Goal: Contribute content: Contribute content

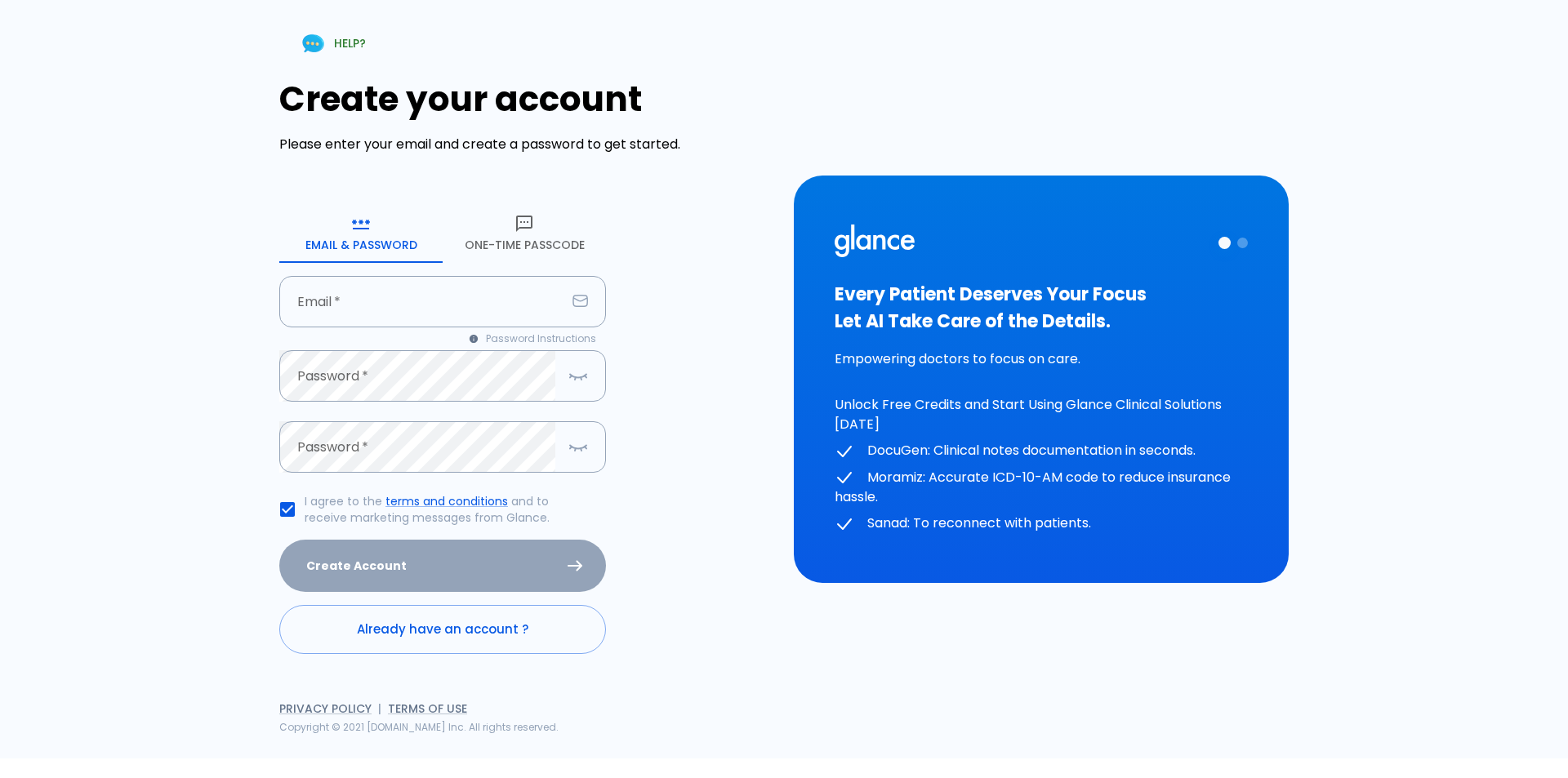
click at [489, 244] on button "One-Time Passcode" at bounding box center [524, 233] width 163 height 59
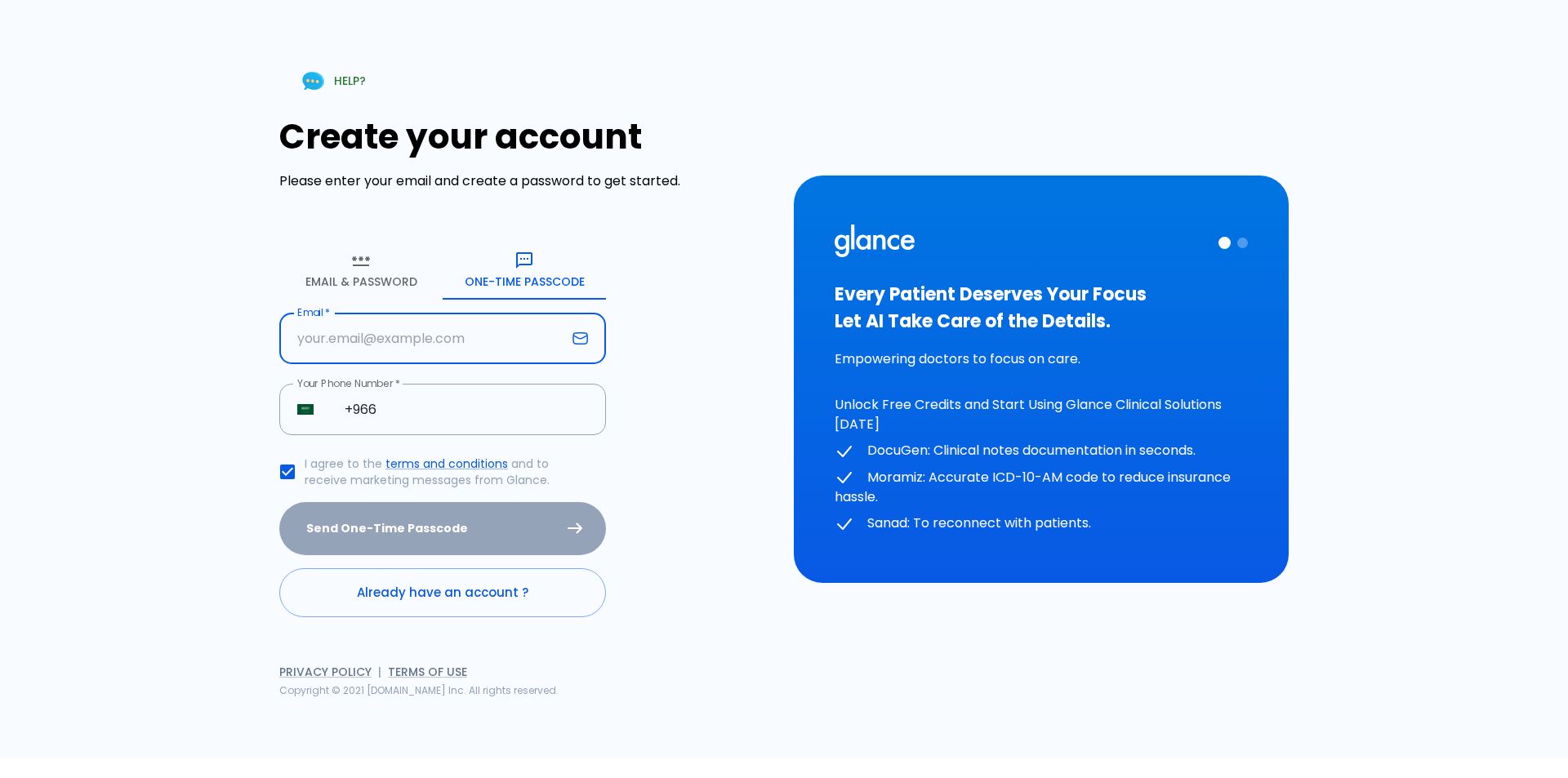
click at [468, 340] on input "text" at bounding box center [422, 338] width 287 height 52
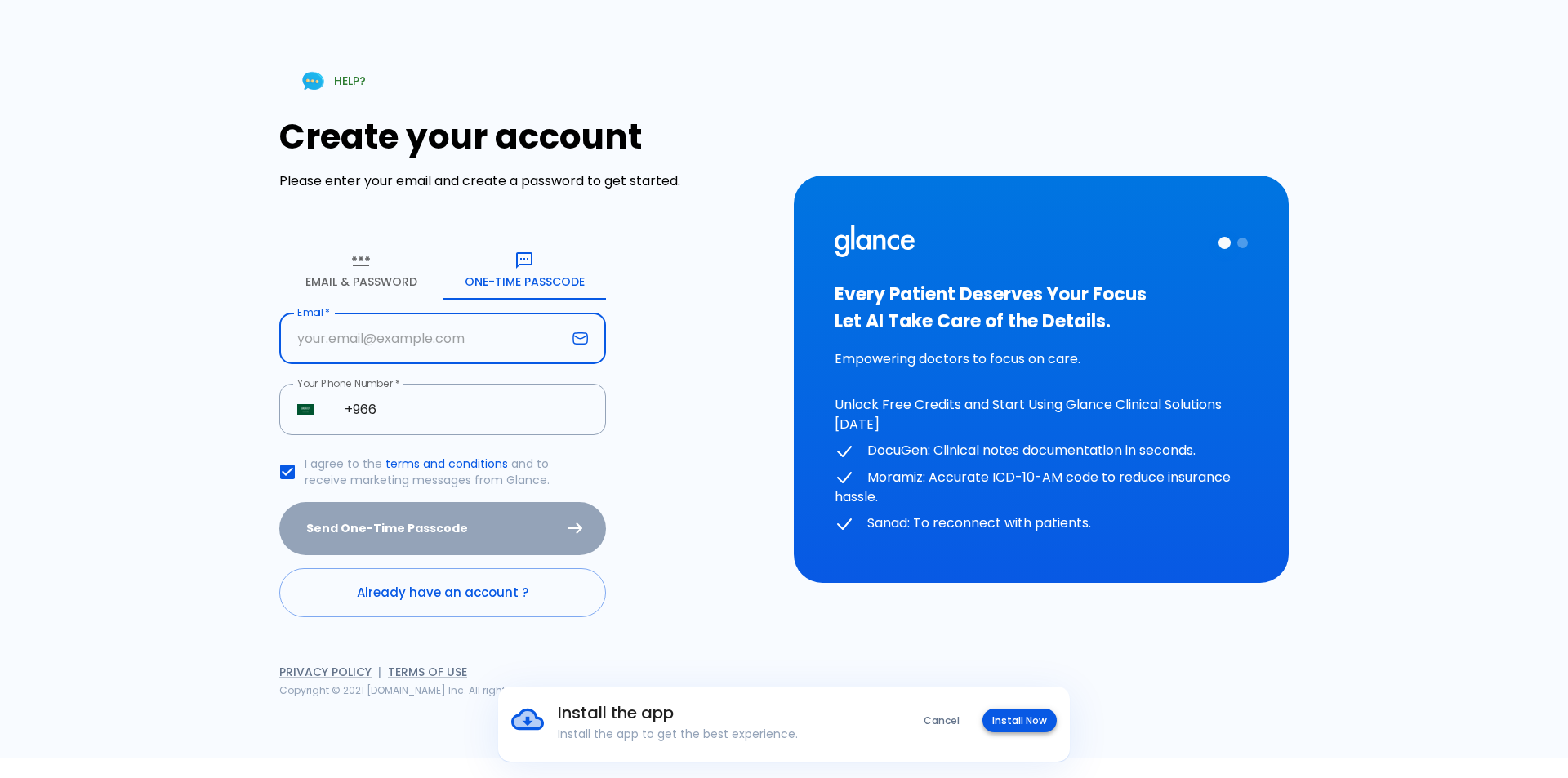
click at [1016, 724] on button "Install Now" at bounding box center [1019, 720] width 74 height 23
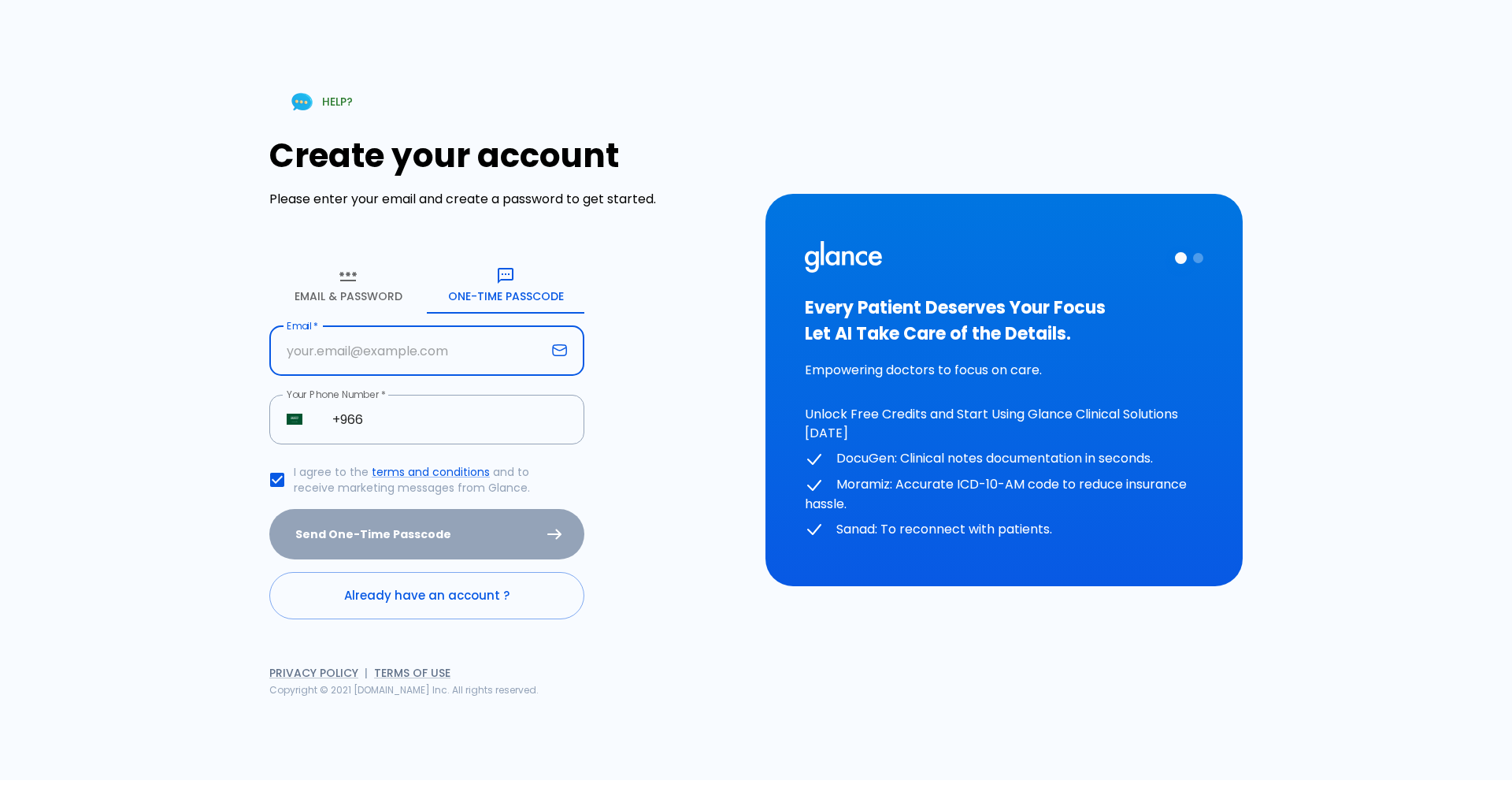
click at [501, 362] on input "text" at bounding box center [407, 351] width 277 height 50
type input "e"
type input "epsylonpo@outlook.com"
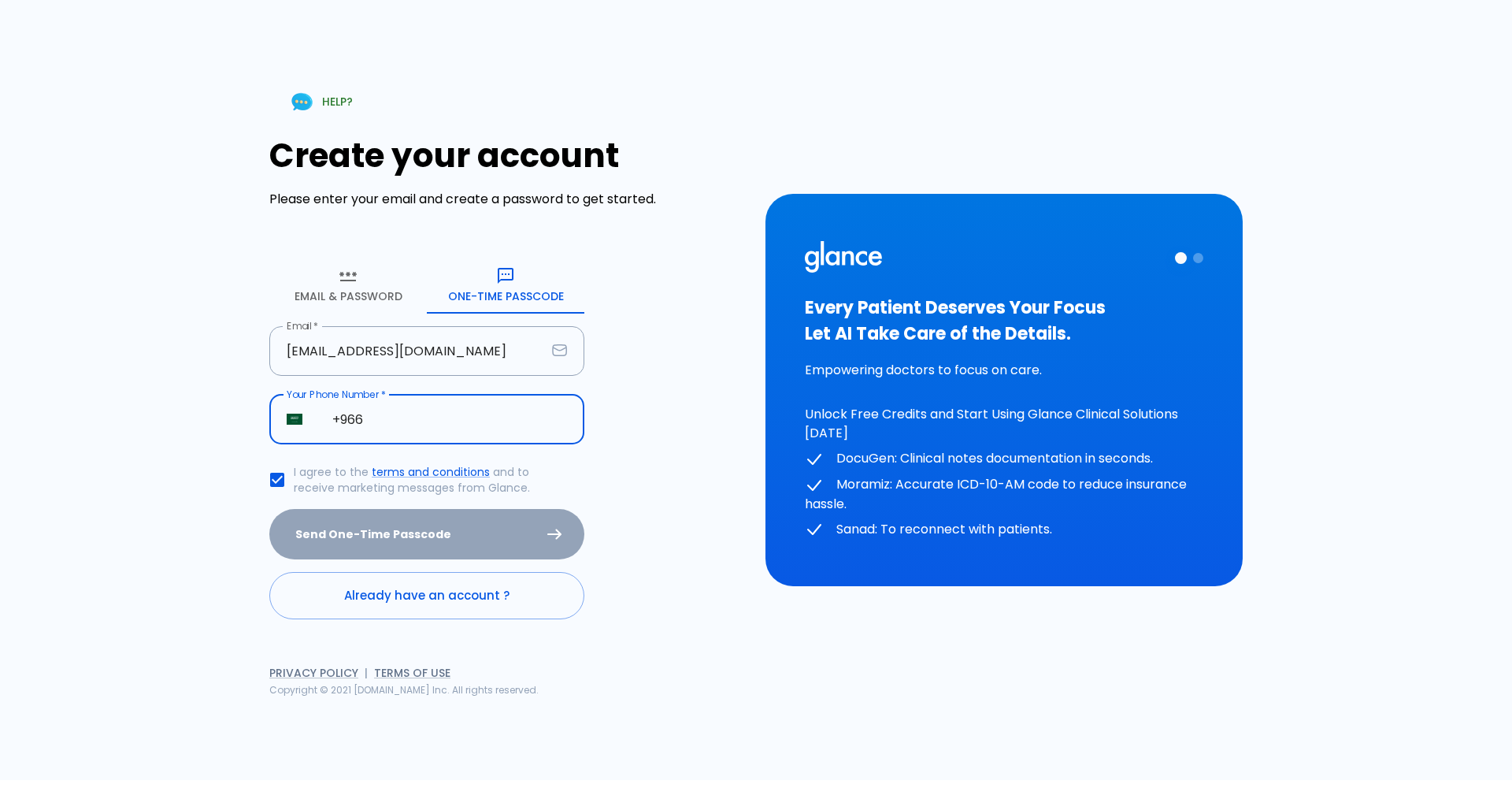
click at [477, 430] on input "+966" at bounding box center [449, 420] width 269 height 50
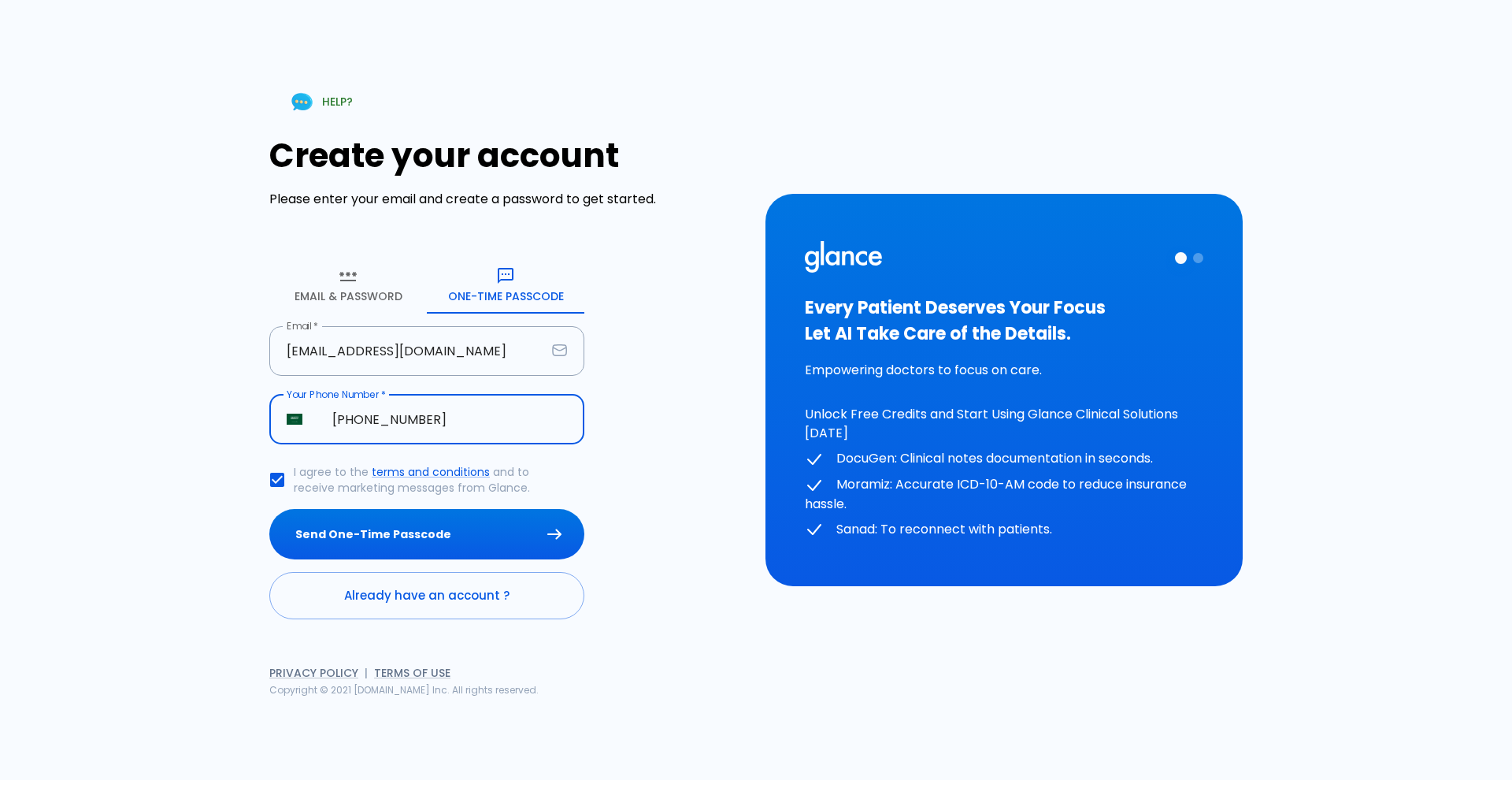
type input "[PHONE_NUMBER]"
click at [269, 509] on button "Send One-Time Passcode" at bounding box center [427, 534] width 315 height 51
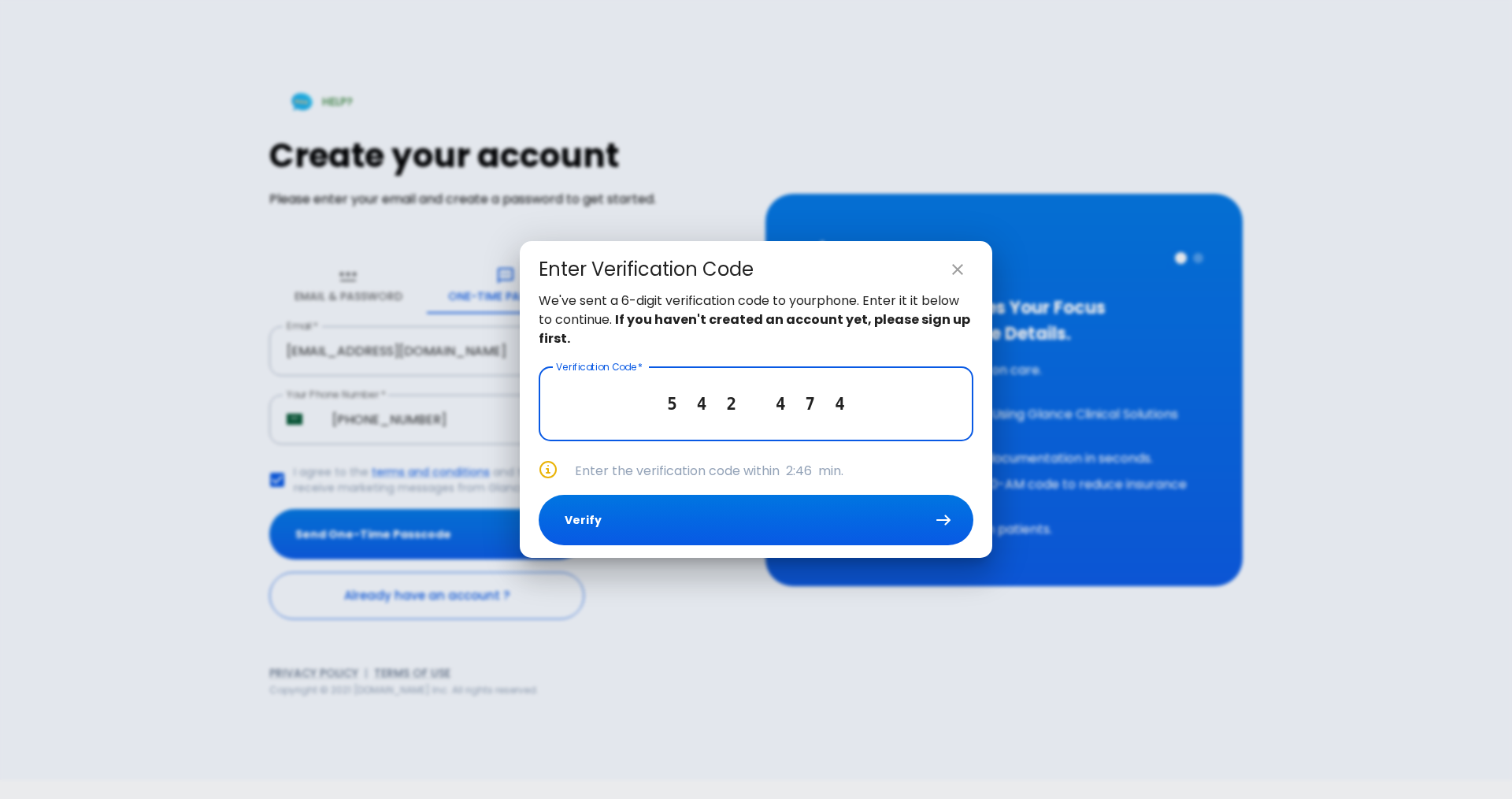
type input "5 4 2 4 7 4"
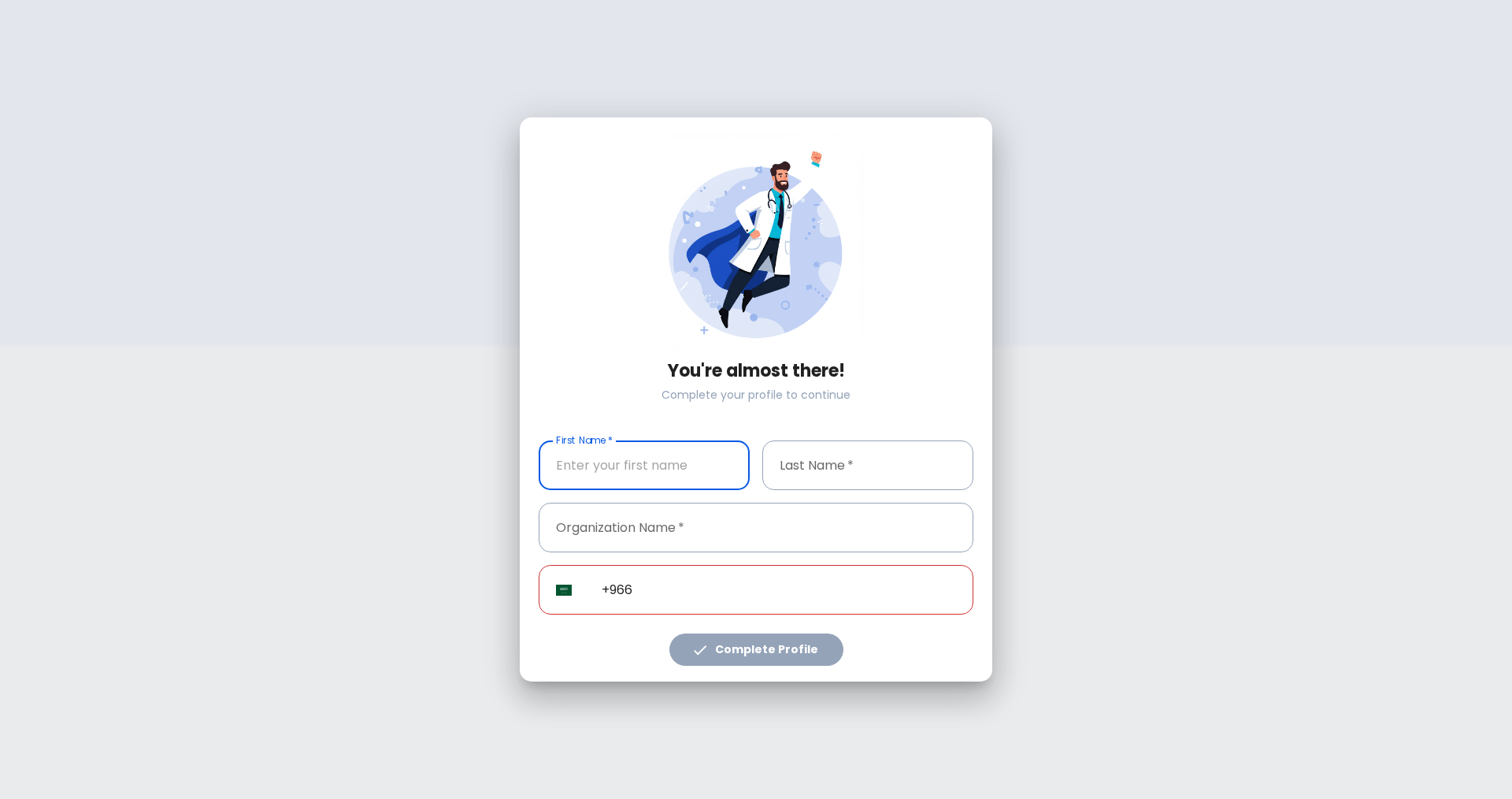
type input "[PHONE_NUMBER]"
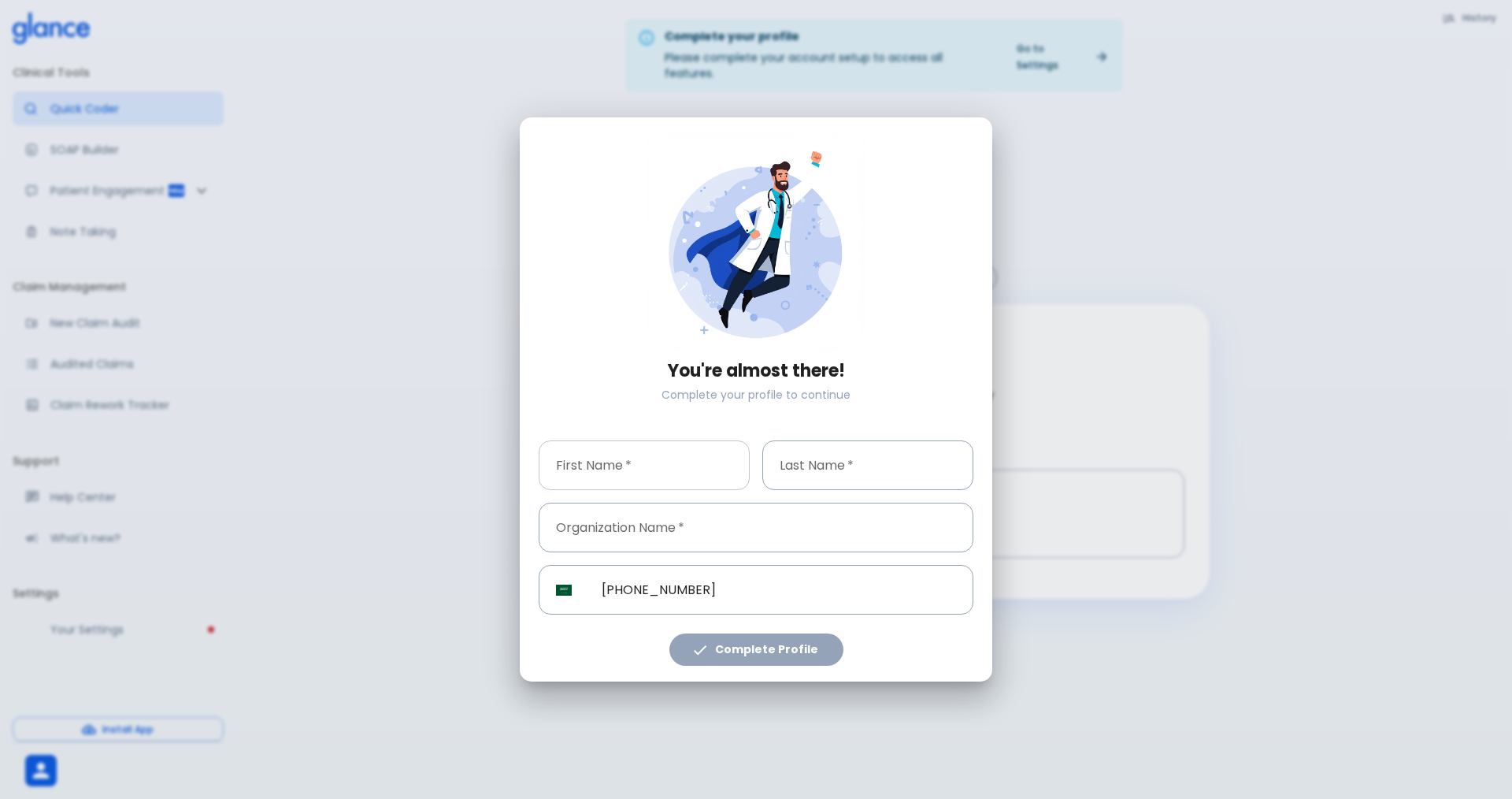
click at [611, 440] on input "text" at bounding box center [644, 465] width 211 height 50
type input "[PERSON_NAME]"
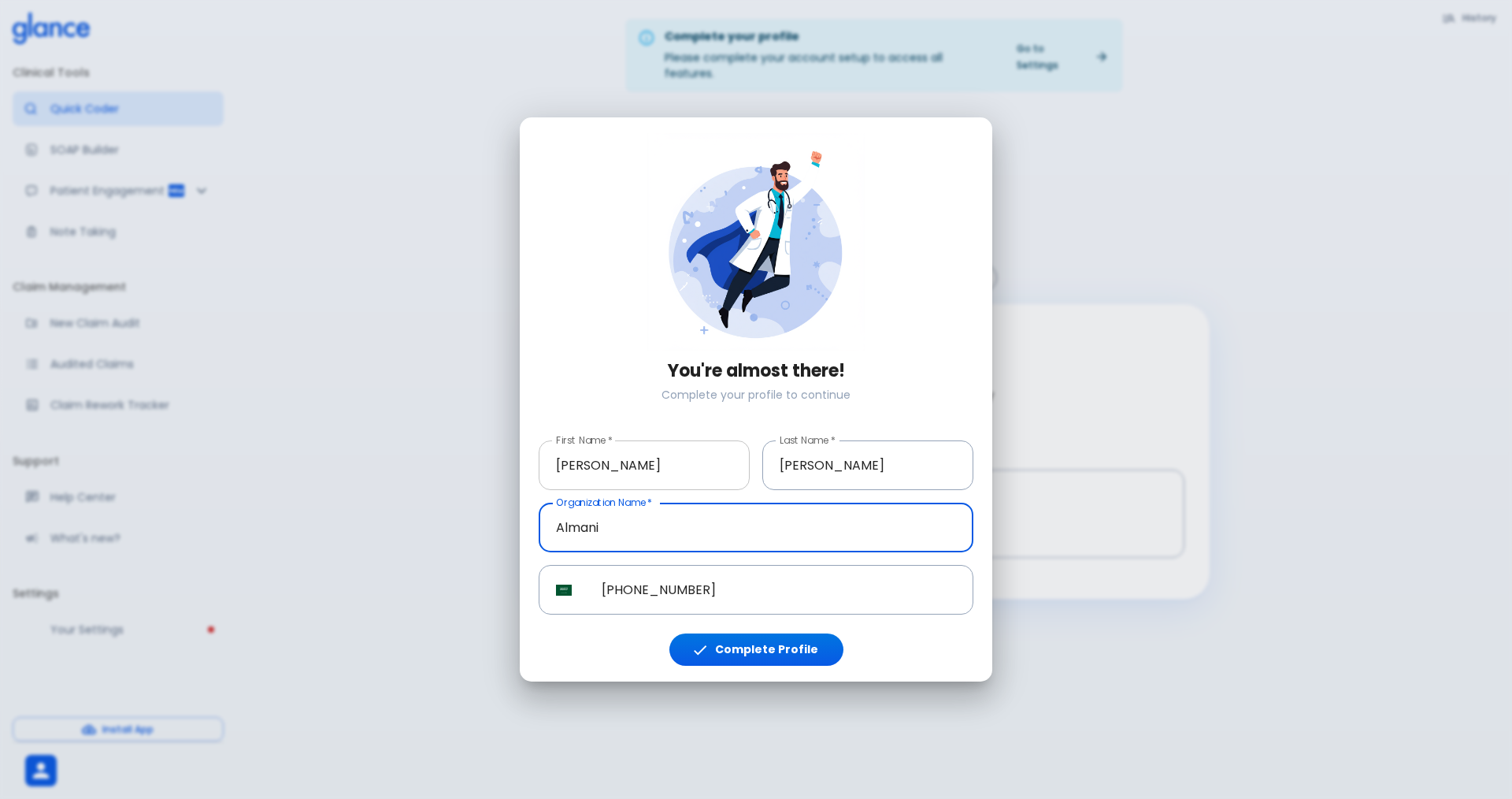
type input "Almani"
drag, startPoint x: 669, startPoint y: 540, endPoint x: 311, endPoint y: 533, distance: 358.1
click at [308, 537] on div "You're almost there! Complete your profile to continue First Name   * Mauz Firs…" at bounding box center [756, 399] width 1512 height 799
type input "Saudi German Clinic"
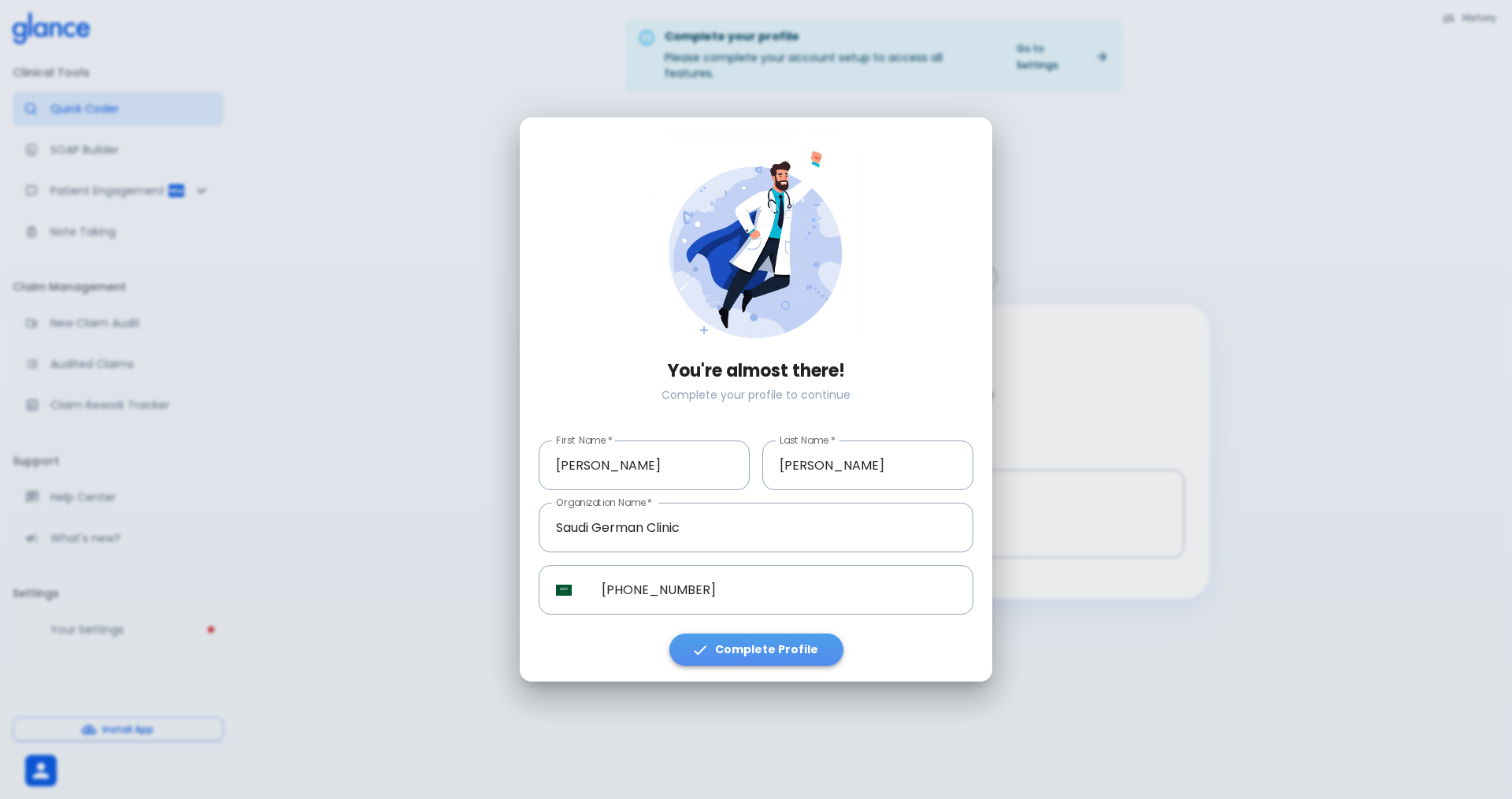
click at [811, 650] on button "Complete Profile" at bounding box center [756, 649] width 174 height 32
click at [781, 627] on div "Complete Profile" at bounding box center [750, 639] width 447 height 51
click at [781, 653] on button "Complete Profile" at bounding box center [756, 649] width 174 height 32
drag, startPoint x: 789, startPoint y: 651, endPoint x: 803, endPoint y: 635, distance: 21.3
click at [790, 649] on button "Complete Profile" at bounding box center [756, 649] width 174 height 32
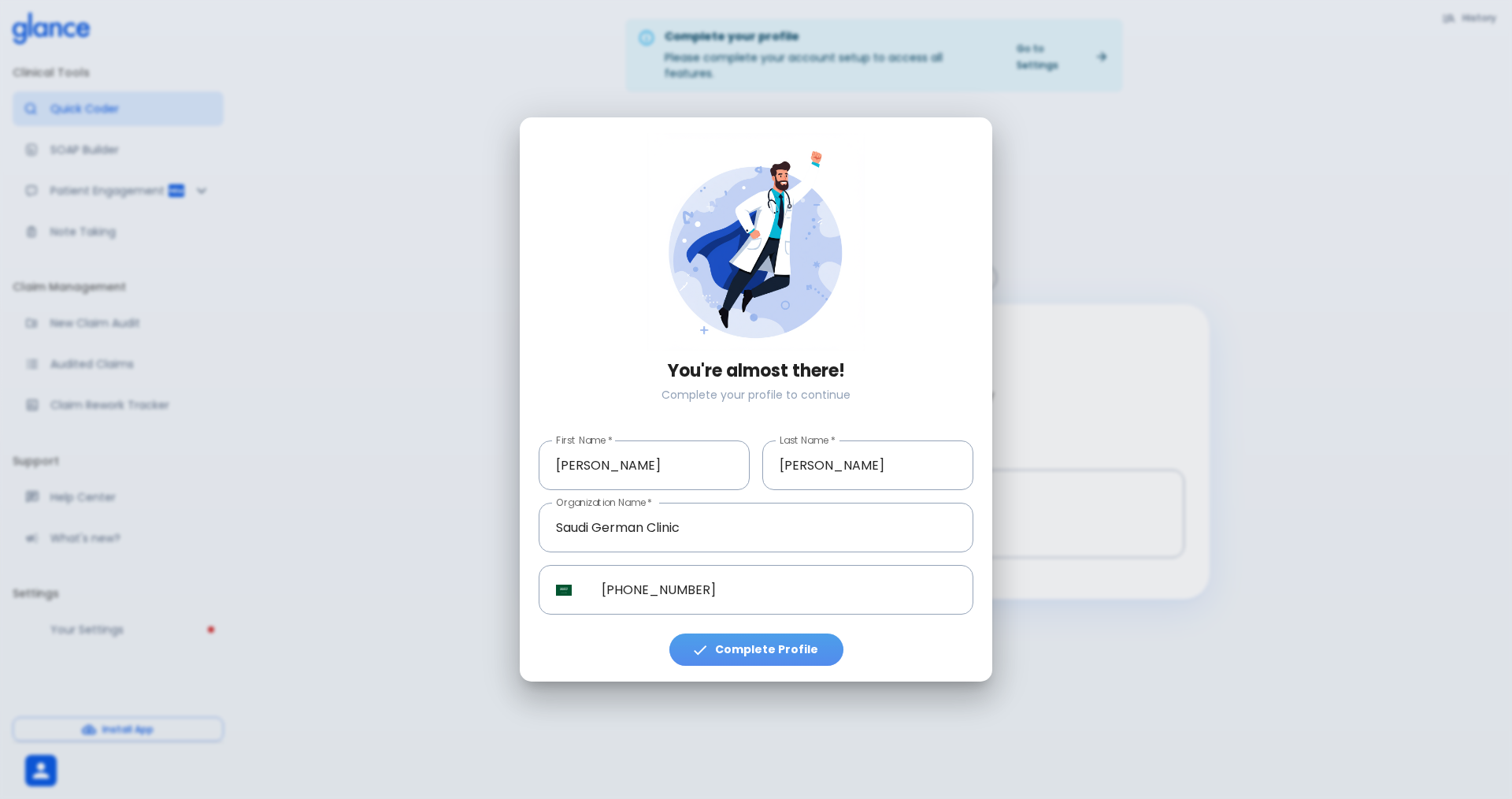
click at [808, 631] on div "Complete Profile" at bounding box center [750, 639] width 447 height 51
click at [742, 657] on button "Complete Profile" at bounding box center [756, 649] width 174 height 32
click at [740, 657] on button "Complete Profile" at bounding box center [756, 649] width 174 height 32
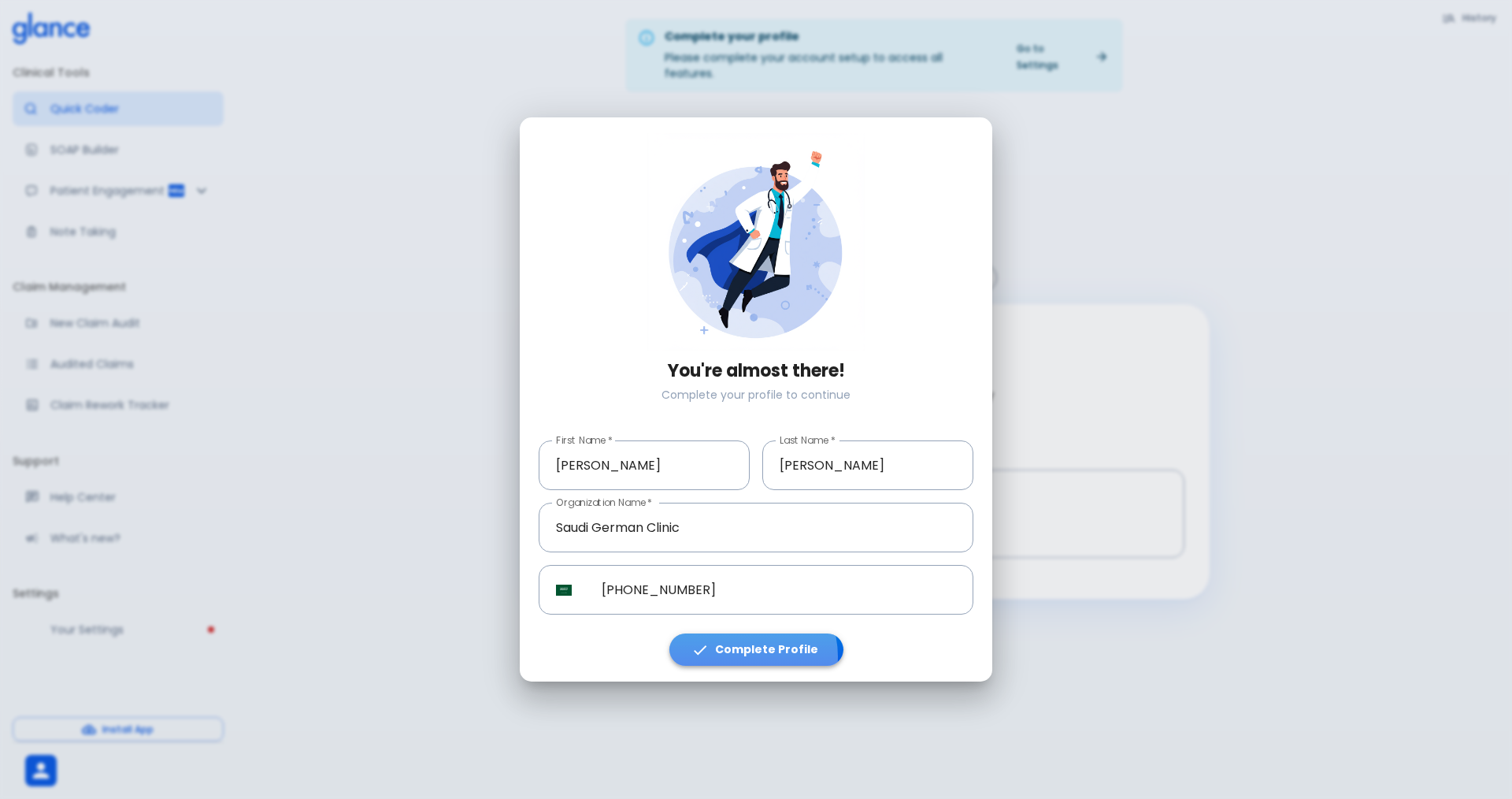
click at [740, 657] on button "Complete Profile" at bounding box center [756, 649] width 174 height 32
click at [739, 657] on button "Complete Profile" at bounding box center [756, 649] width 174 height 32
click at [748, 657] on button "Complete Profile" at bounding box center [756, 649] width 174 height 32
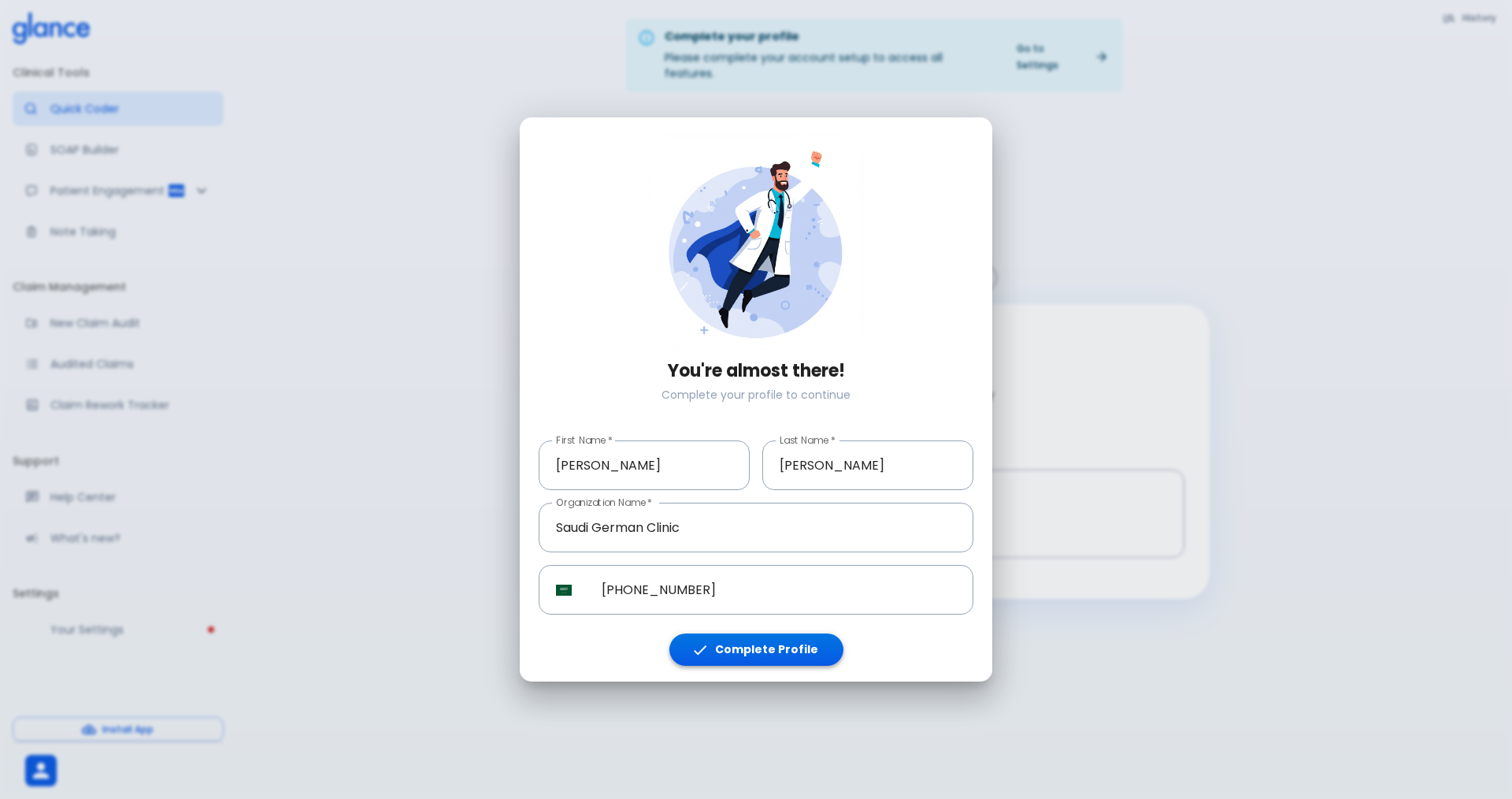
click at [748, 657] on button "Complete Profile" at bounding box center [756, 649] width 174 height 32
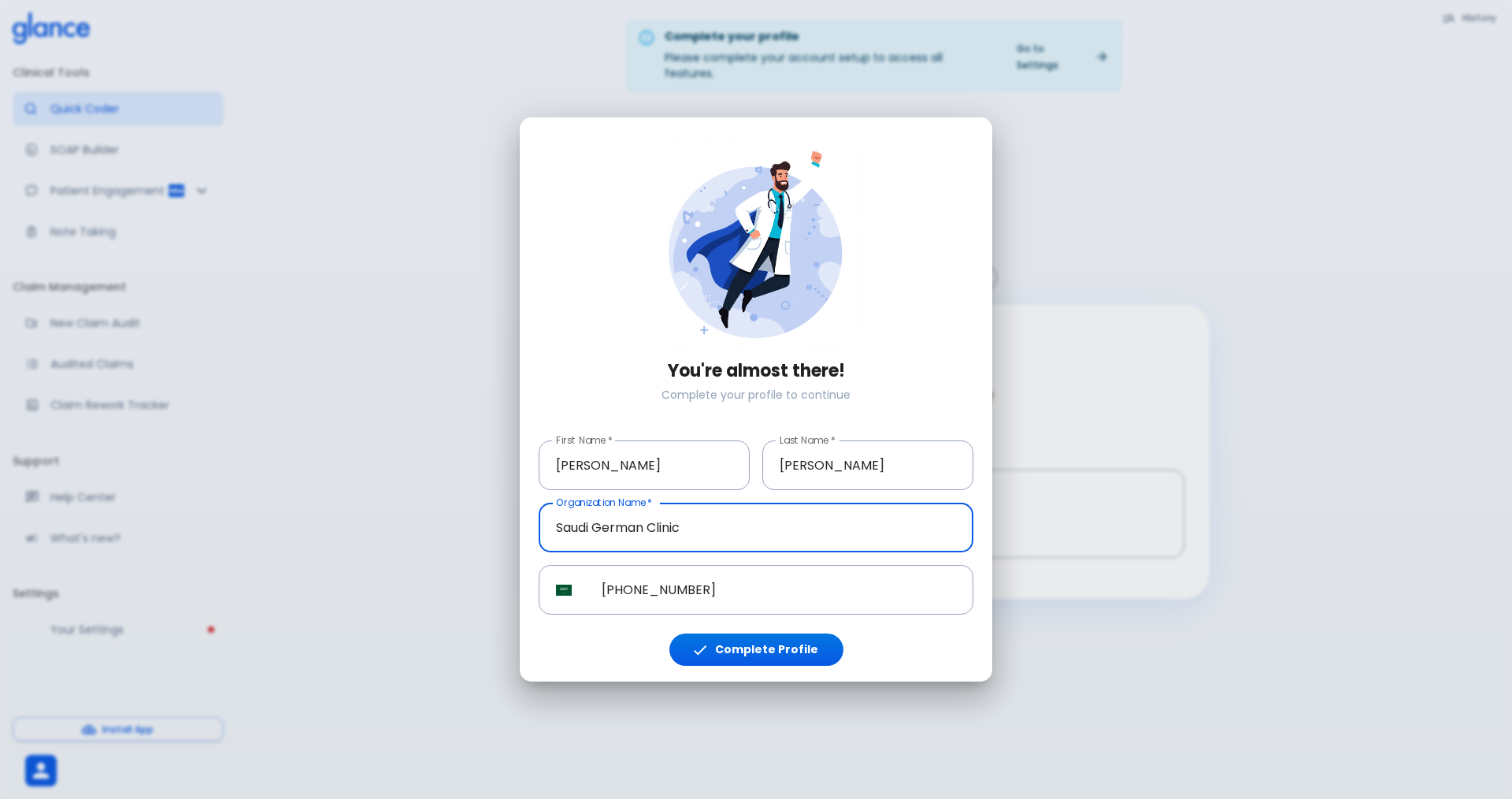
click at [703, 533] on input "Saudi German Clinic" at bounding box center [756, 527] width 435 height 50
click at [726, 582] on input "[PHONE_NUMBER]" at bounding box center [779, 590] width 389 height 50
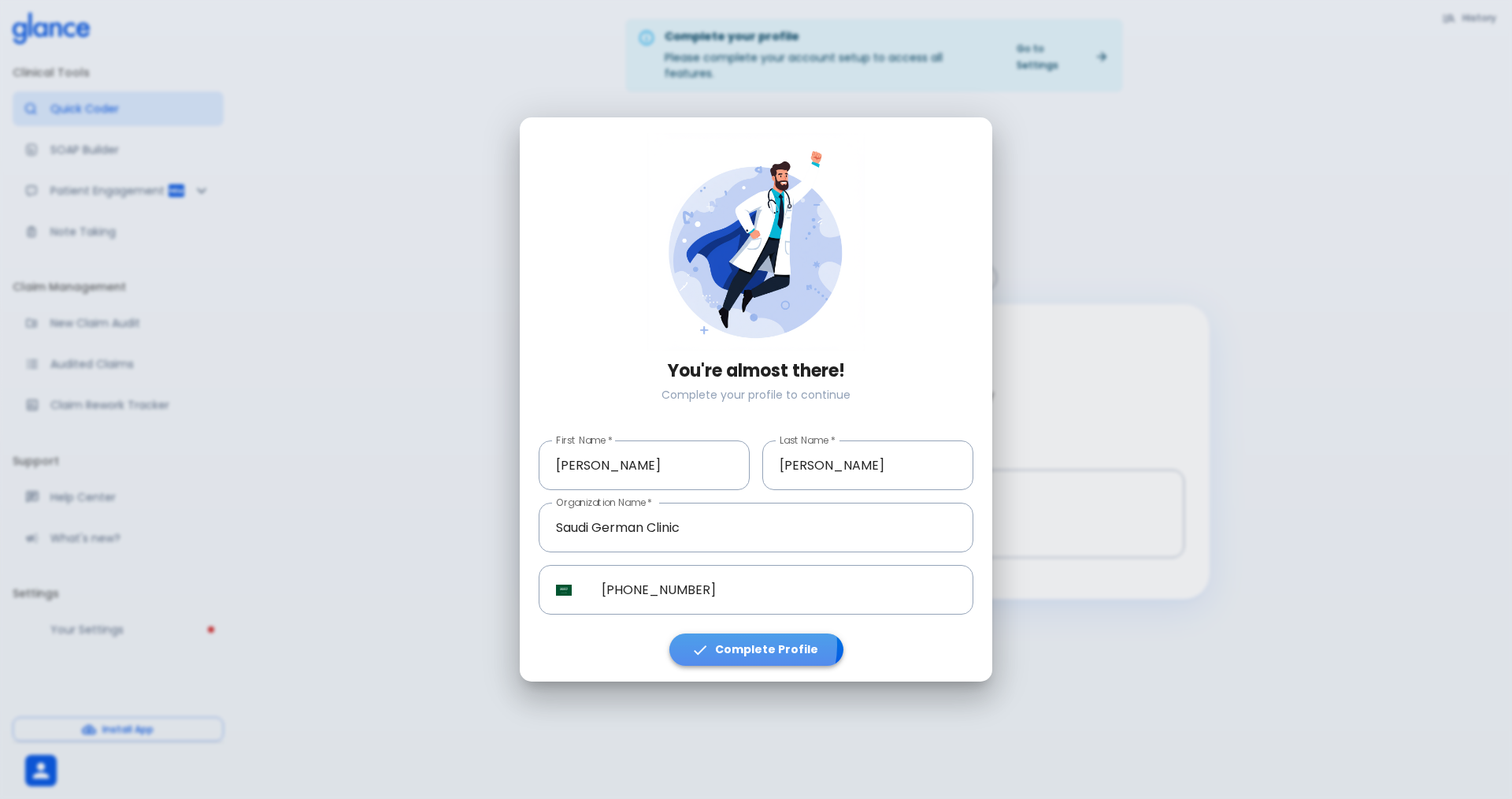
click at [739, 646] on button "Complete Profile" at bounding box center [756, 649] width 174 height 32
click at [739, 647] on button "Complete Profile" at bounding box center [756, 649] width 174 height 32
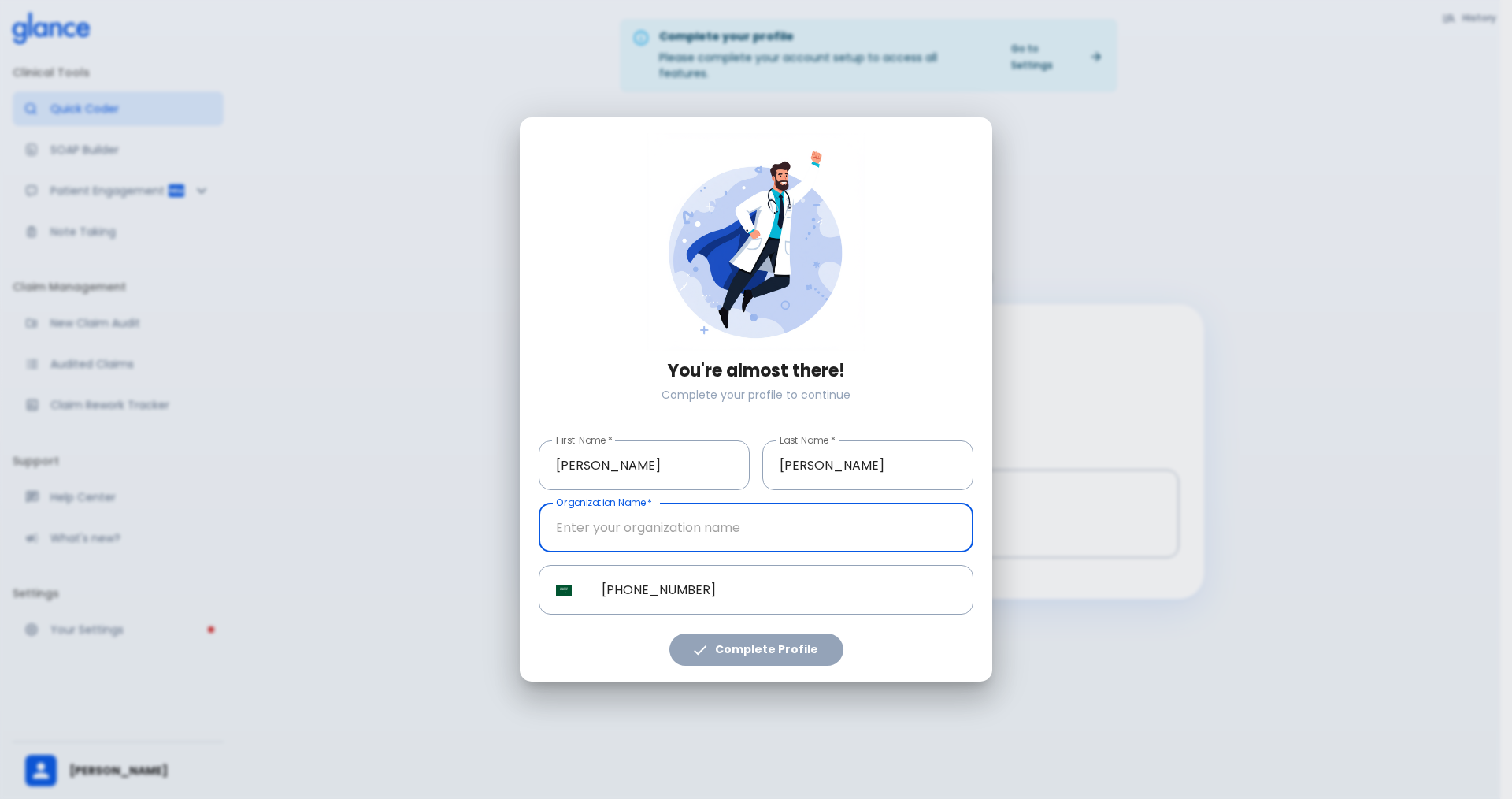
click at [669, 525] on input "text" at bounding box center [756, 527] width 435 height 50
type input "German Saudi Clinic"
click at [709, 647] on icon "button" at bounding box center [700, 650] width 17 height 17
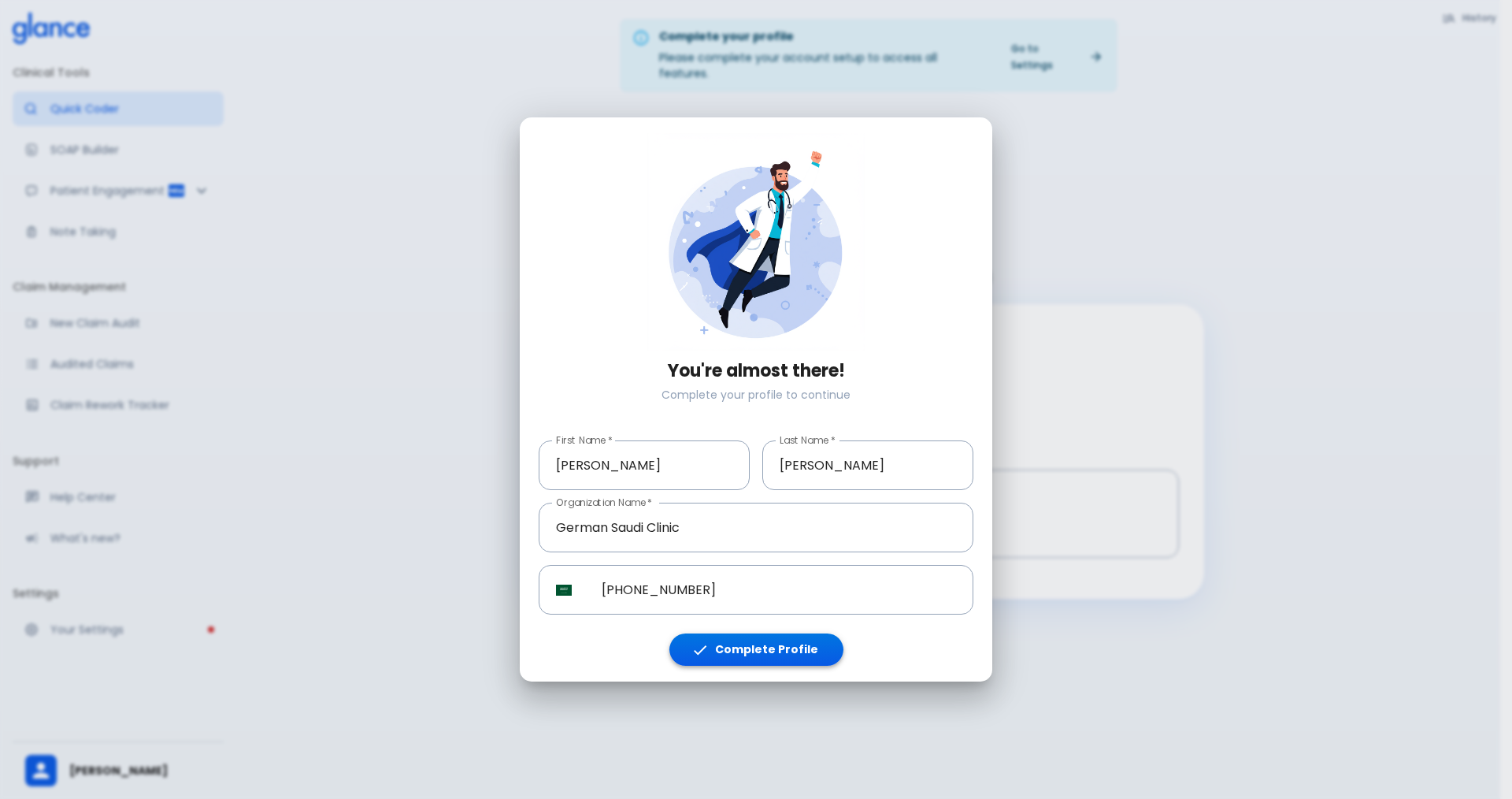
click at [709, 647] on icon "button" at bounding box center [700, 650] width 17 height 17
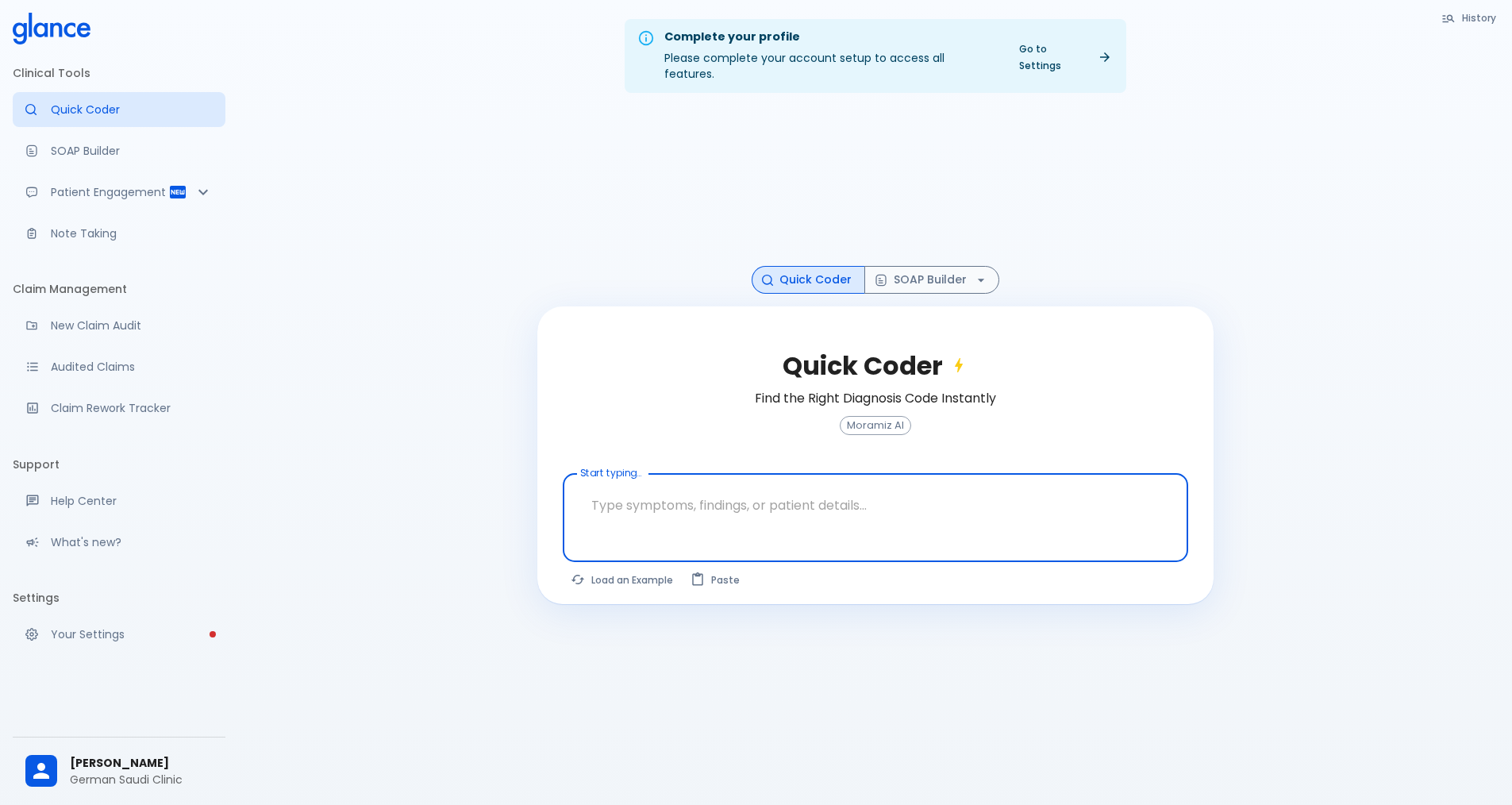
click at [705, 504] on textarea at bounding box center [876, 505] width 604 height 50
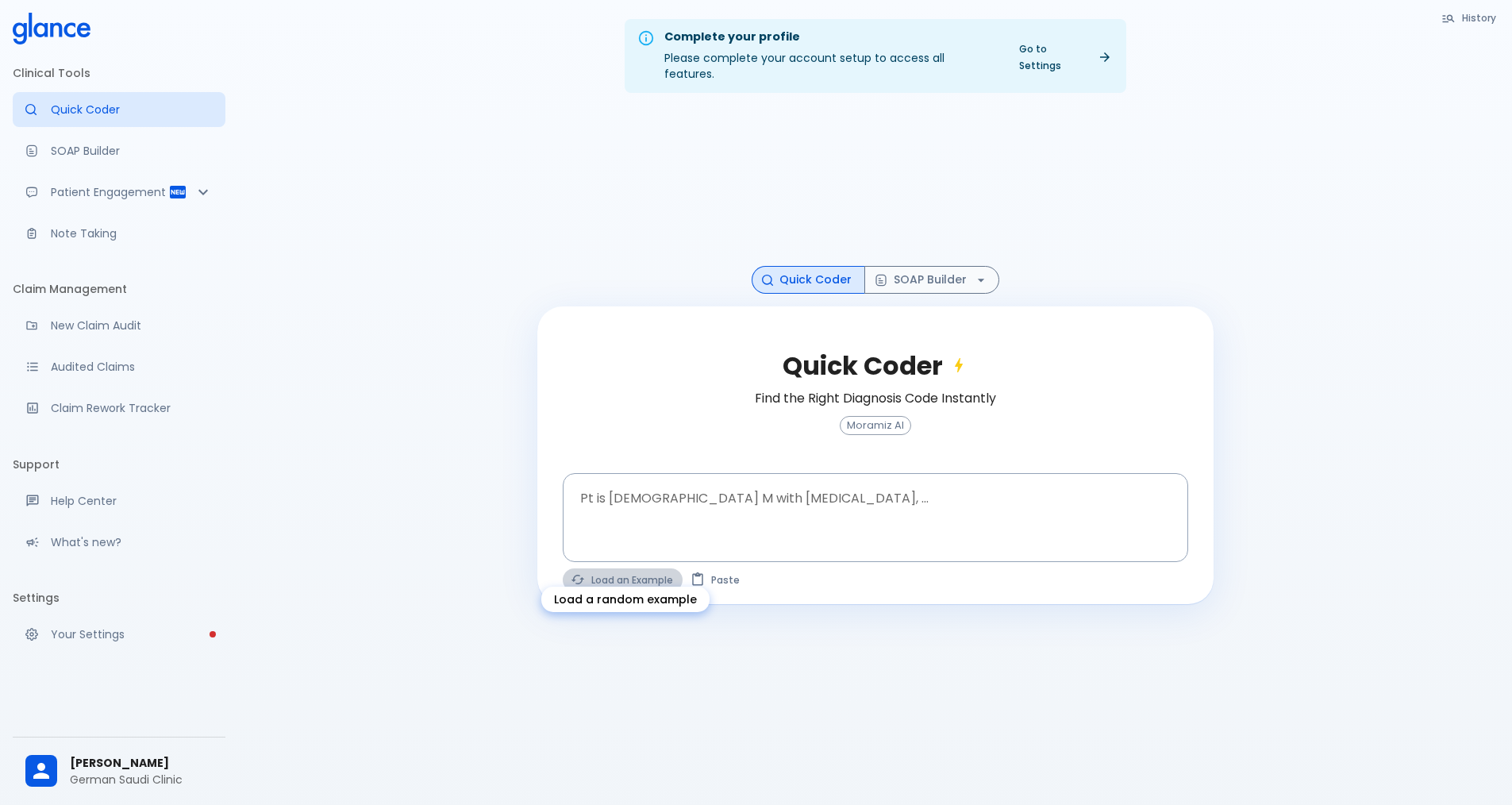
click at [648, 568] on button "Load an Example" at bounding box center [622, 579] width 120 height 23
type textarea "45F with DM2, right foot ulcer, fever, WBC 14K, ESR 80, wound purulent, XR neg …"
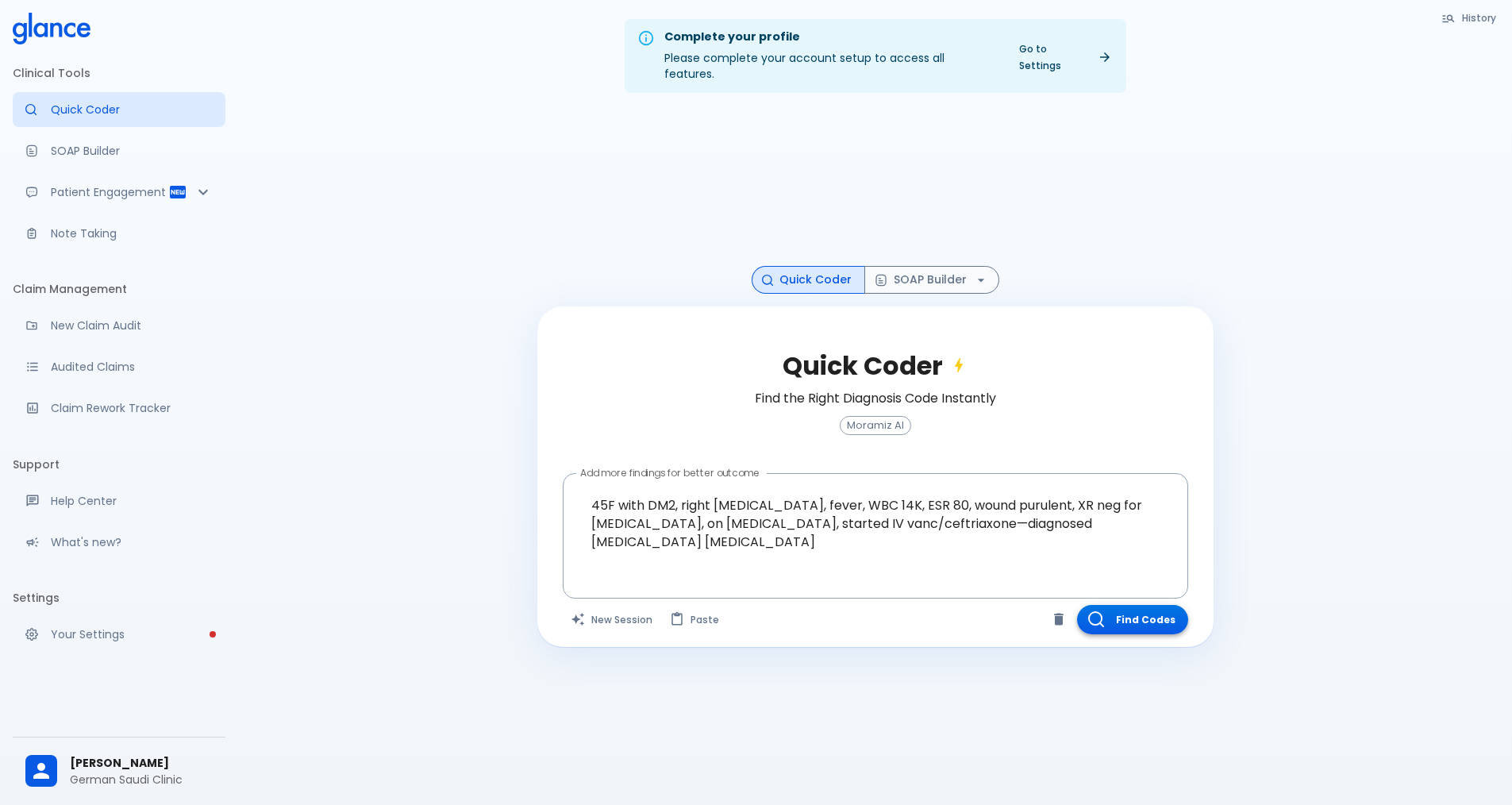
click at [736, 604] on button "Find Codes" at bounding box center [1133, 619] width 111 height 29
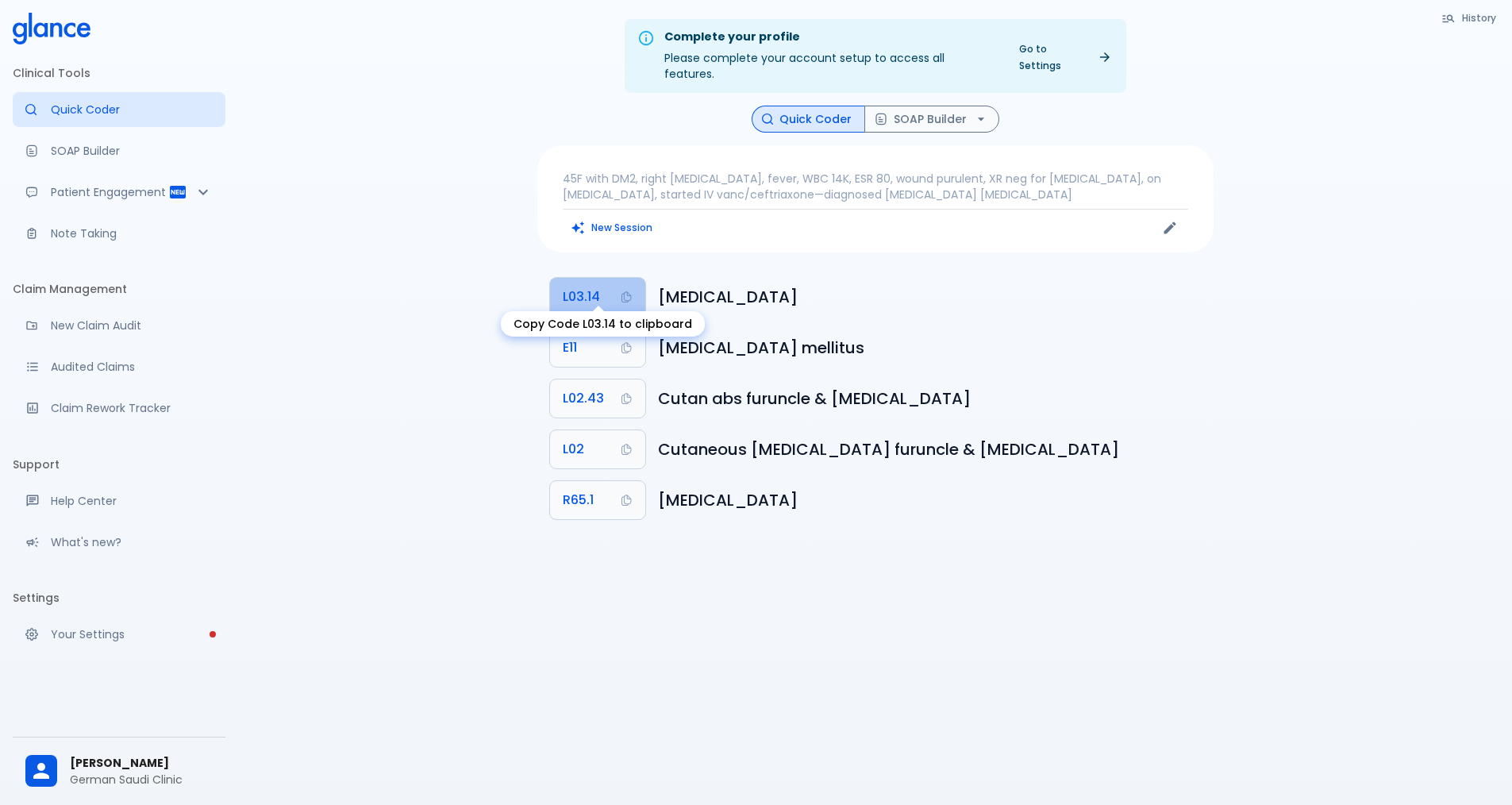
click at [576, 285] on span "L03.14" at bounding box center [581, 296] width 37 height 22
click at [736, 106] on button "SOAP Builder" at bounding box center [932, 119] width 135 height 28
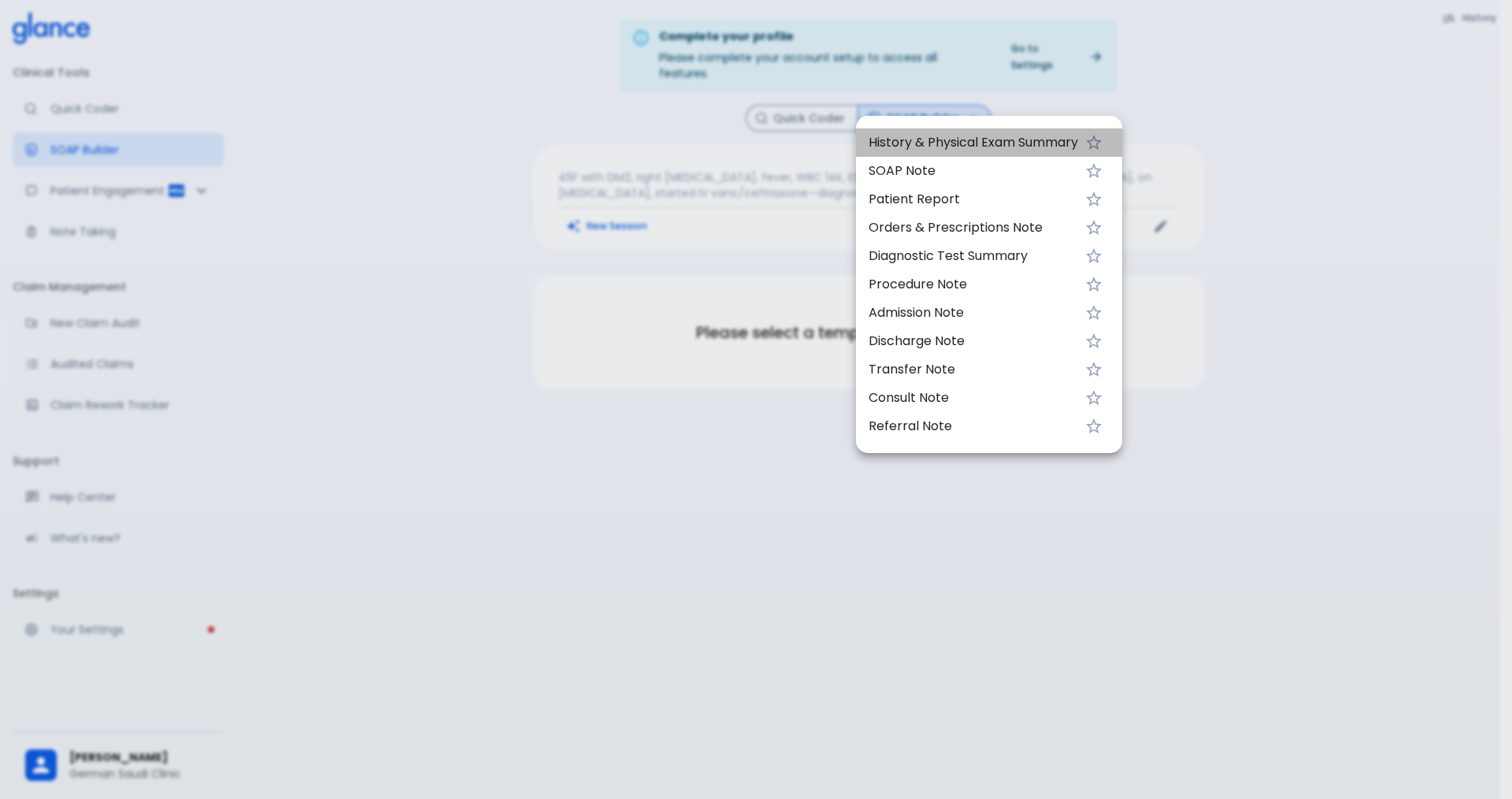
click at [731, 138] on span "History & Physical Exam Summary" at bounding box center [973, 142] width 209 height 19
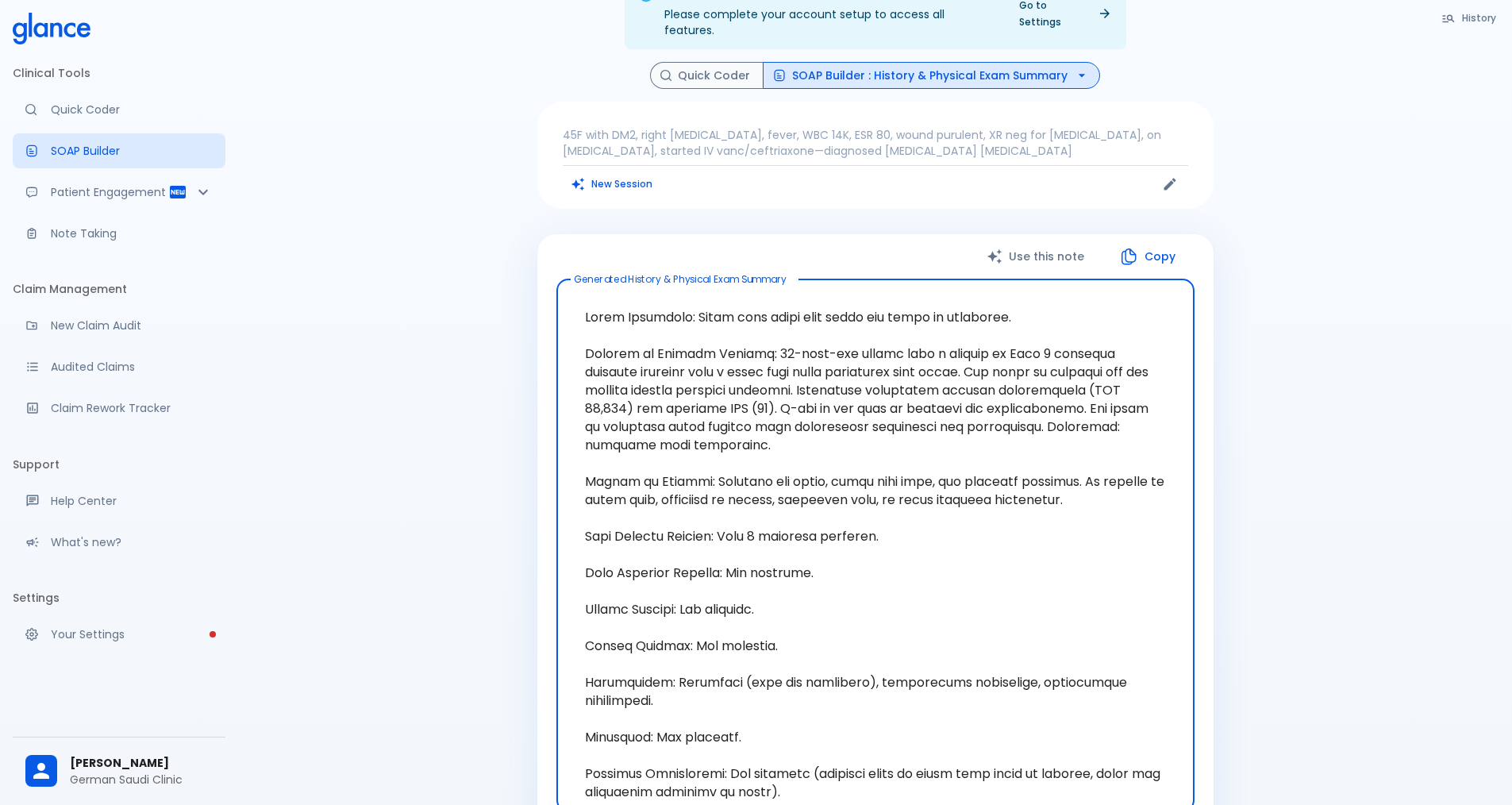
scroll to position [80, 0]
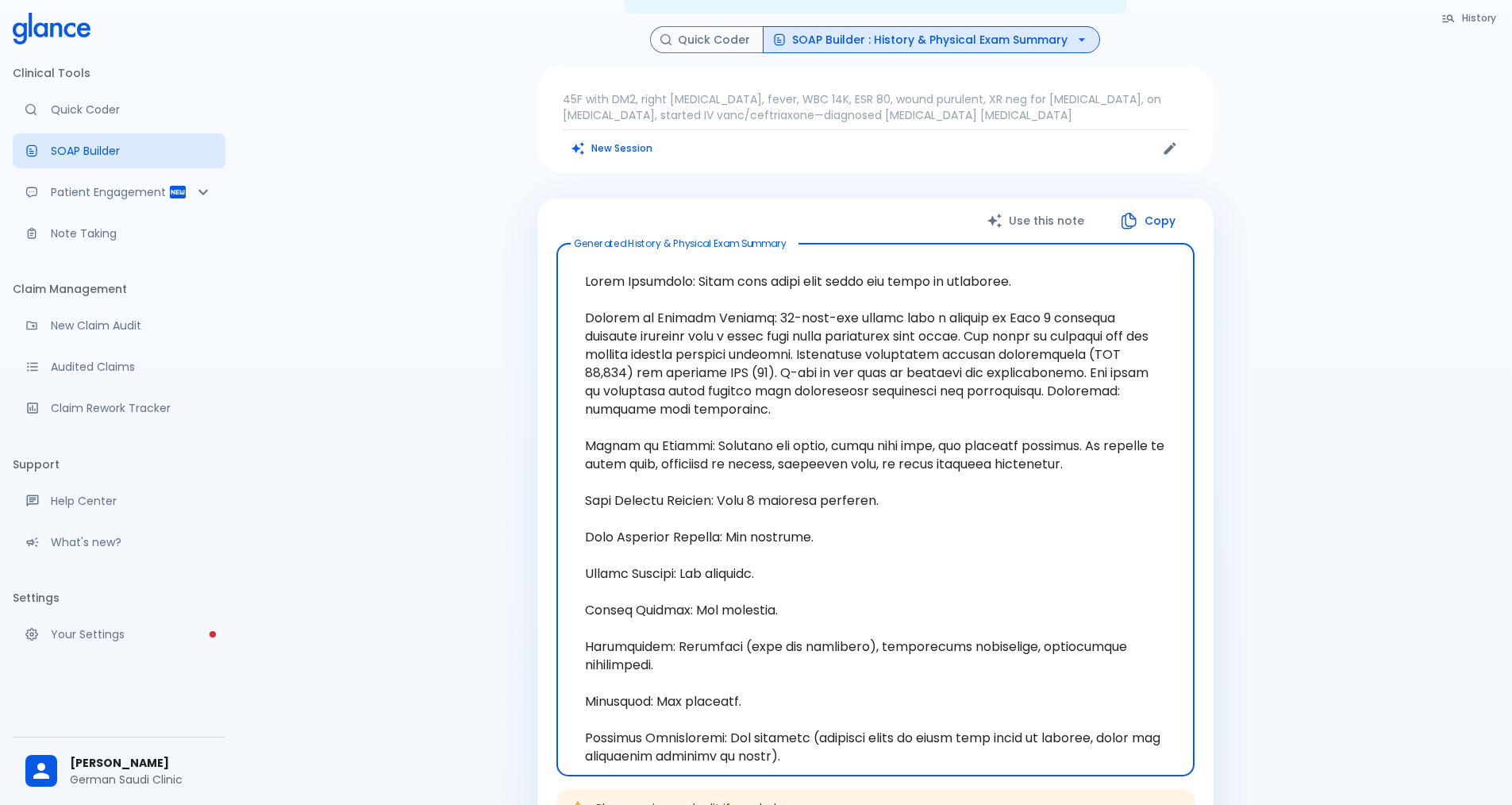
click at [736, 205] on button "Copy" at bounding box center [1148, 221] width 92 height 33
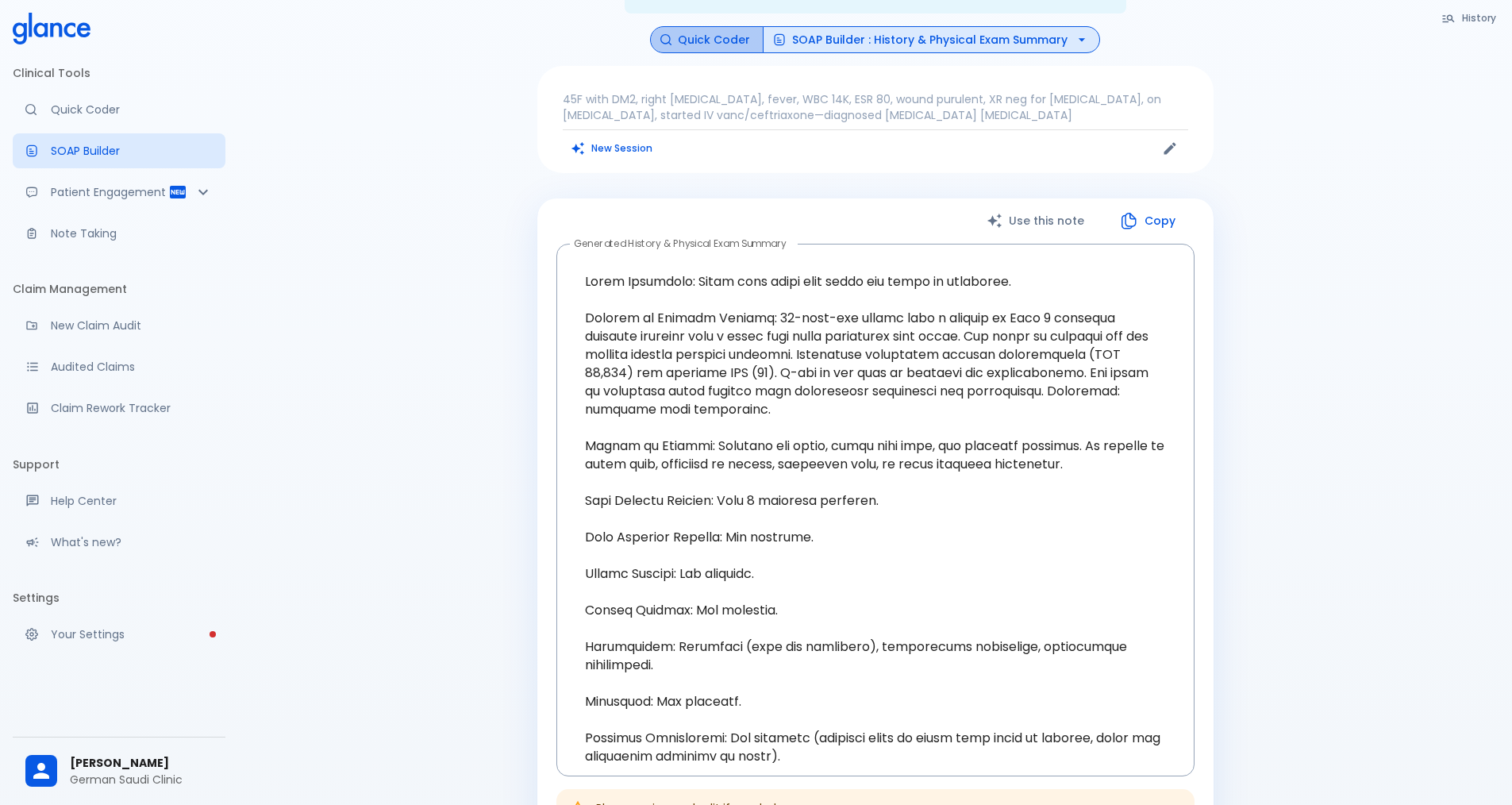
click at [736, 33] on button "Quick Coder" at bounding box center [706, 39] width 113 height 28
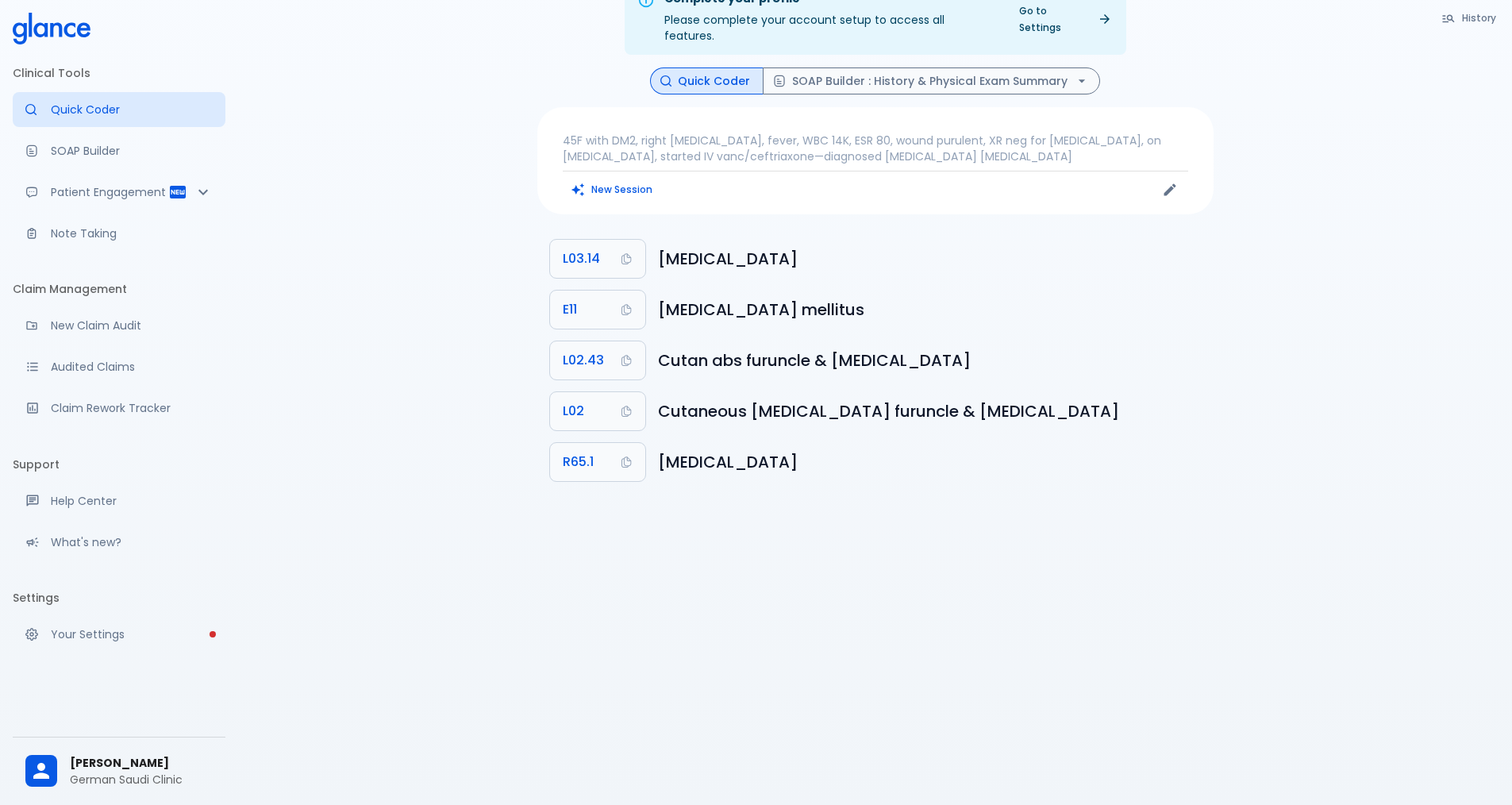
click at [605, 184] on button "New Session" at bounding box center [612, 189] width 99 height 23
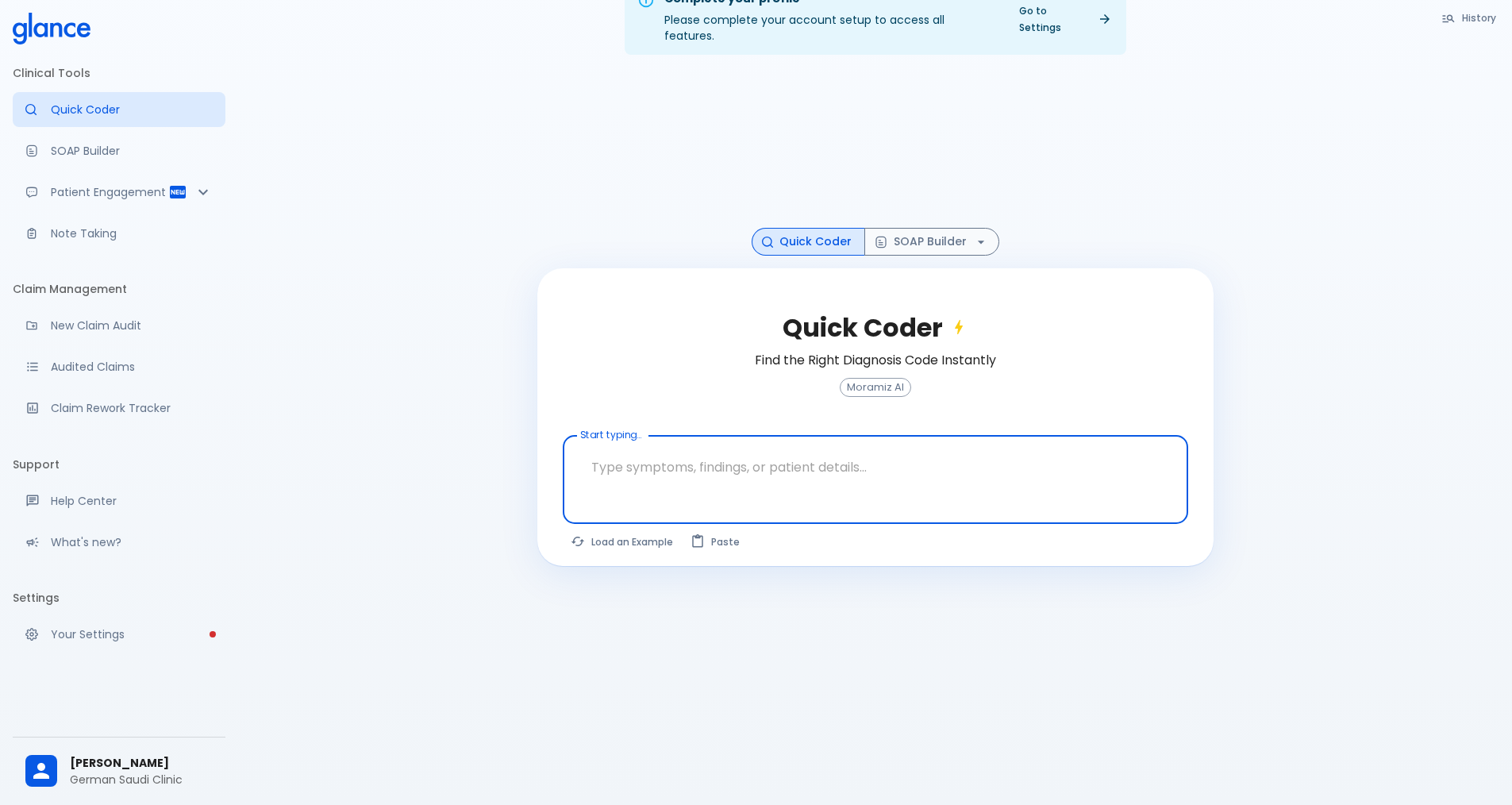
click at [657, 492] on div at bounding box center [876, 506] width 619 height 29
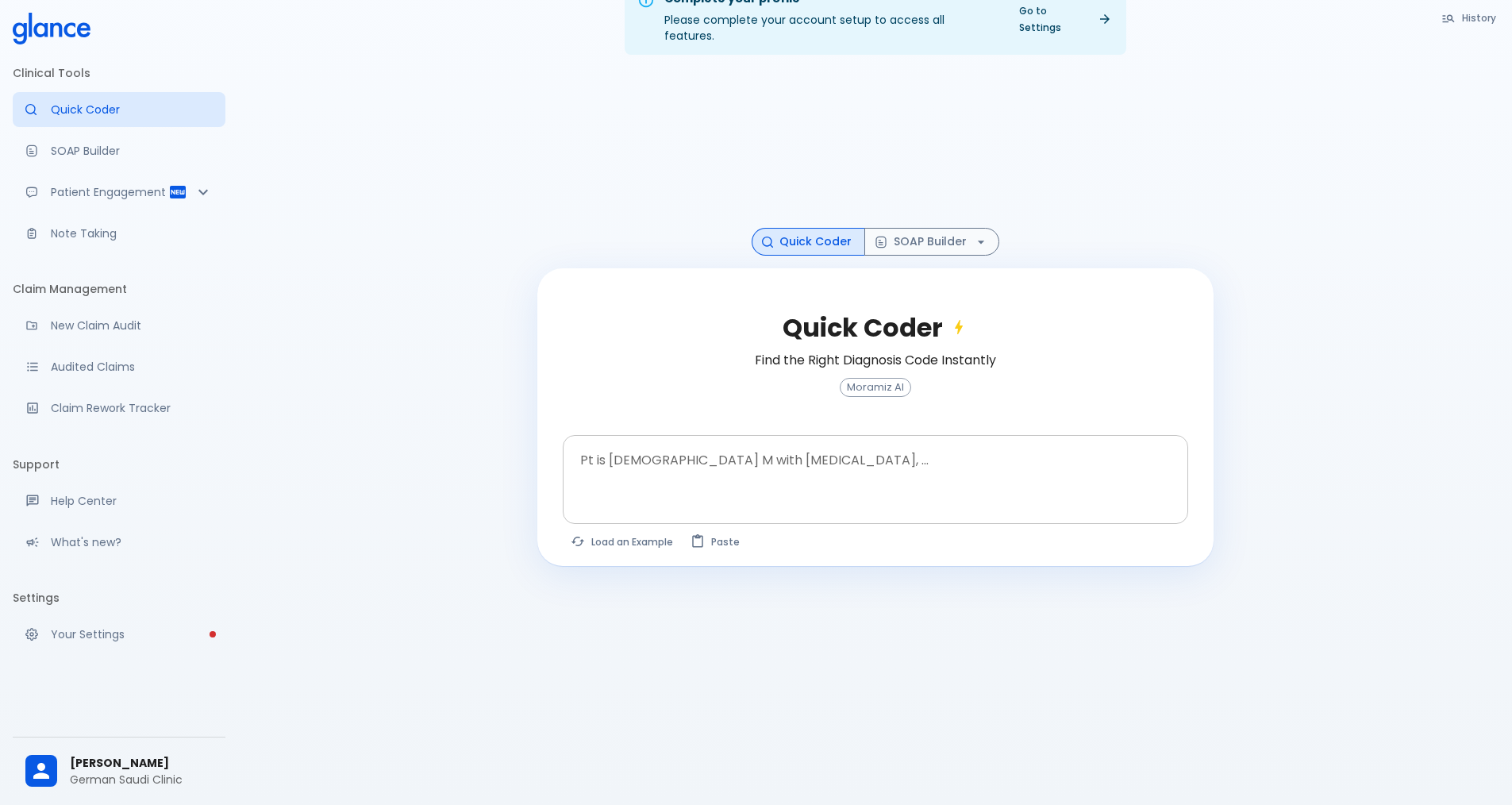
click at [670, 442] on textarea at bounding box center [876, 468] width 604 height 50
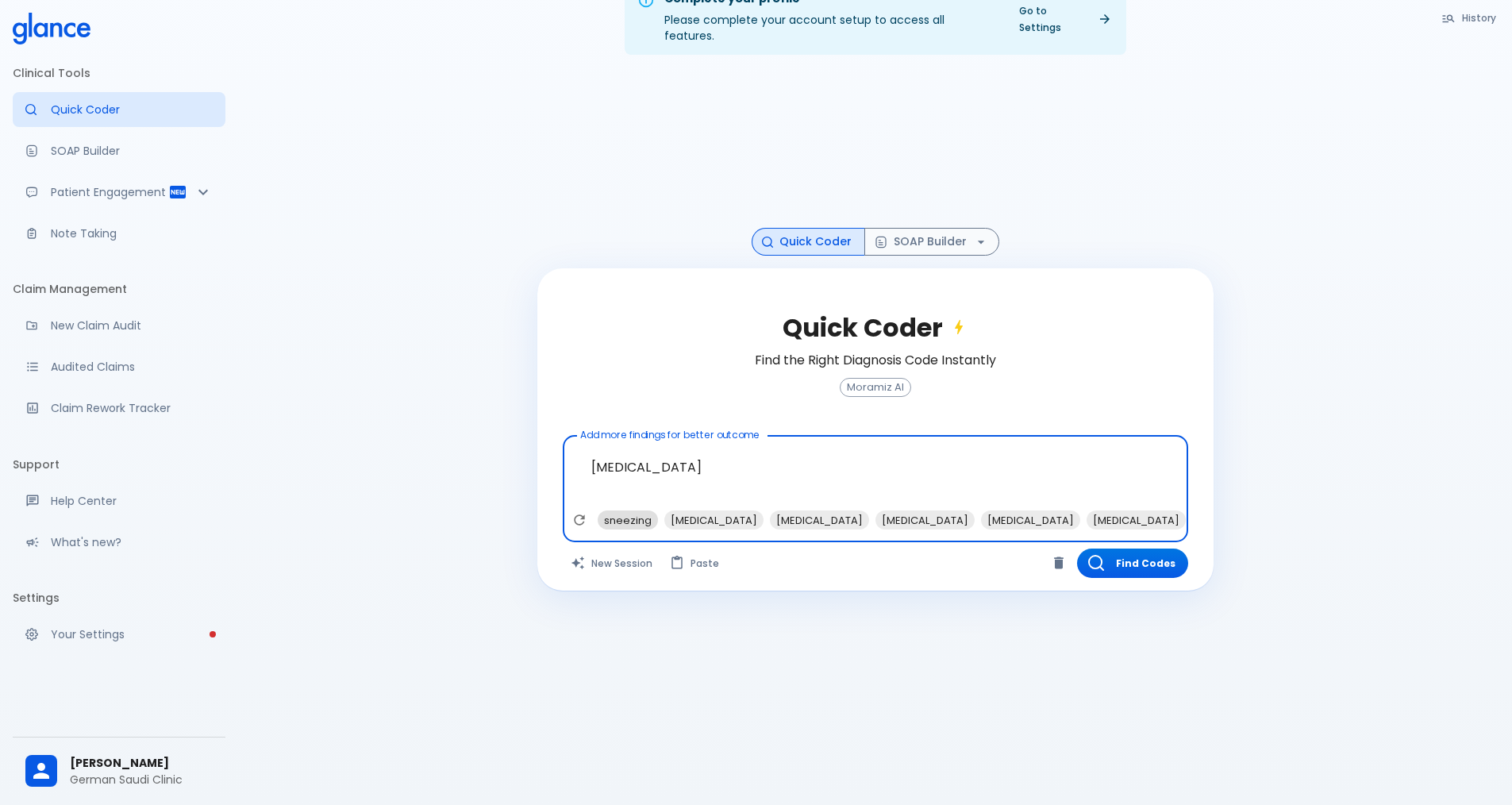
click at [632, 511] on span "sneezing" at bounding box center [628, 520] width 60 height 18
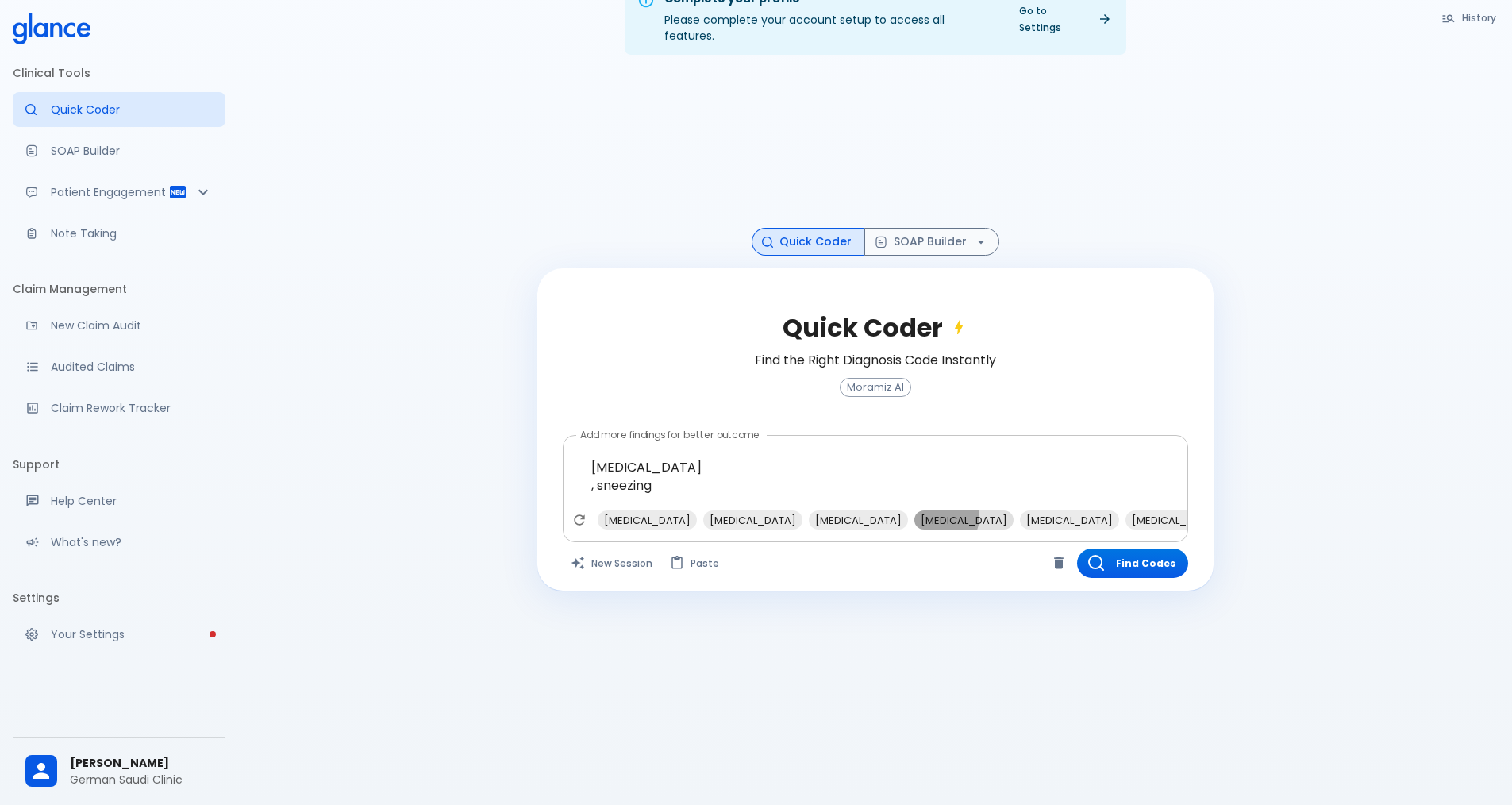
click at [736, 511] on span "sinusitis" at bounding box center [964, 520] width 99 height 18
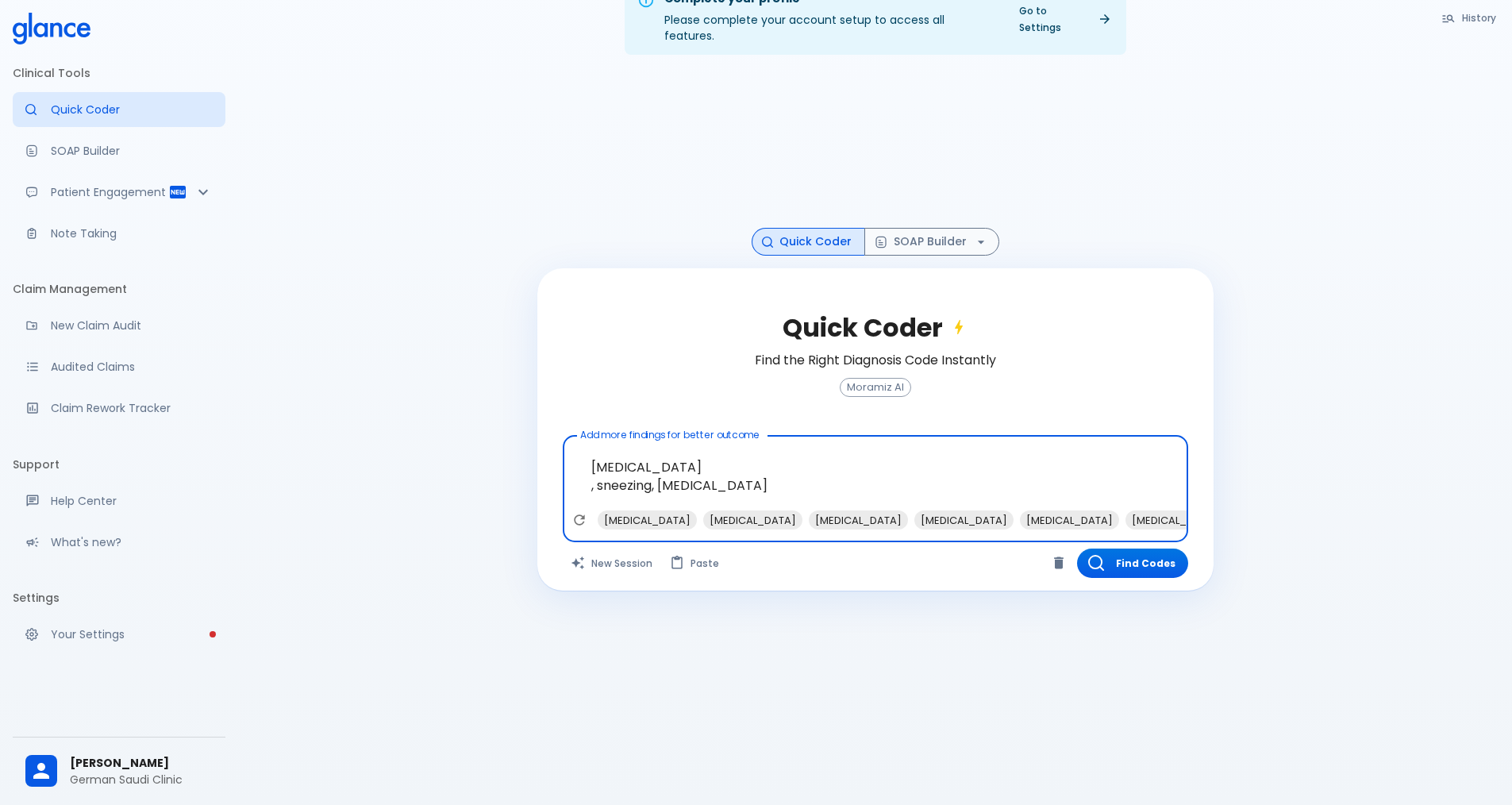
click at [736, 493] on textarea "runny nose , sneezing, sinusitis" at bounding box center [876, 476] width 604 height 68
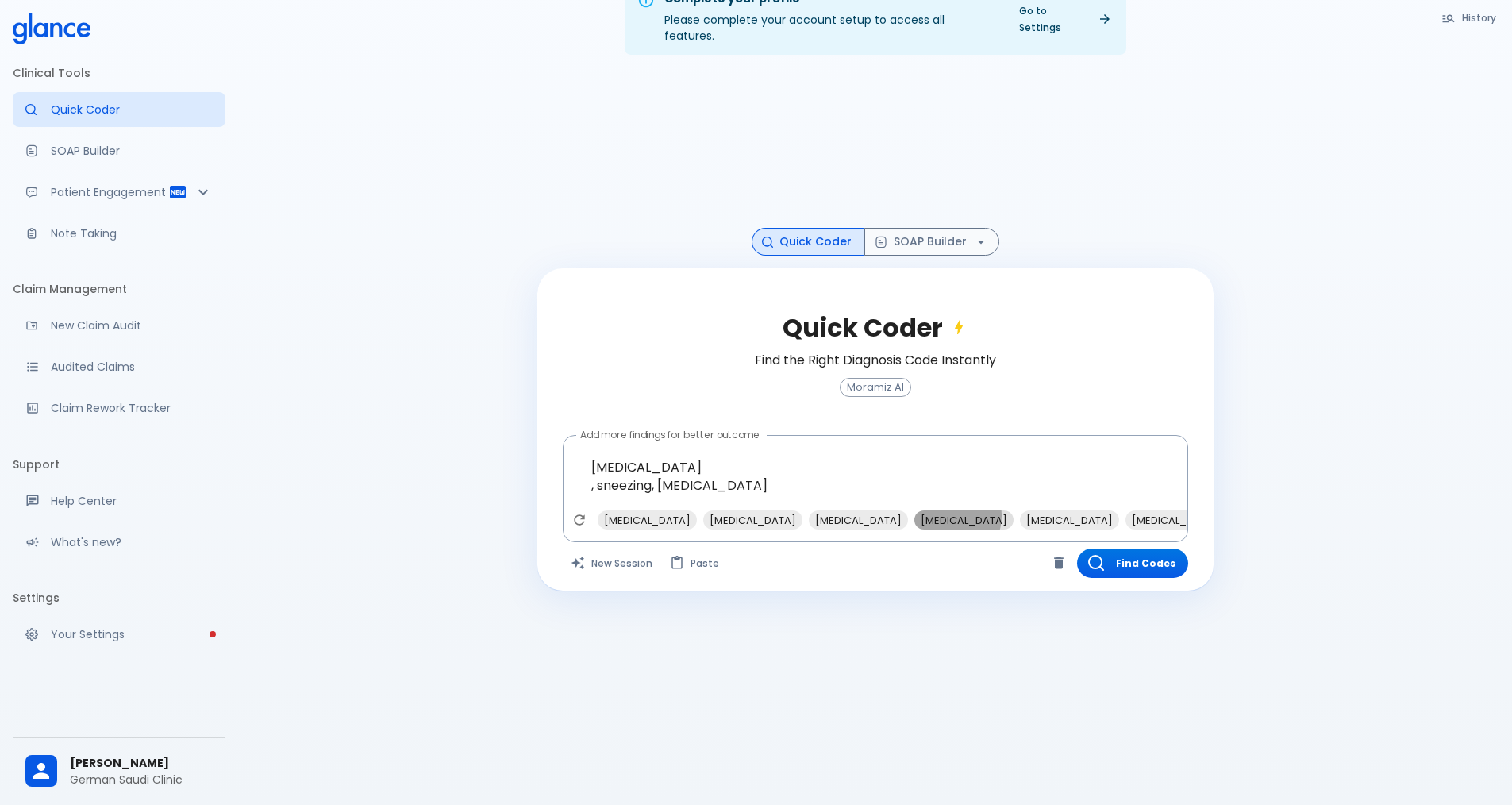
click at [736, 511] on span "common cold" at bounding box center [964, 520] width 99 height 18
click at [736, 511] on span "antihistamines" at bounding box center [1070, 520] width 99 height 18
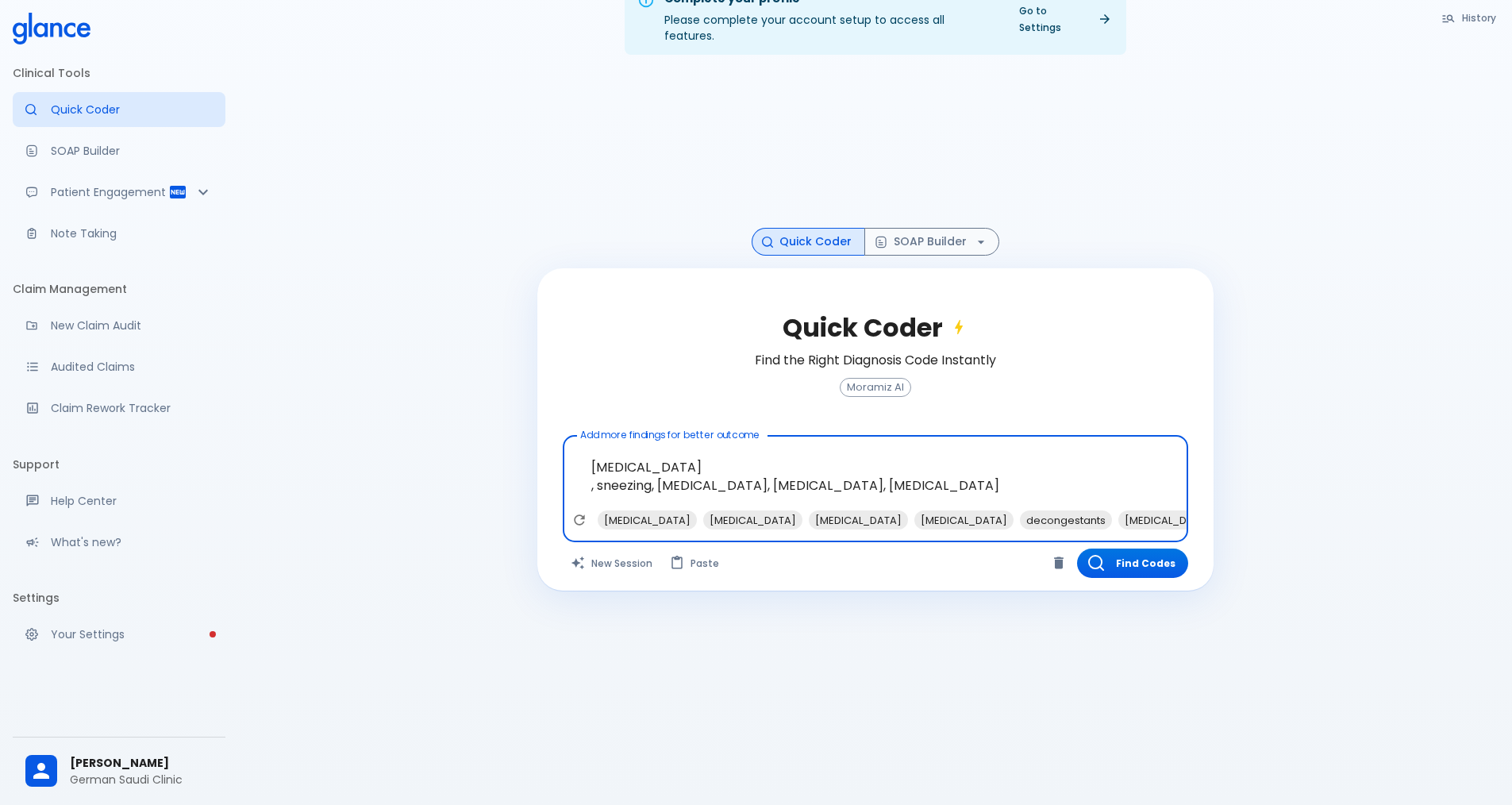
click at [736, 492] on textarea "runny nose , sneezing, sinusitis, common cold, antihistamines" at bounding box center [876, 476] width 604 height 68
click at [736, 511] on span "decongestants" at bounding box center [1066, 520] width 92 height 18
type textarea "runny nose , sneezing, sinusitis, common cold, antihistamines, decongestants"
click at [581, 515] on button "Refresh suggestions" at bounding box center [579, 520] width 24 height 24
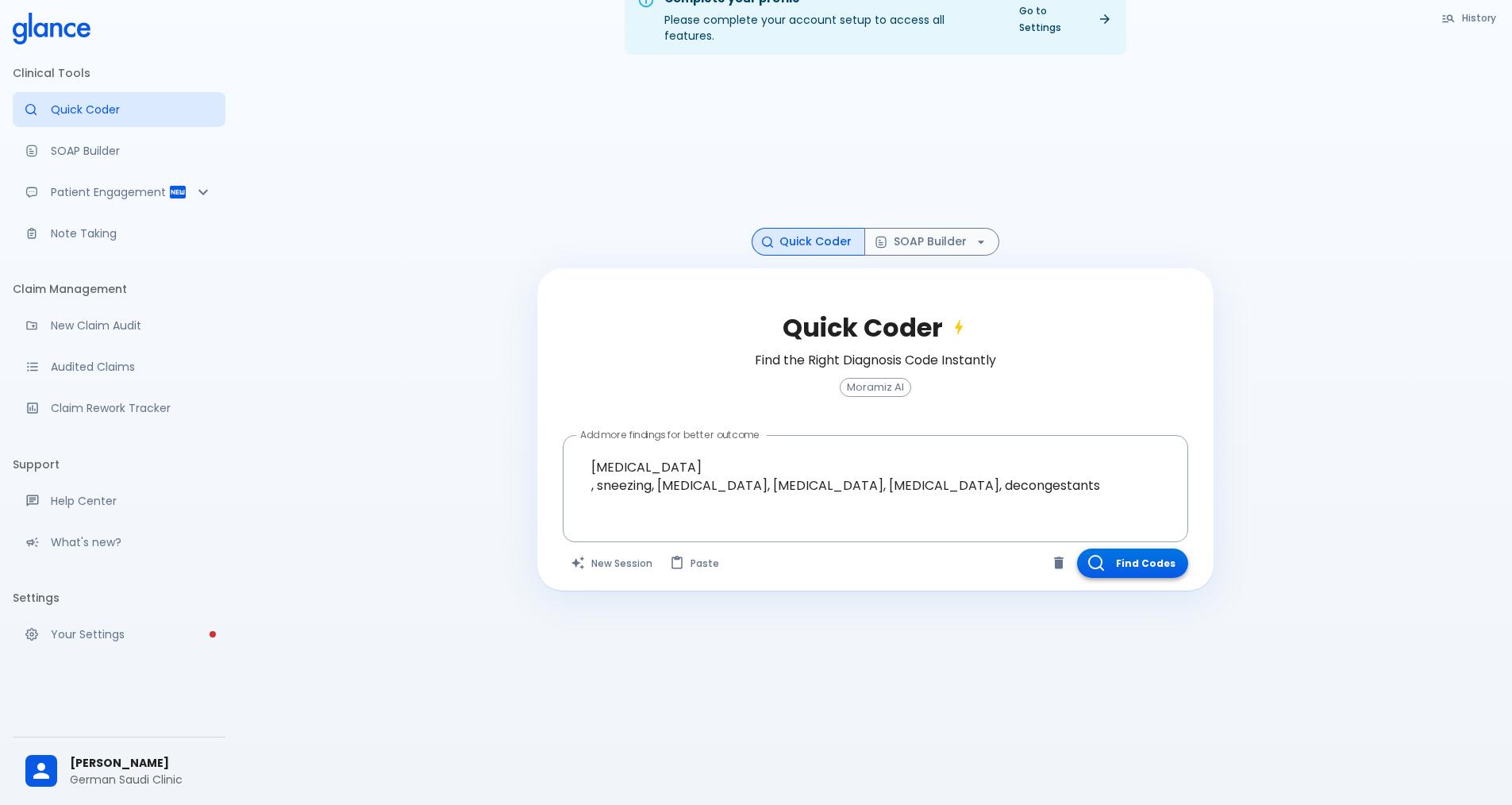
click at [736, 555] on icon "button" at bounding box center [1096, 562] width 16 height 16
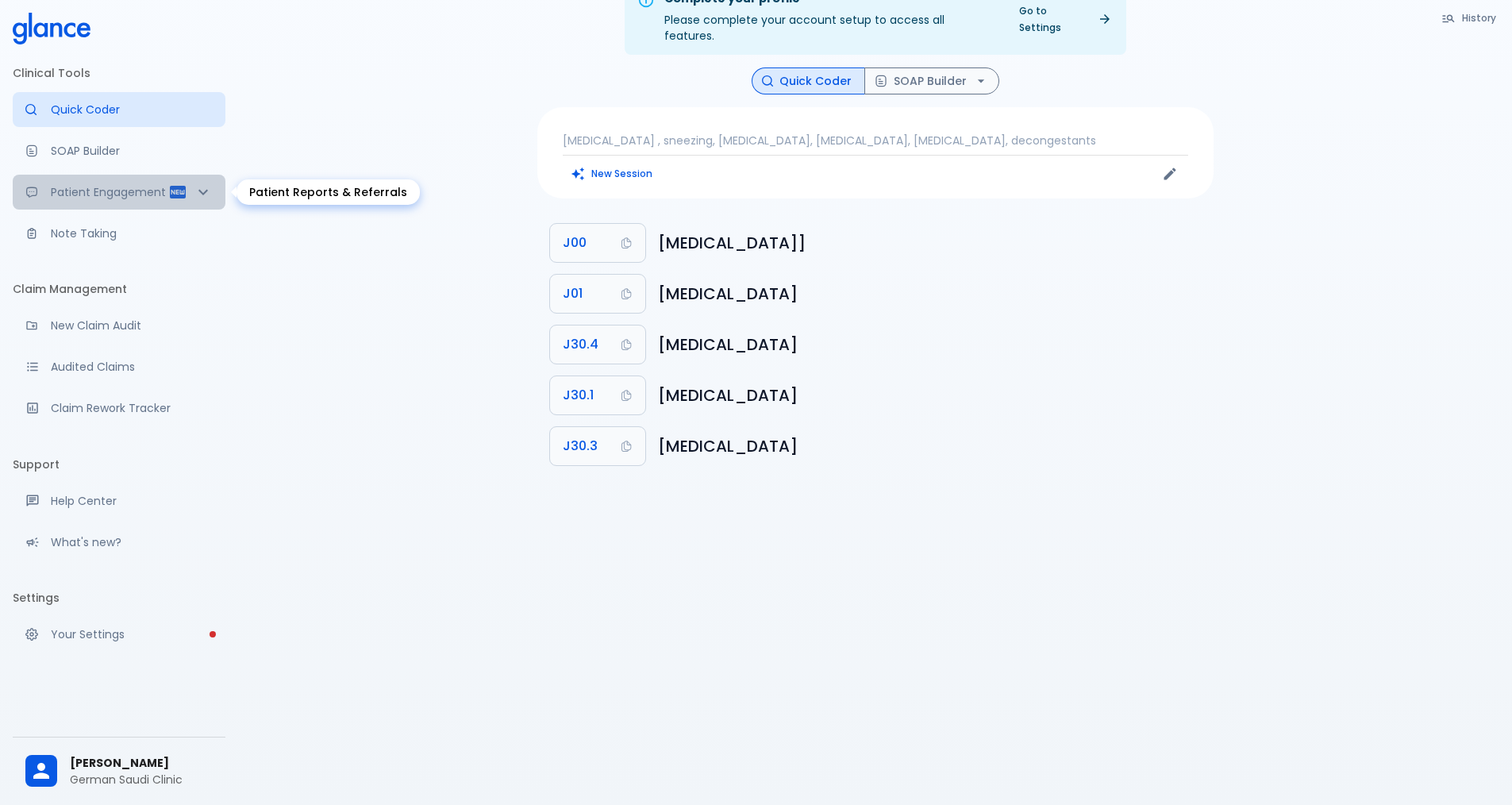
click at [69, 201] on div "Patient Engagement" at bounding box center [118, 192] width 212 height 35
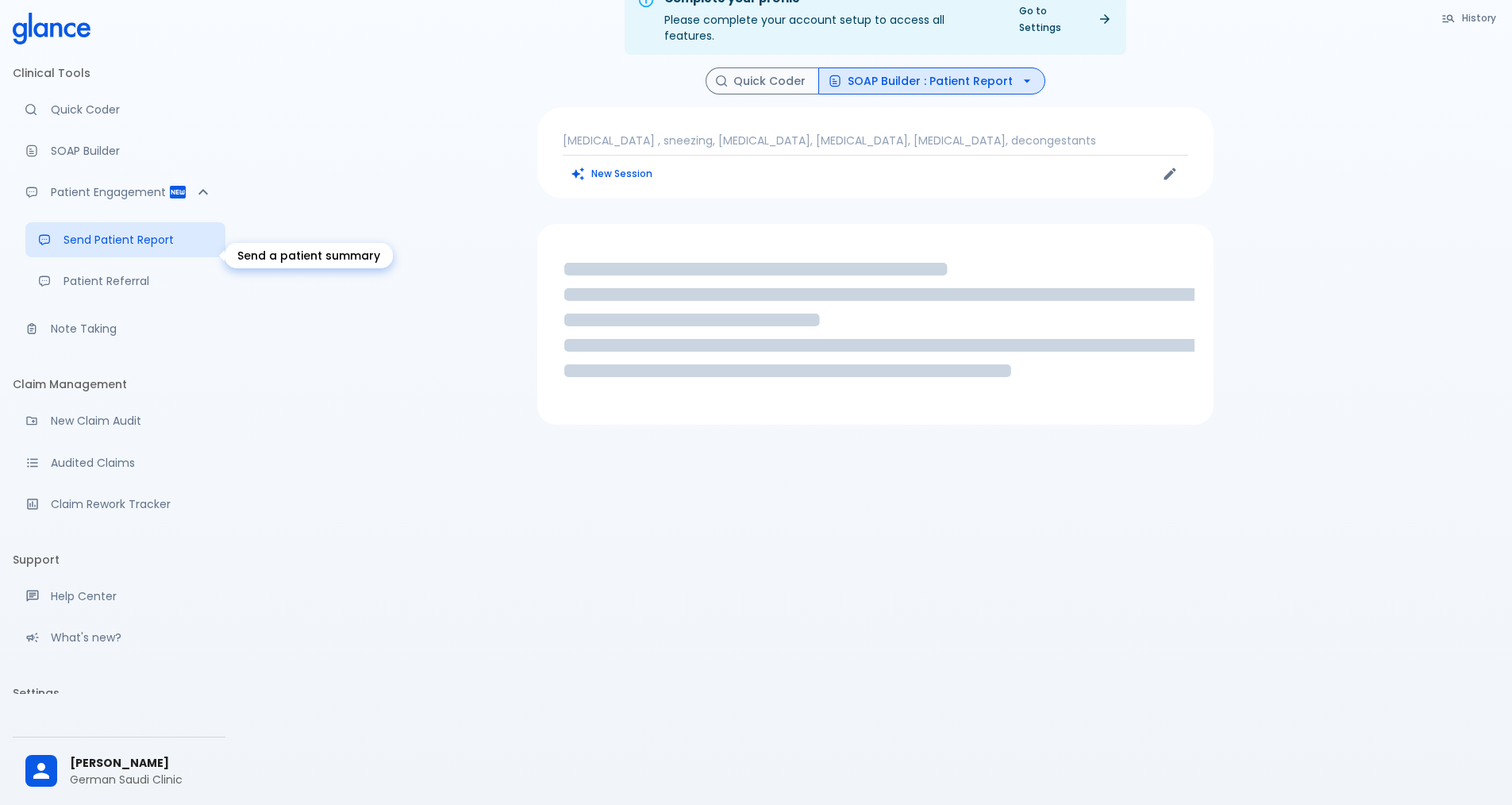
click at [77, 248] on p "Send Patient Report" at bounding box center [139, 239] width 149 height 16
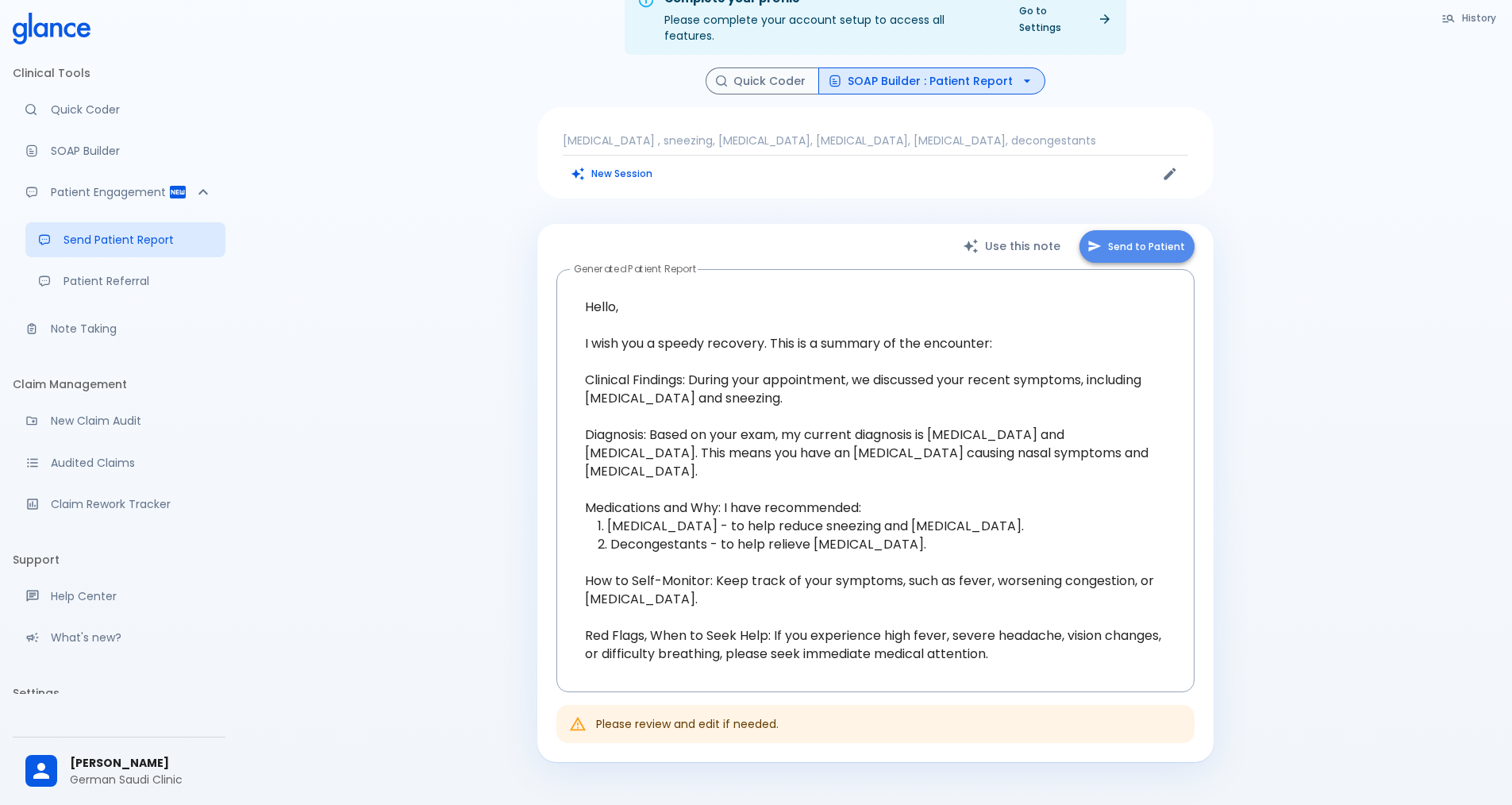
click at [736, 240] on button "Send to Patient" at bounding box center [1137, 246] width 115 height 33
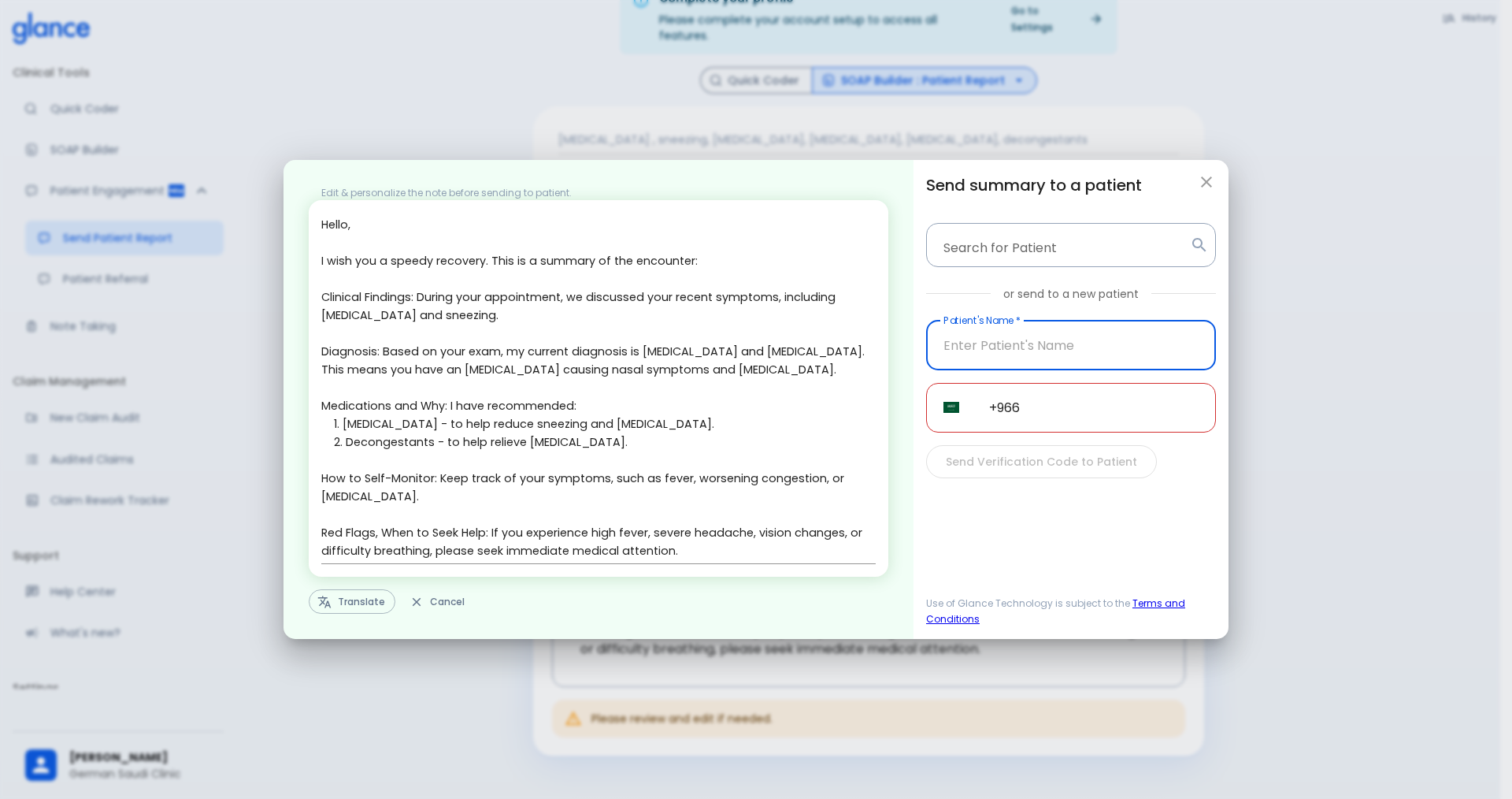
click at [731, 351] on input "text" at bounding box center [1071, 346] width 290 height 50
click at [731, 405] on input "+966" at bounding box center [1094, 407] width 244 height 50
click at [350, 613] on button "Translate" at bounding box center [352, 601] width 87 height 24
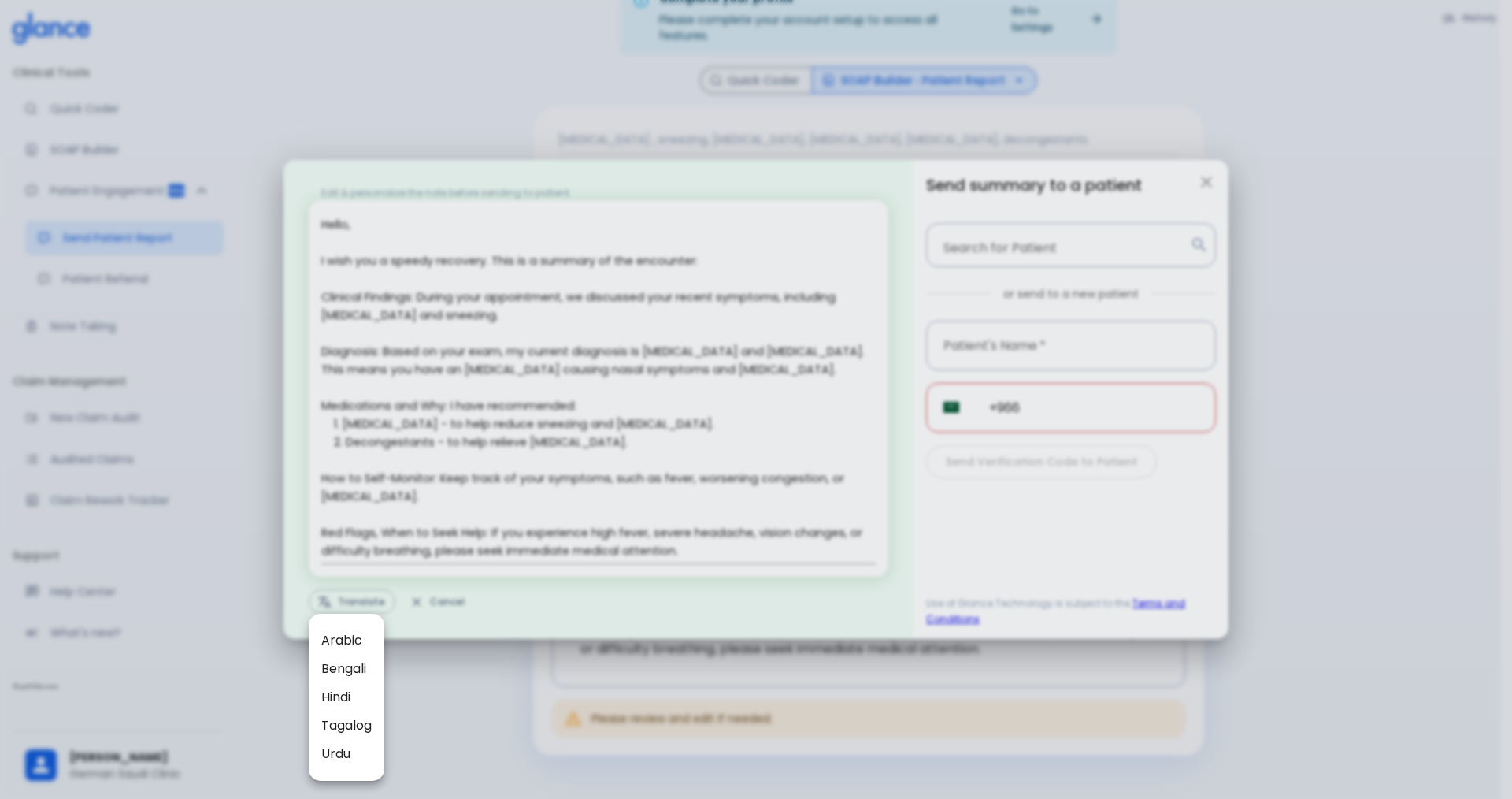
click at [731, 321] on div at bounding box center [756, 399] width 1512 height 799
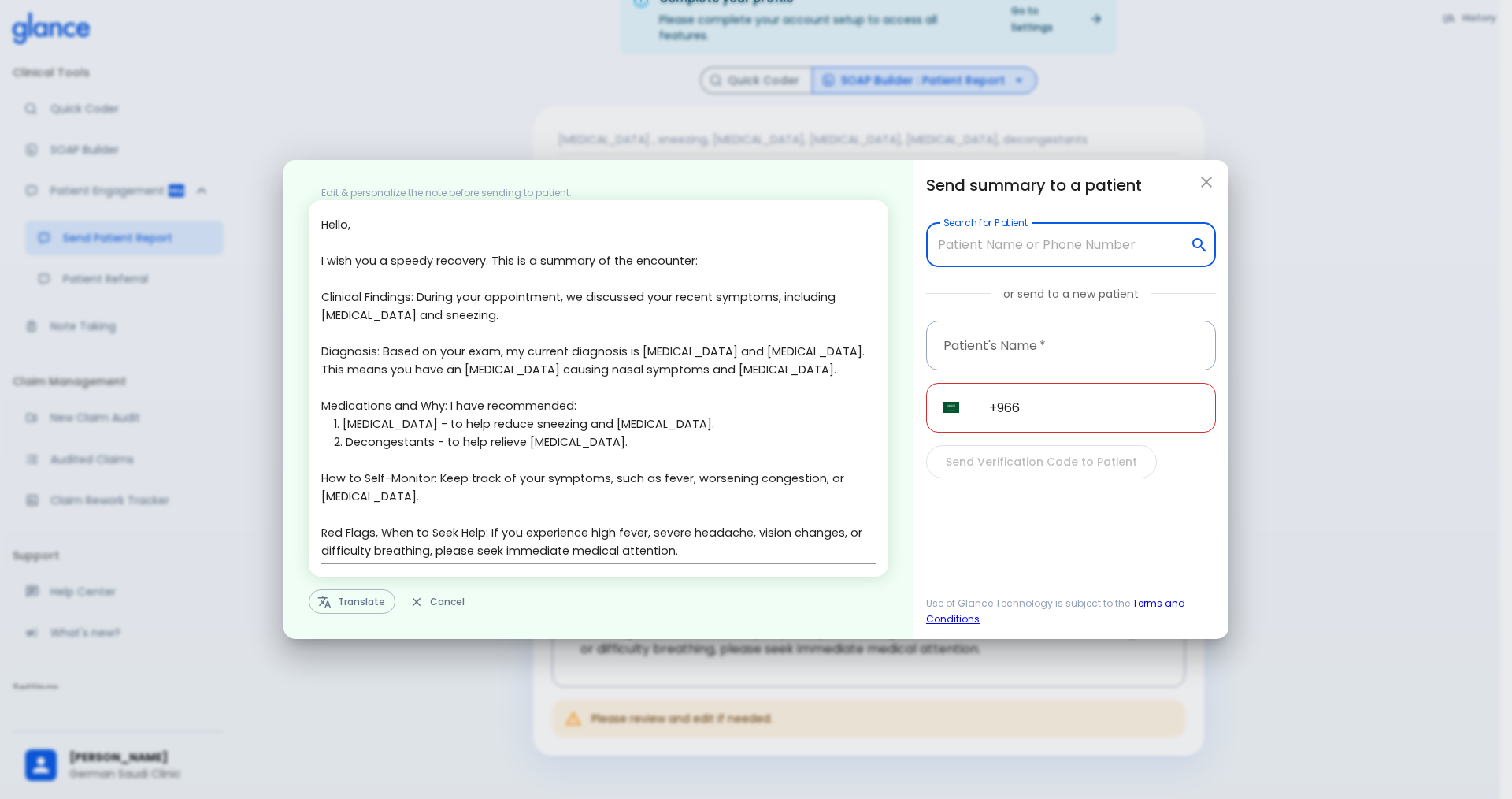
click at [731, 252] on input "Search for Patient" at bounding box center [1058, 245] width 251 height 30
click at [731, 352] on input "text" at bounding box center [1071, 346] width 290 height 50
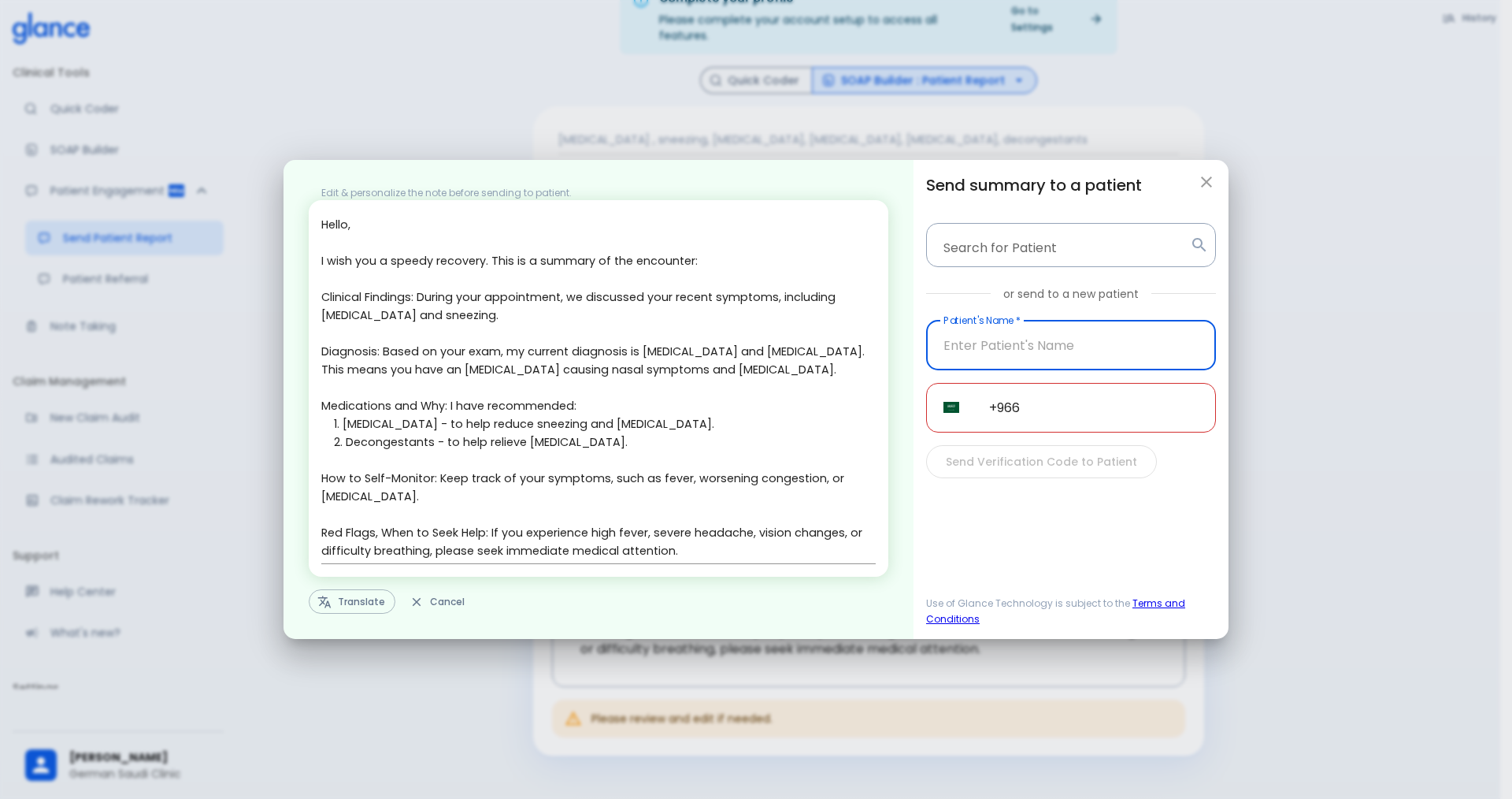
click at [731, 412] on input "+966" at bounding box center [1094, 407] width 244 height 50
click at [731, 182] on icon "button" at bounding box center [1206, 182] width 19 height 19
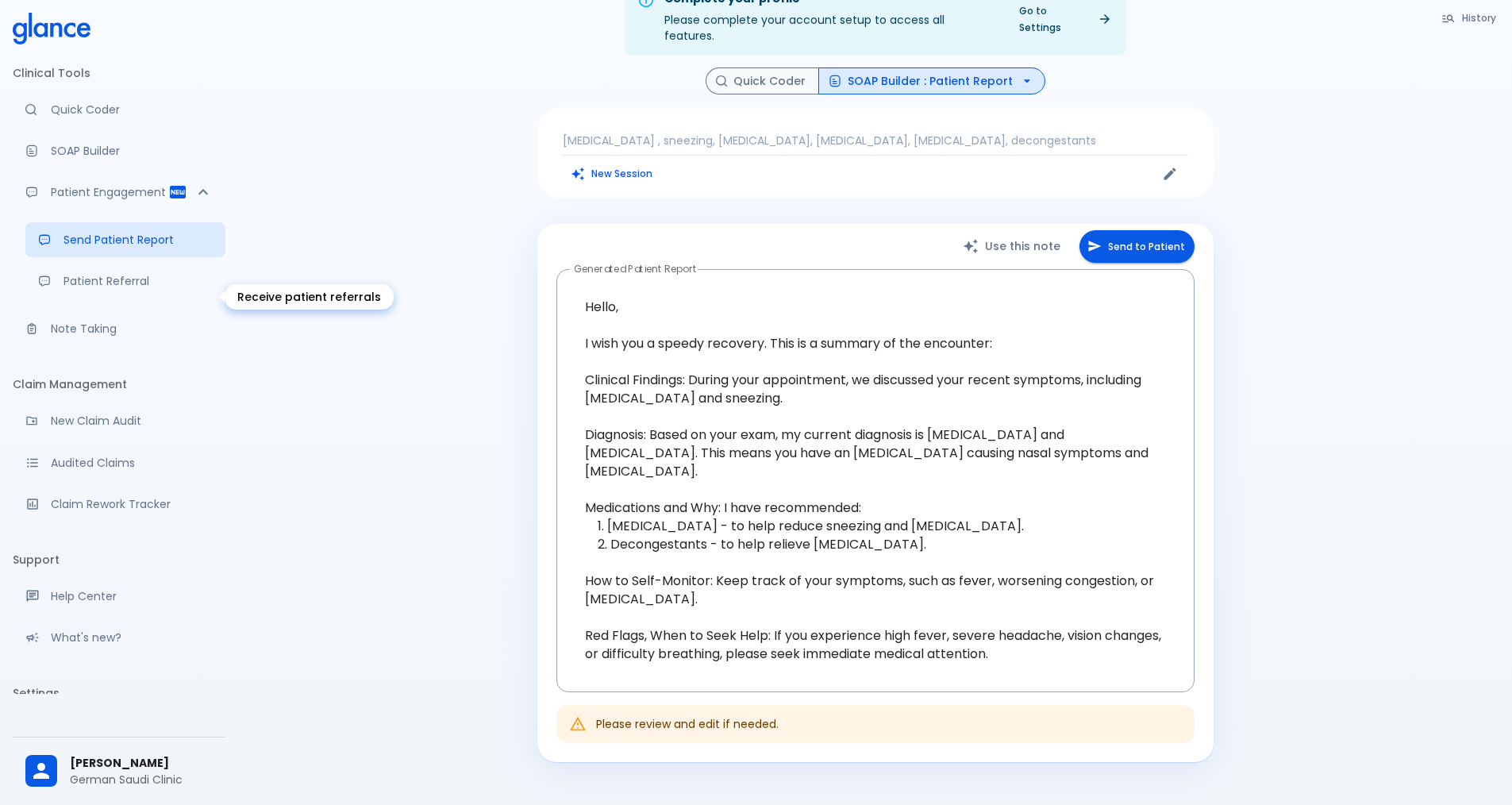
click at [142, 289] on p "Patient Referral" at bounding box center [139, 280] width 149 height 16
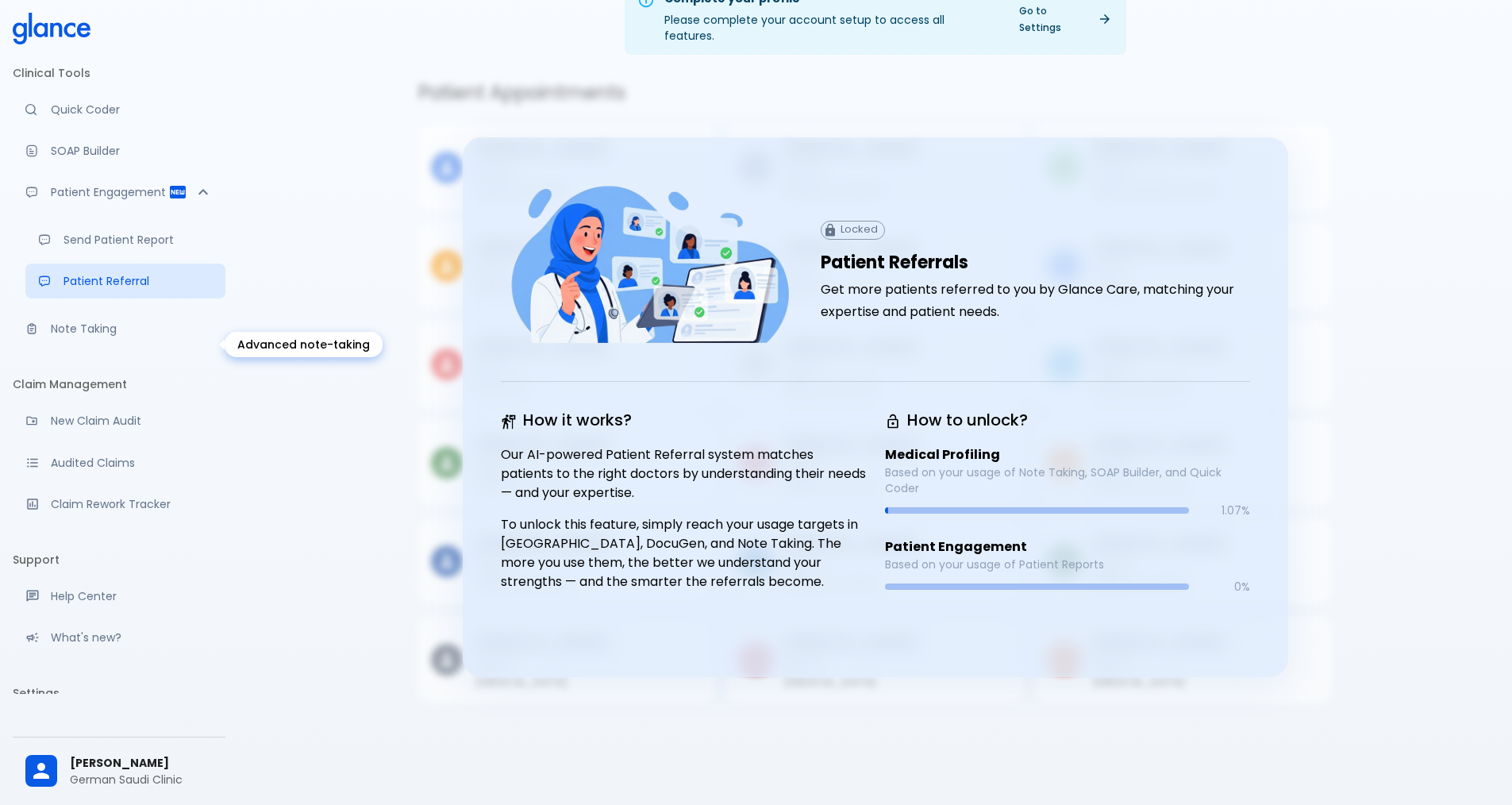
click at [105, 346] on link "Note Taking" at bounding box center [118, 329] width 212 height 35
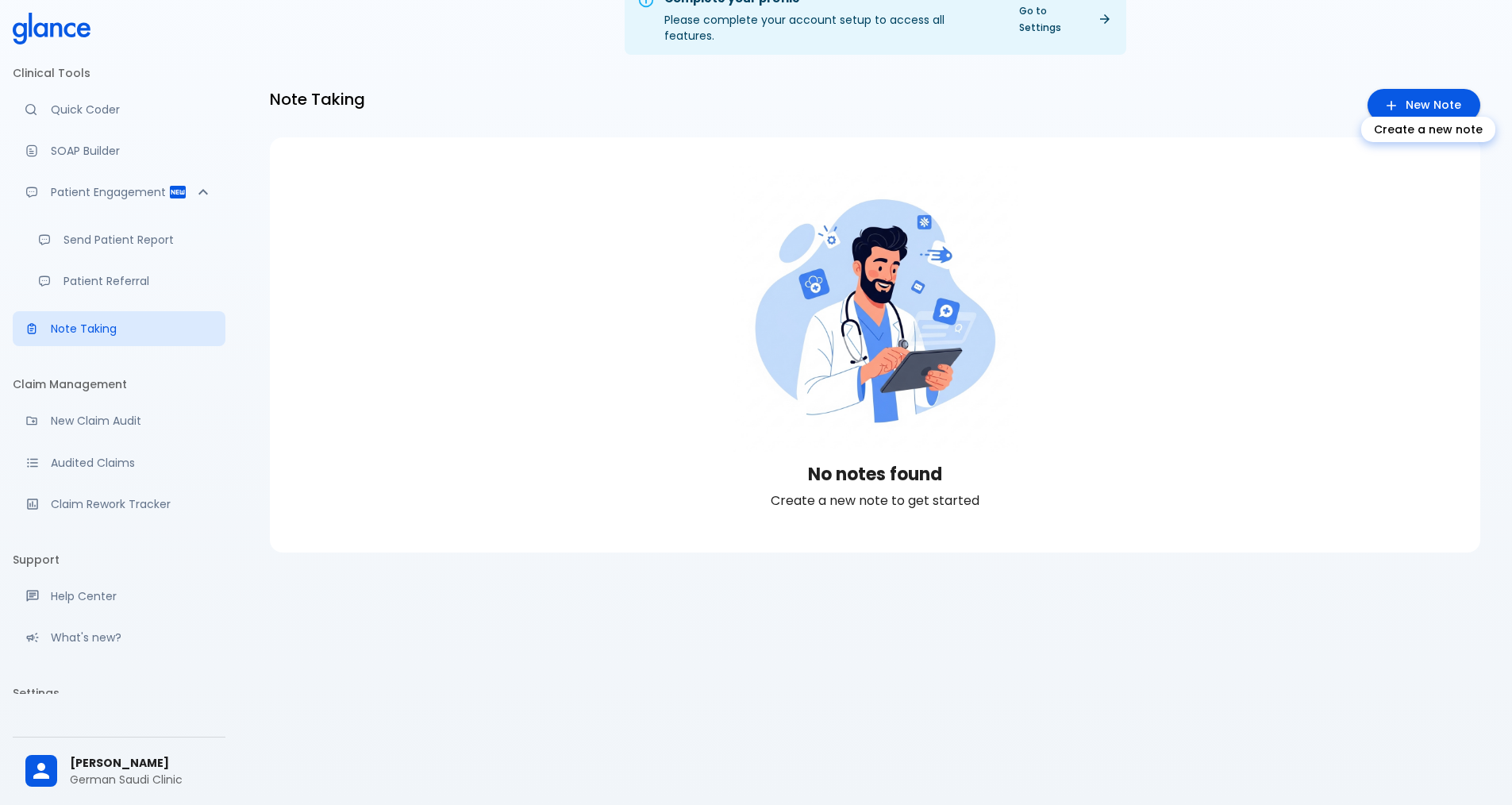
click at [736, 95] on link "New Note" at bounding box center [1424, 105] width 112 height 33
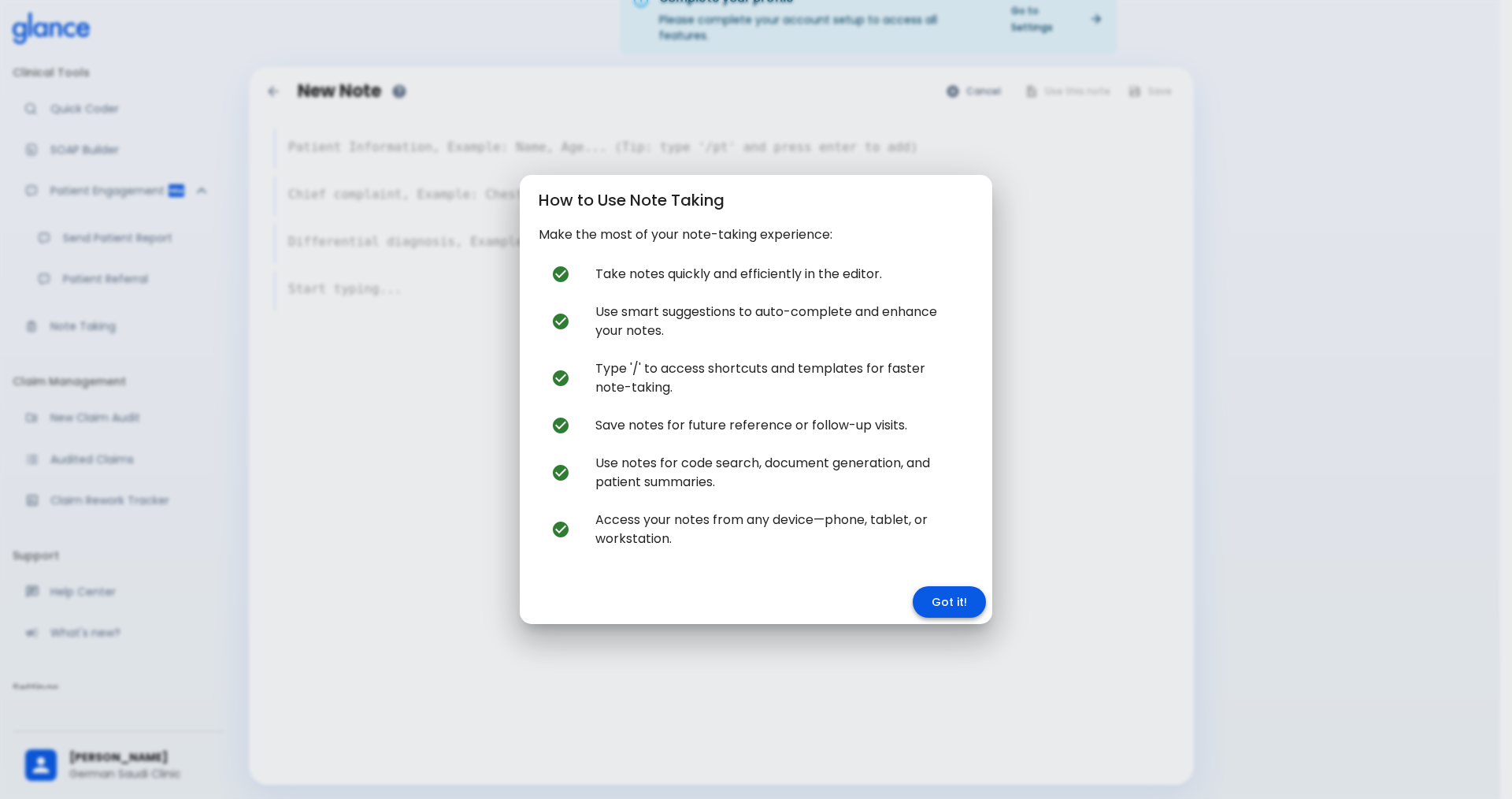
click at [731, 600] on button "Got it!" at bounding box center [950, 602] width 73 height 32
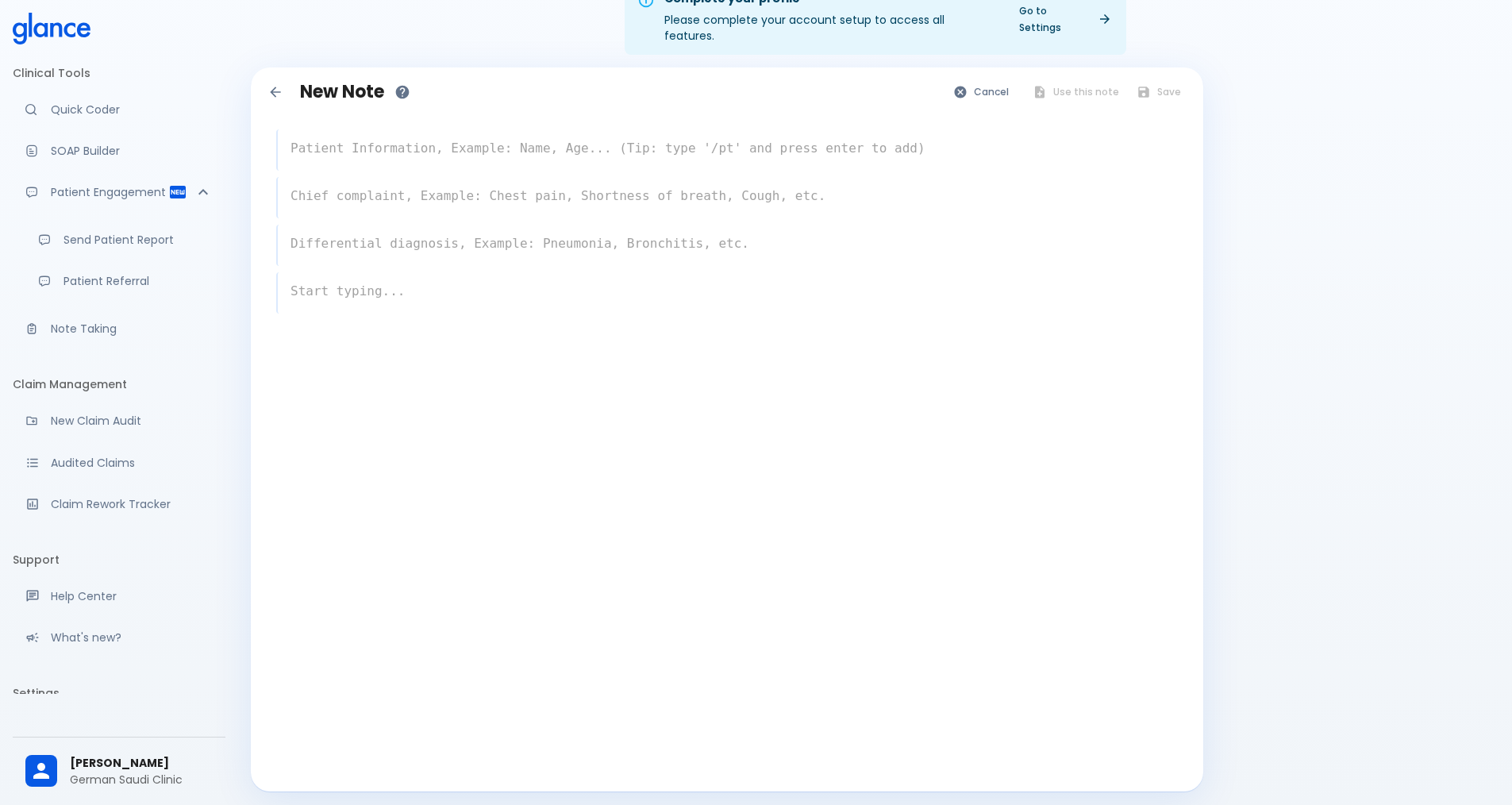
click at [390, 147] on textarea at bounding box center [728, 149] width 900 height 32
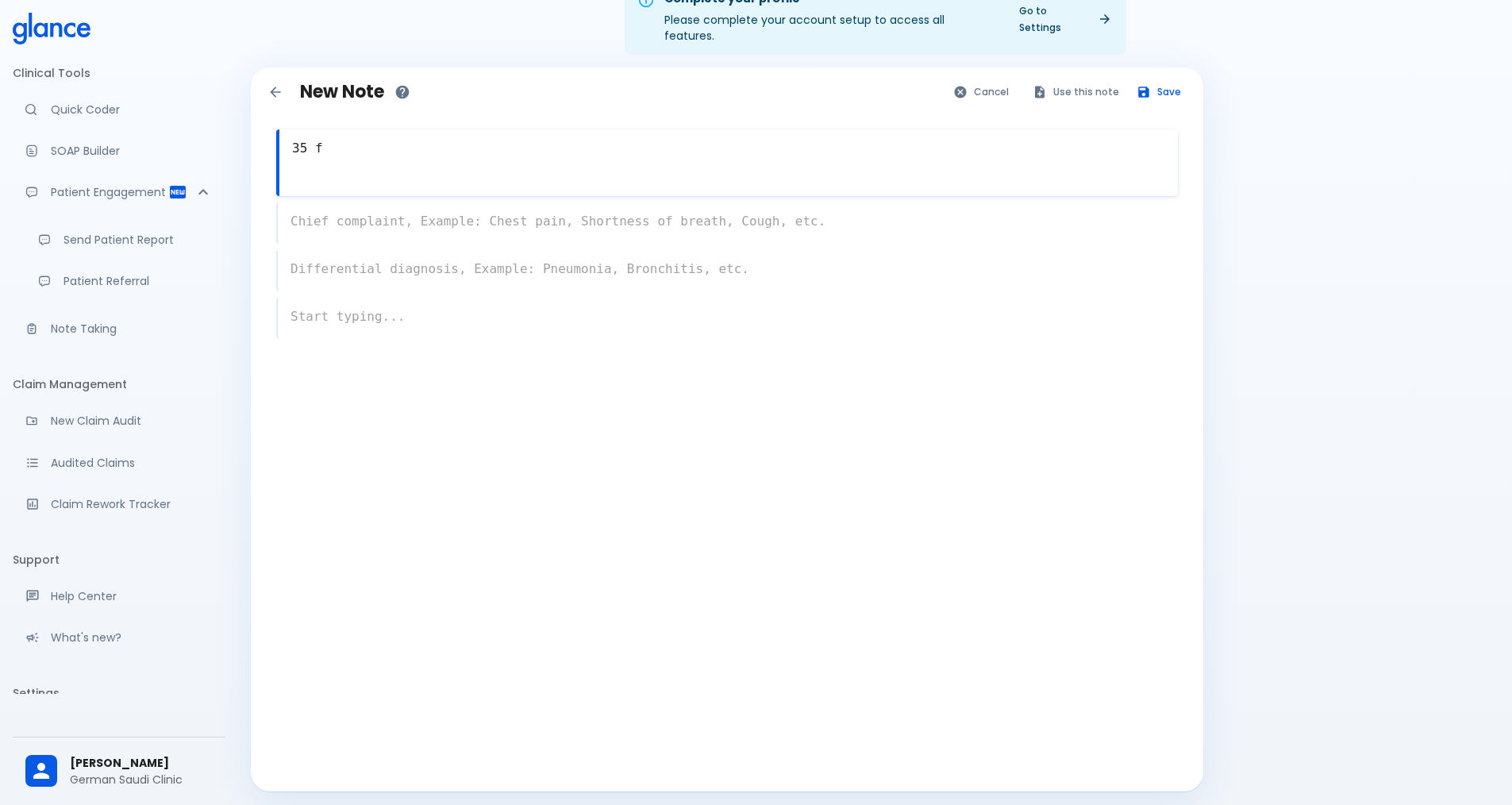
type textarea "35 f"
click at [500, 222] on div "x" at bounding box center [727, 222] width 902 height 41
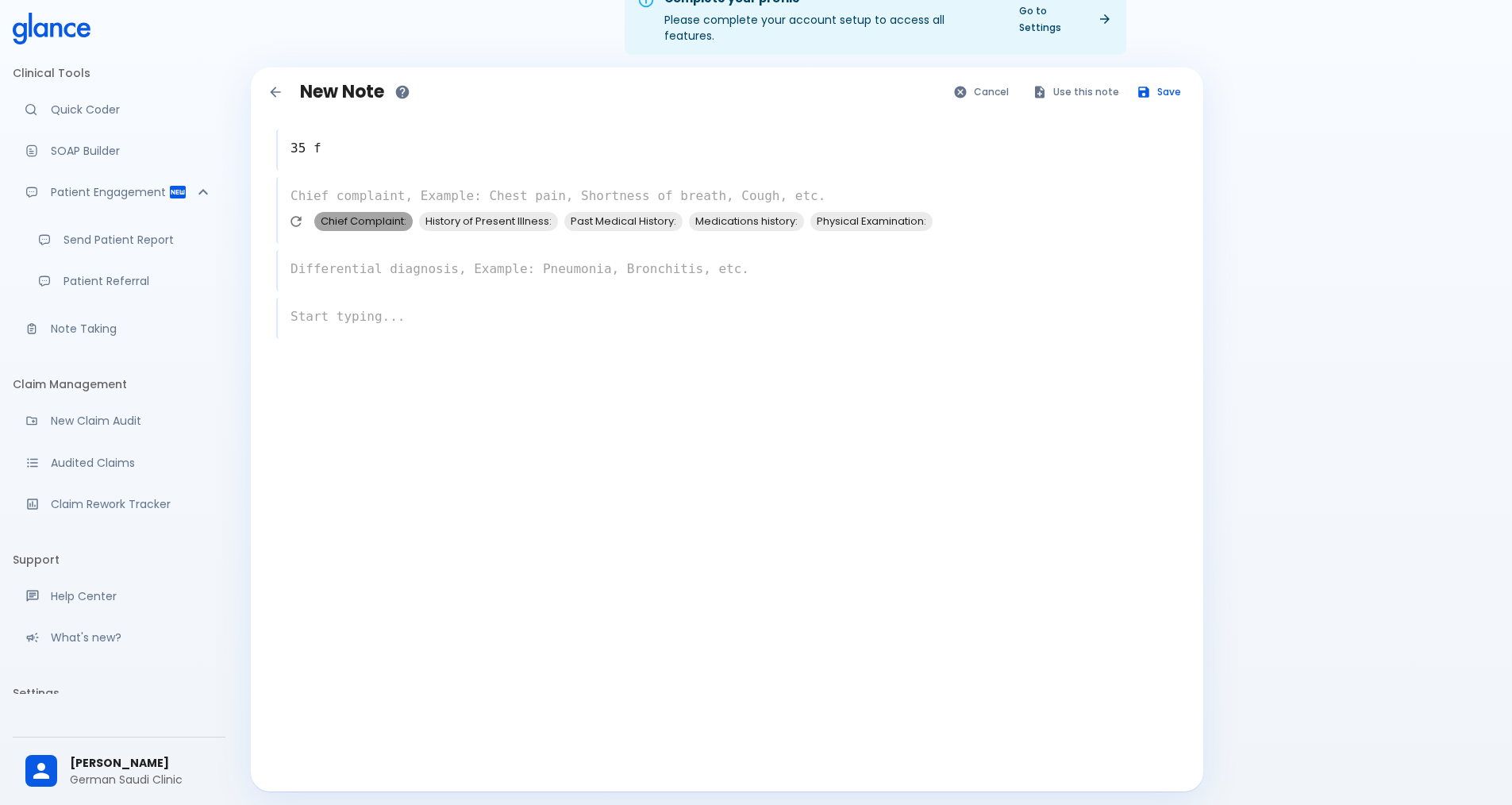
click at [353, 213] on span "Chief Complaint:" at bounding box center [363, 221] width 98 height 18
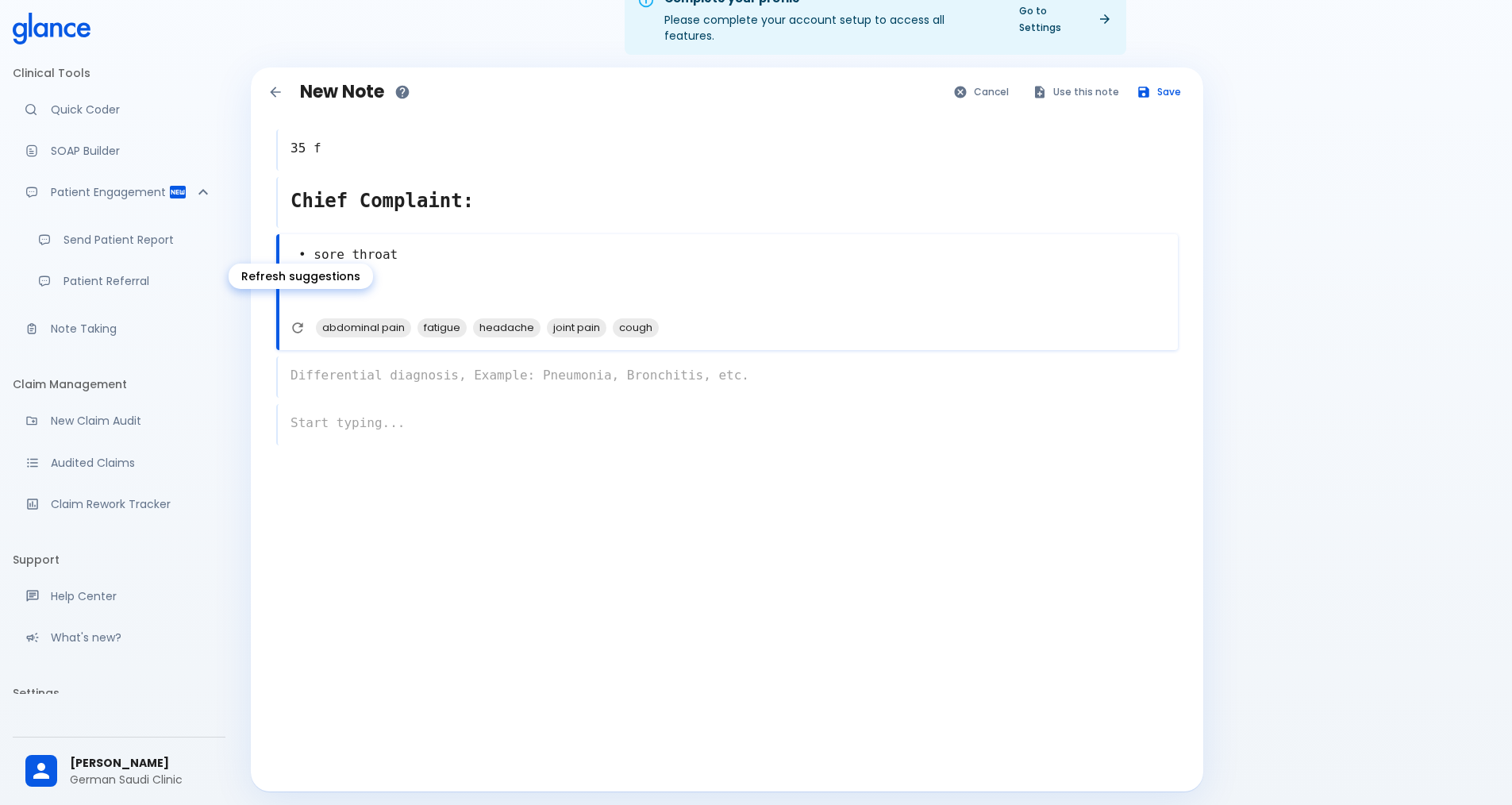
click at [300, 320] on icon "Refresh suggestions" at bounding box center [297, 327] width 16 height 16
click at [326, 318] on span "fever" at bounding box center [333, 327] width 39 height 18
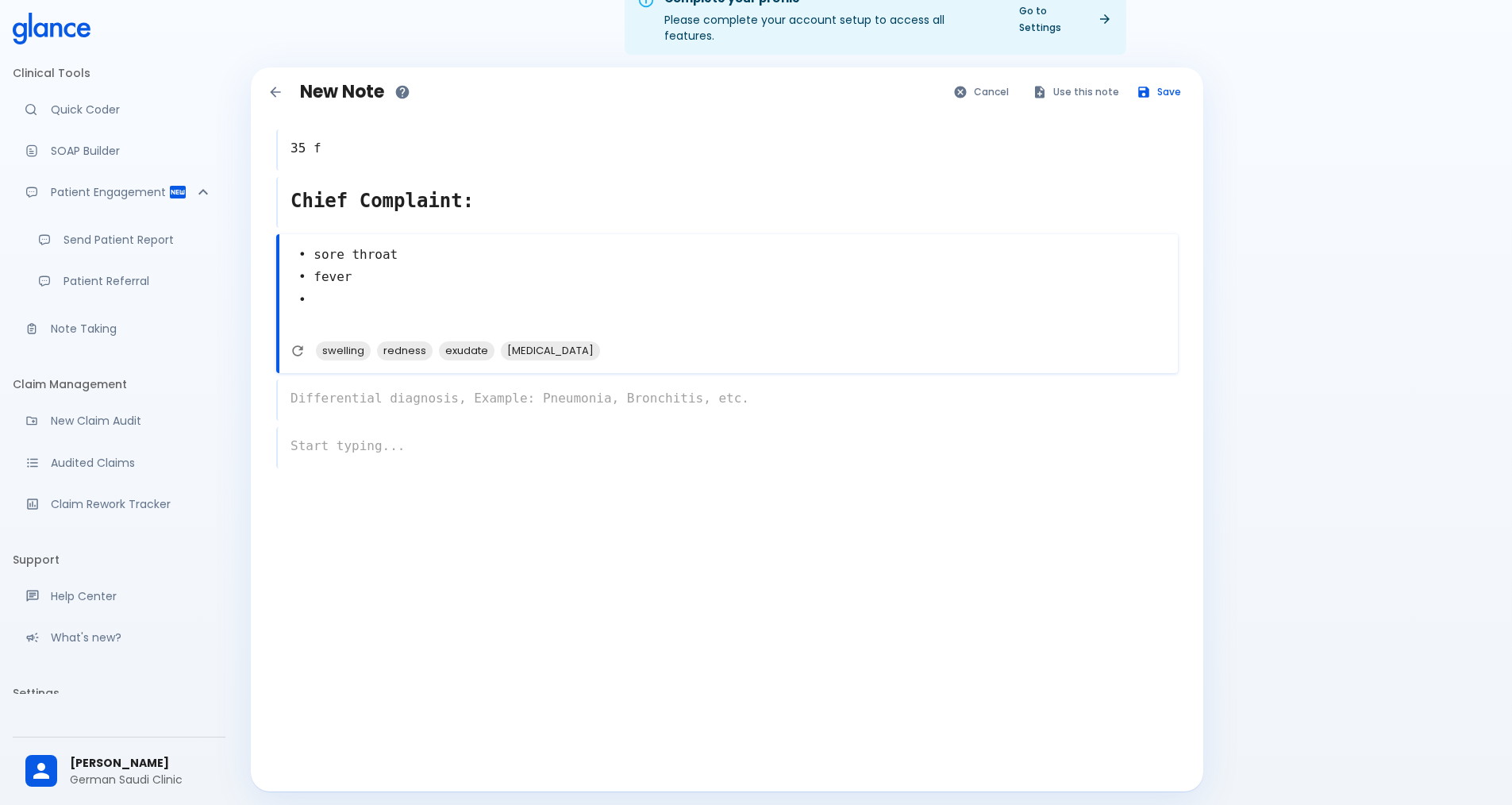
click at [337, 342] on span "swelling" at bounding box center [343, 351] width 55 height 18
type textarea "• sore throat • fever • swelling •"
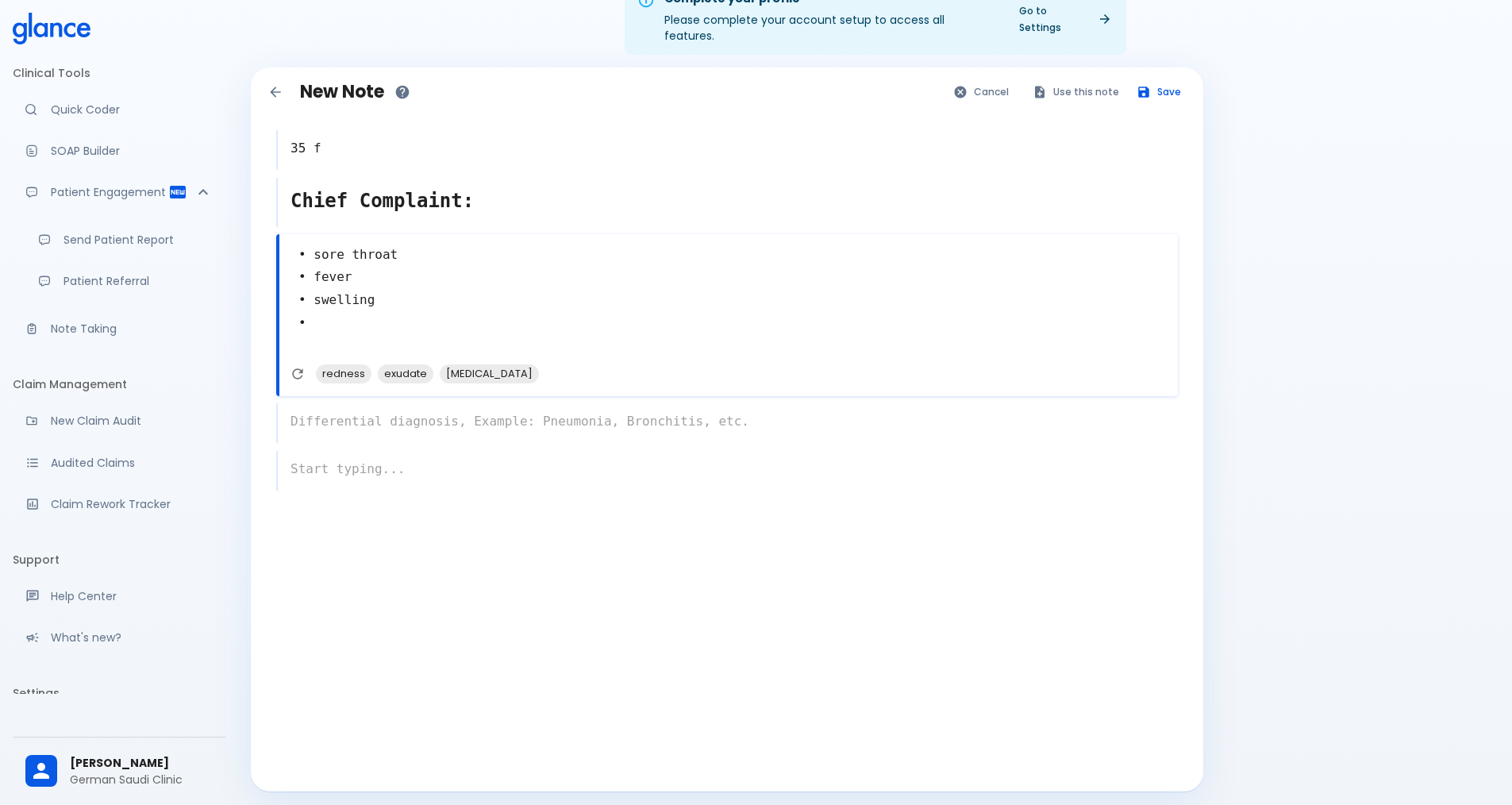
click at [337, 402] on div "x" at bounding box center [727, 422] width 902 height 41
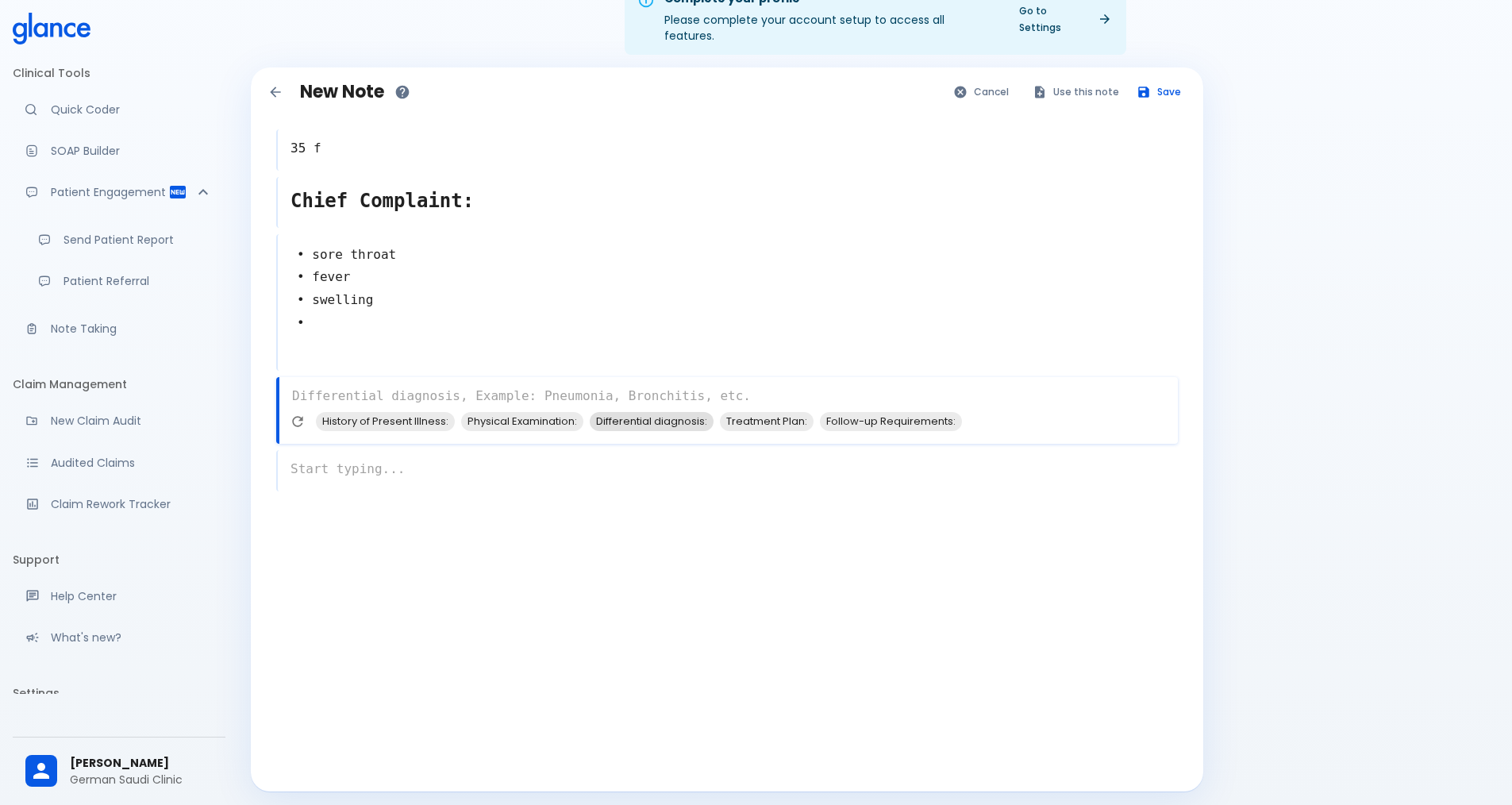
click at [651, 412] on span "Differential diagnosis:" at bounding box center [651, 421] width 123 height 18
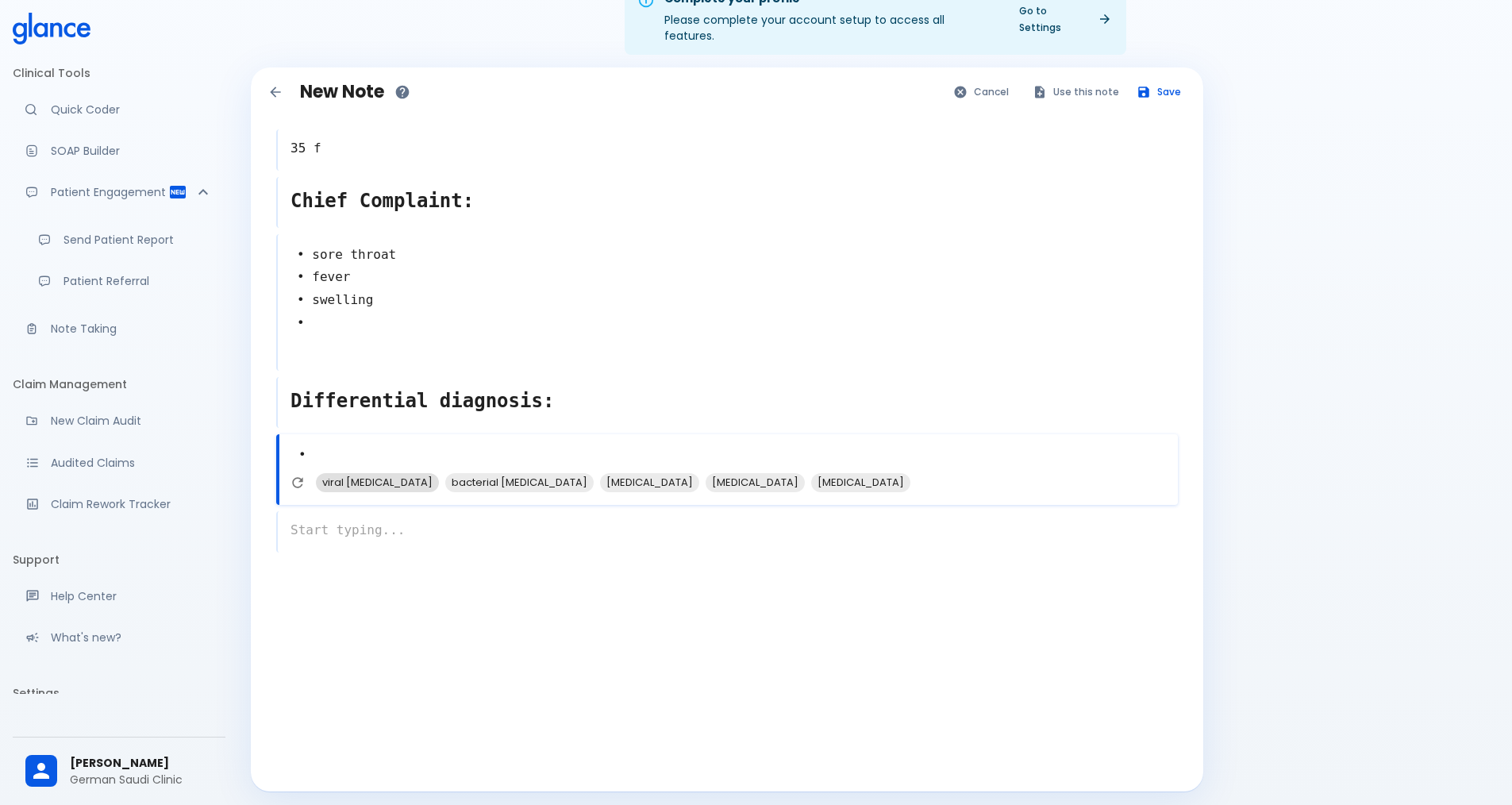
click at [374, 473] on span "viral pharyngitis" at bounding box center [377, 482] width 123 height 18
type textarea "• viral pharyngitis •"
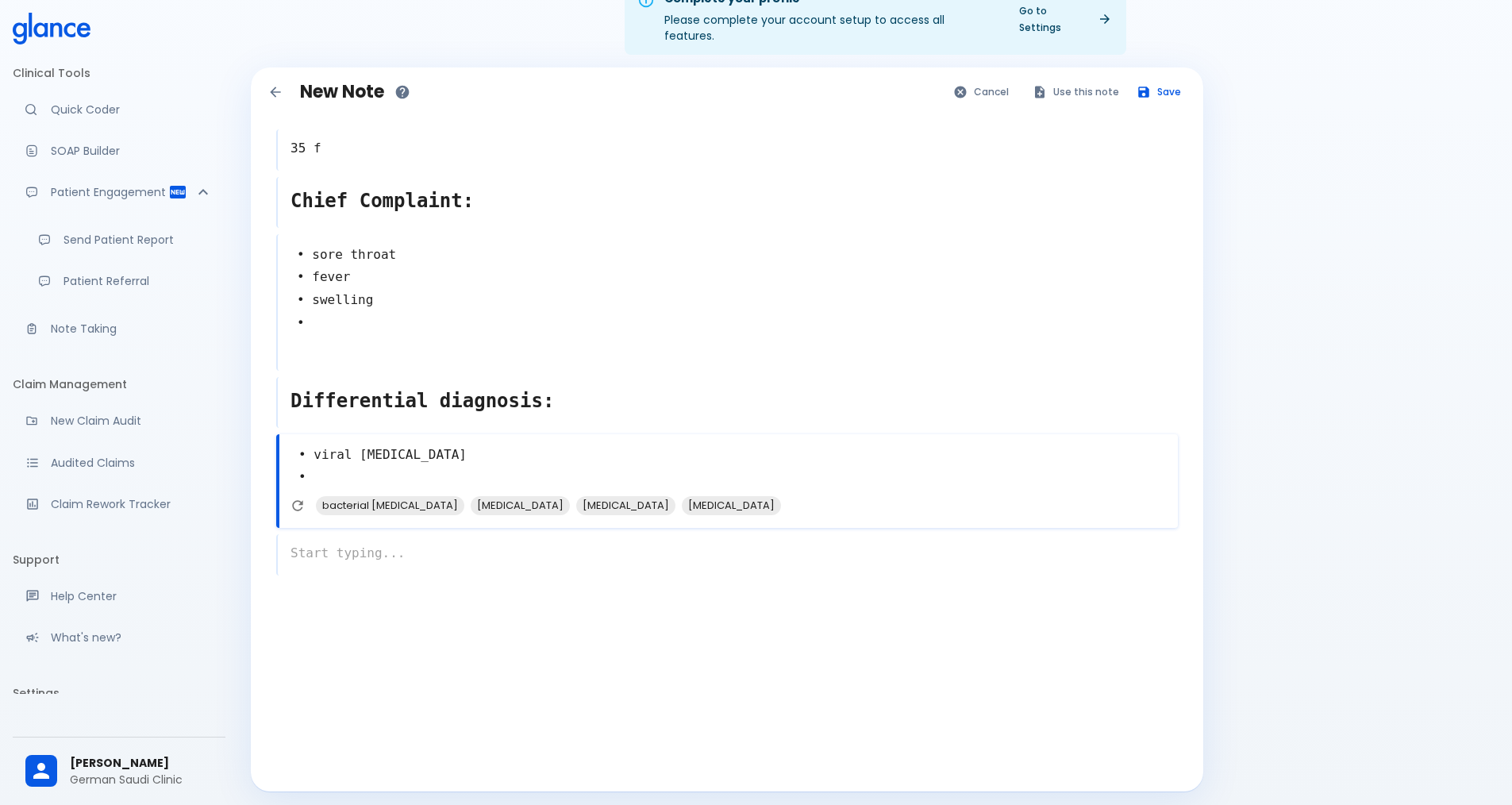
click at [383, 534] on div "x" at bounding box center [727, 554] width 902 height 41
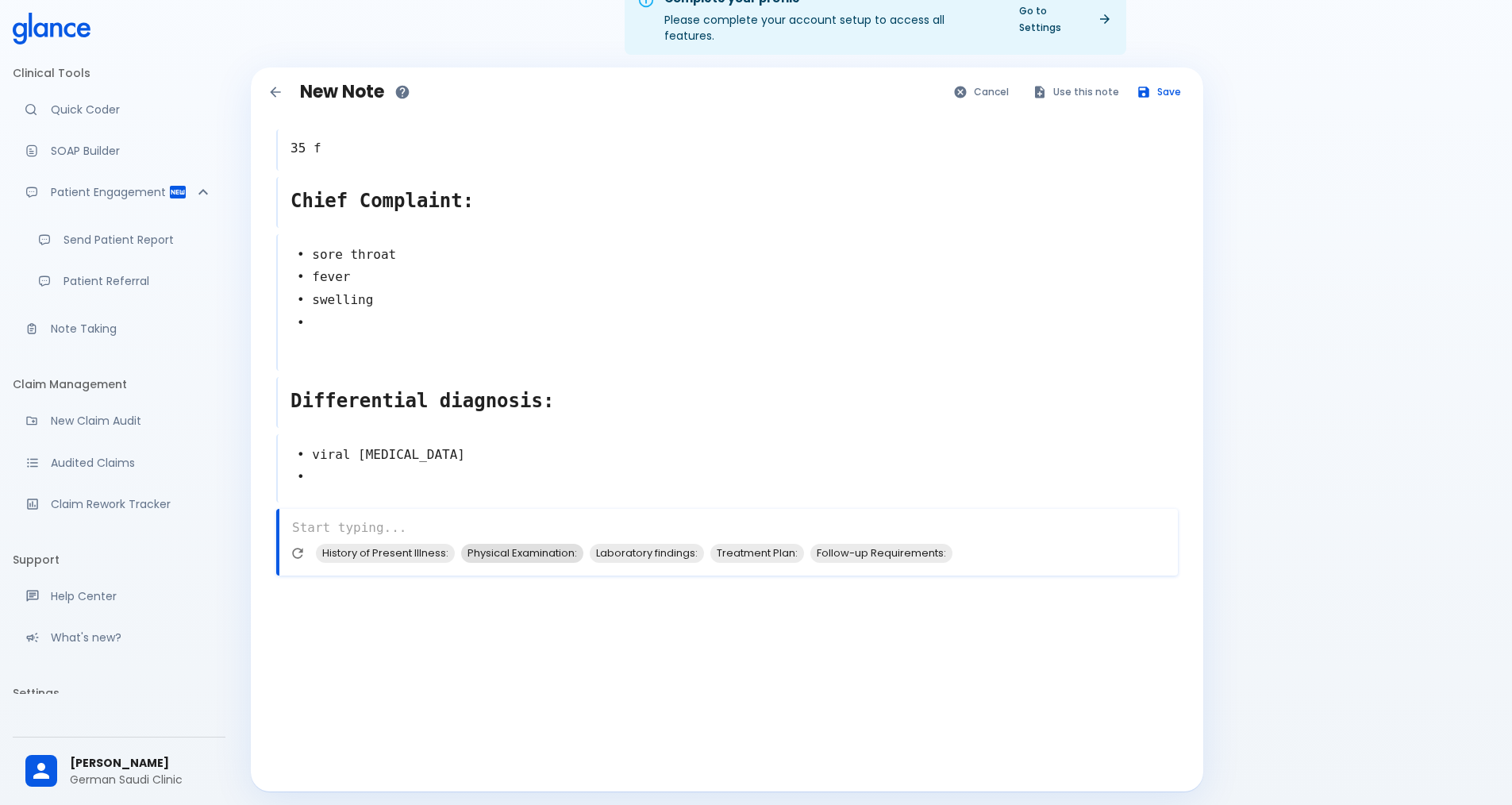
click at [537, 544] on span "Physical Examination:" at bounding box center [522, 553] width 123 height 18
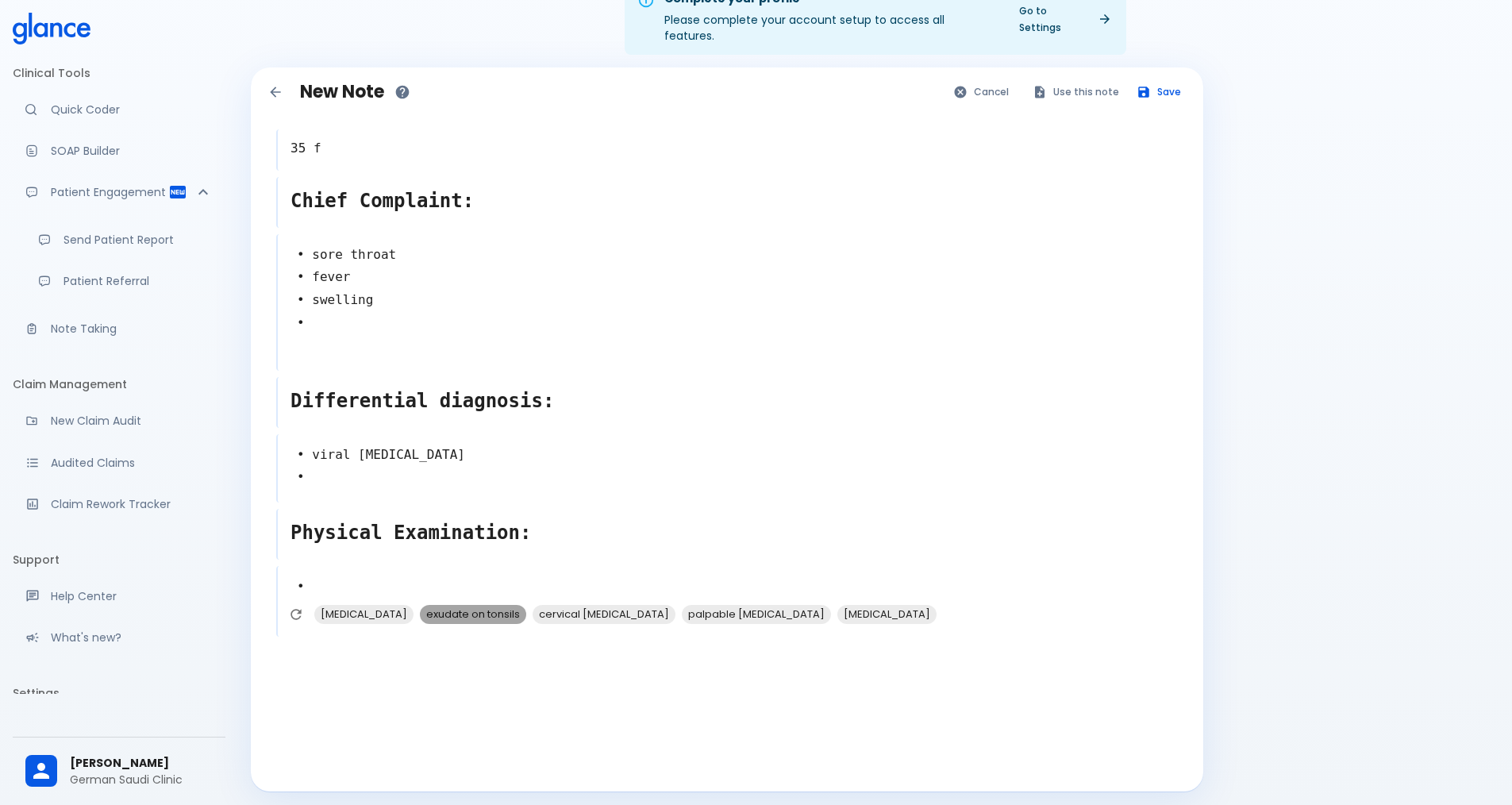
click at [430, 604] on span "exudate on tonsils" at bounding box center [473, 614] width 107 height 18
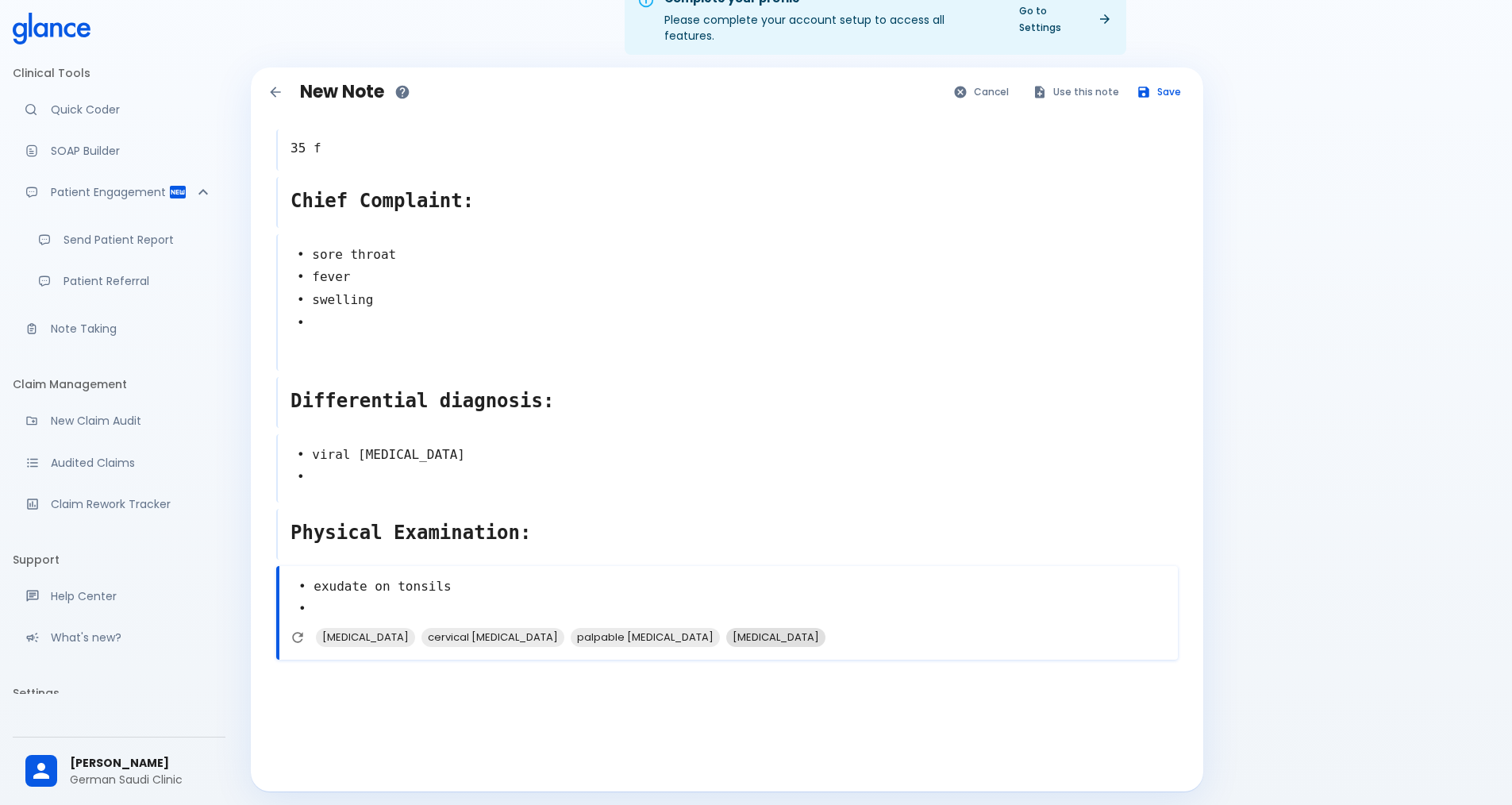
click at [726, 628] on span "throat culture" at bounding box center [776, 637] width 99 height 18
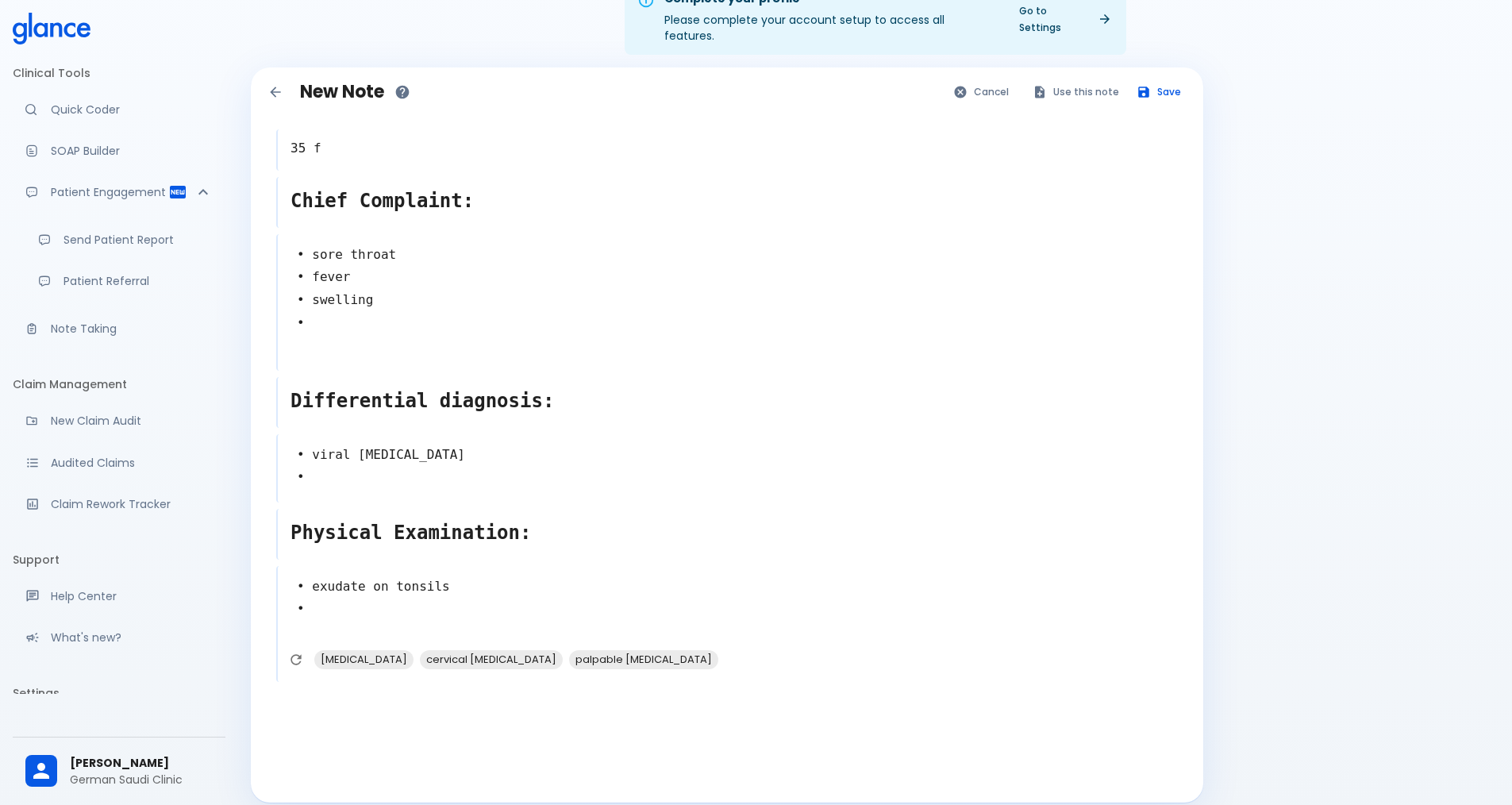
type textarea "• exudate on tonsils • throat culture •"
click at [433, 690] on div at bounding box center [729, 729] width 905 height 82
click at [422, 698] on div at bounding box center [731, 712] width 892 height 29
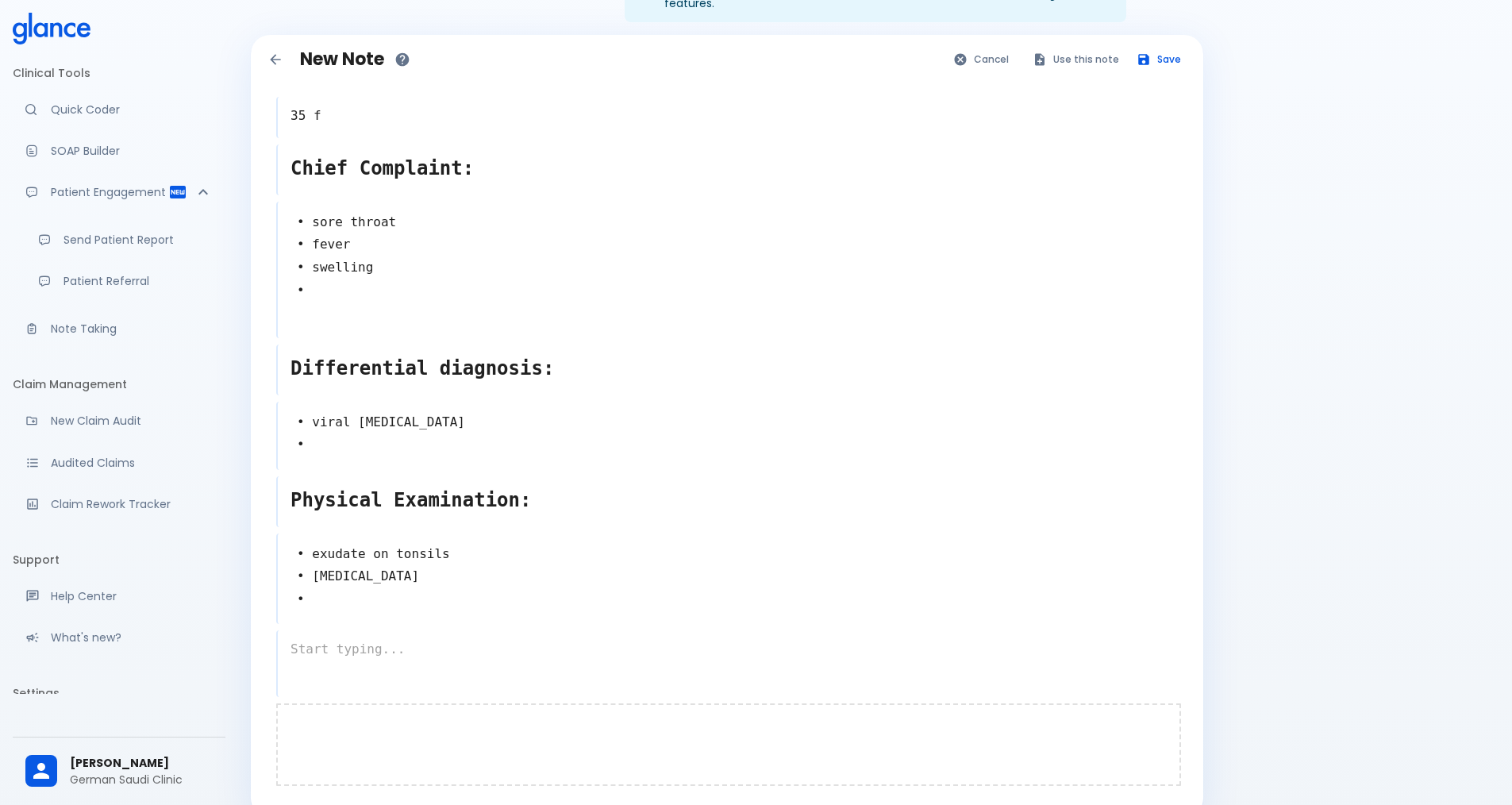
scroll to position [86, 0]
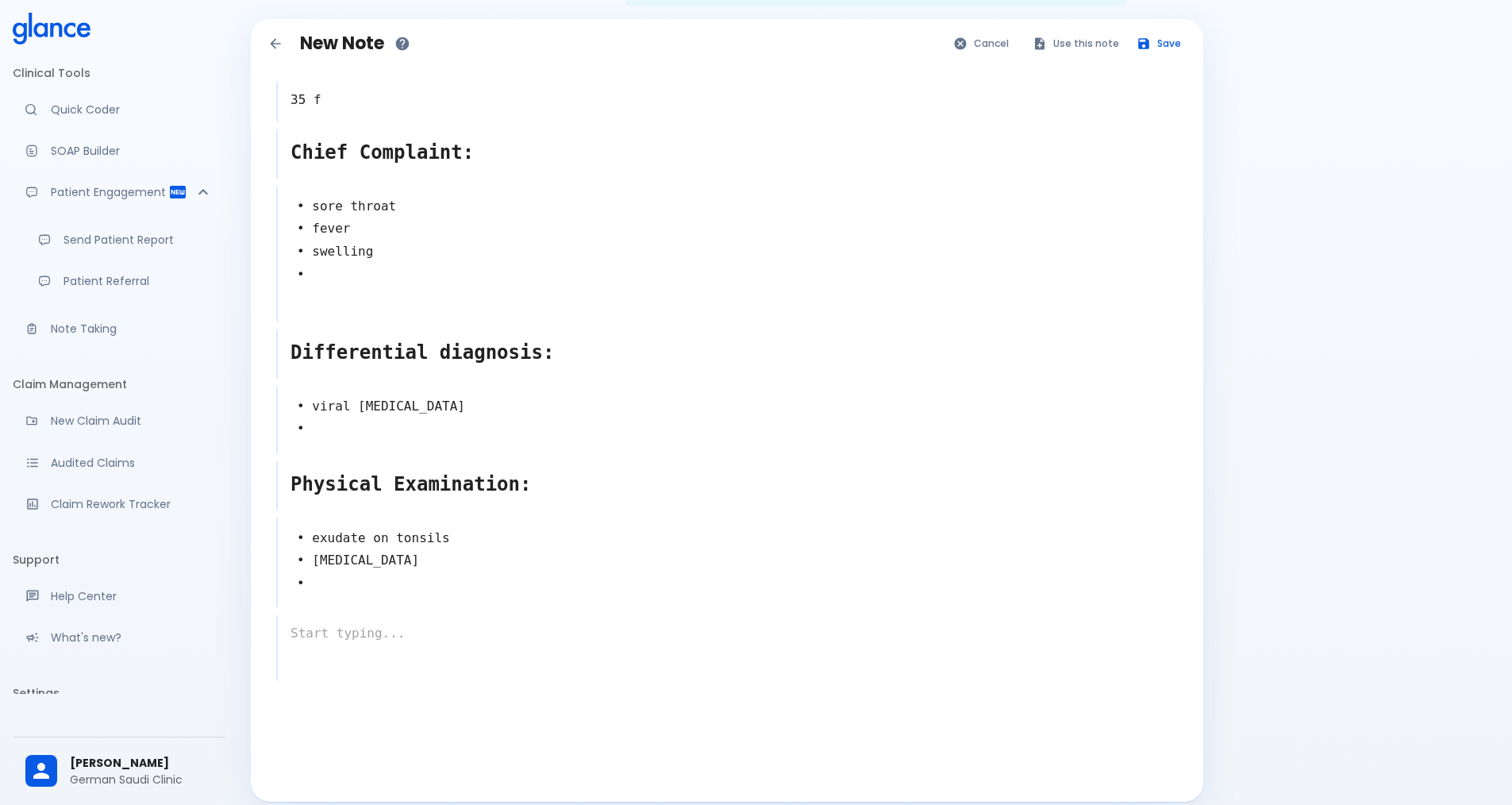
click at [364, 618] on textarea at bounding box center [728, 634] width 900 height 32
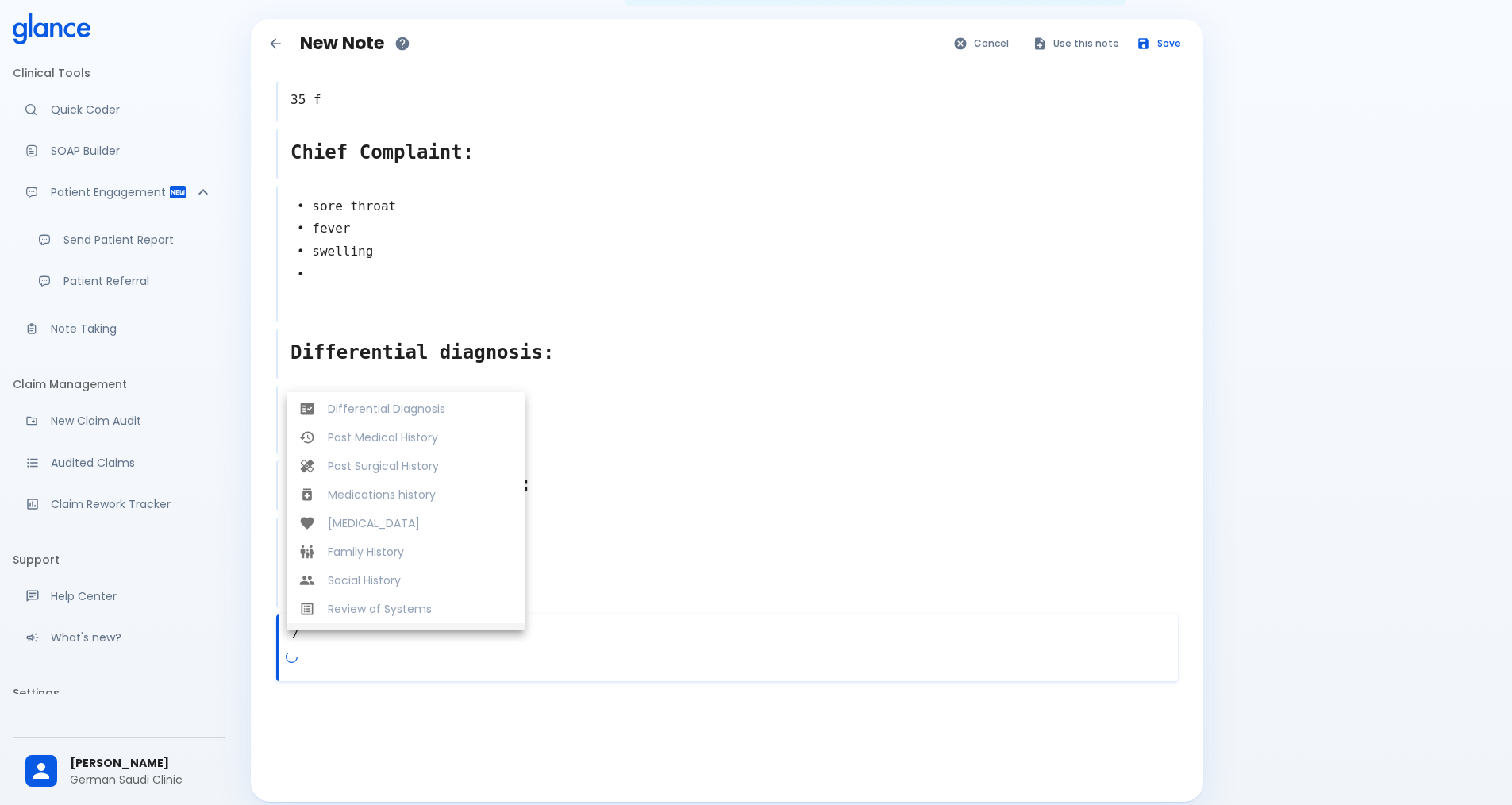
scroll to position [333, 0]
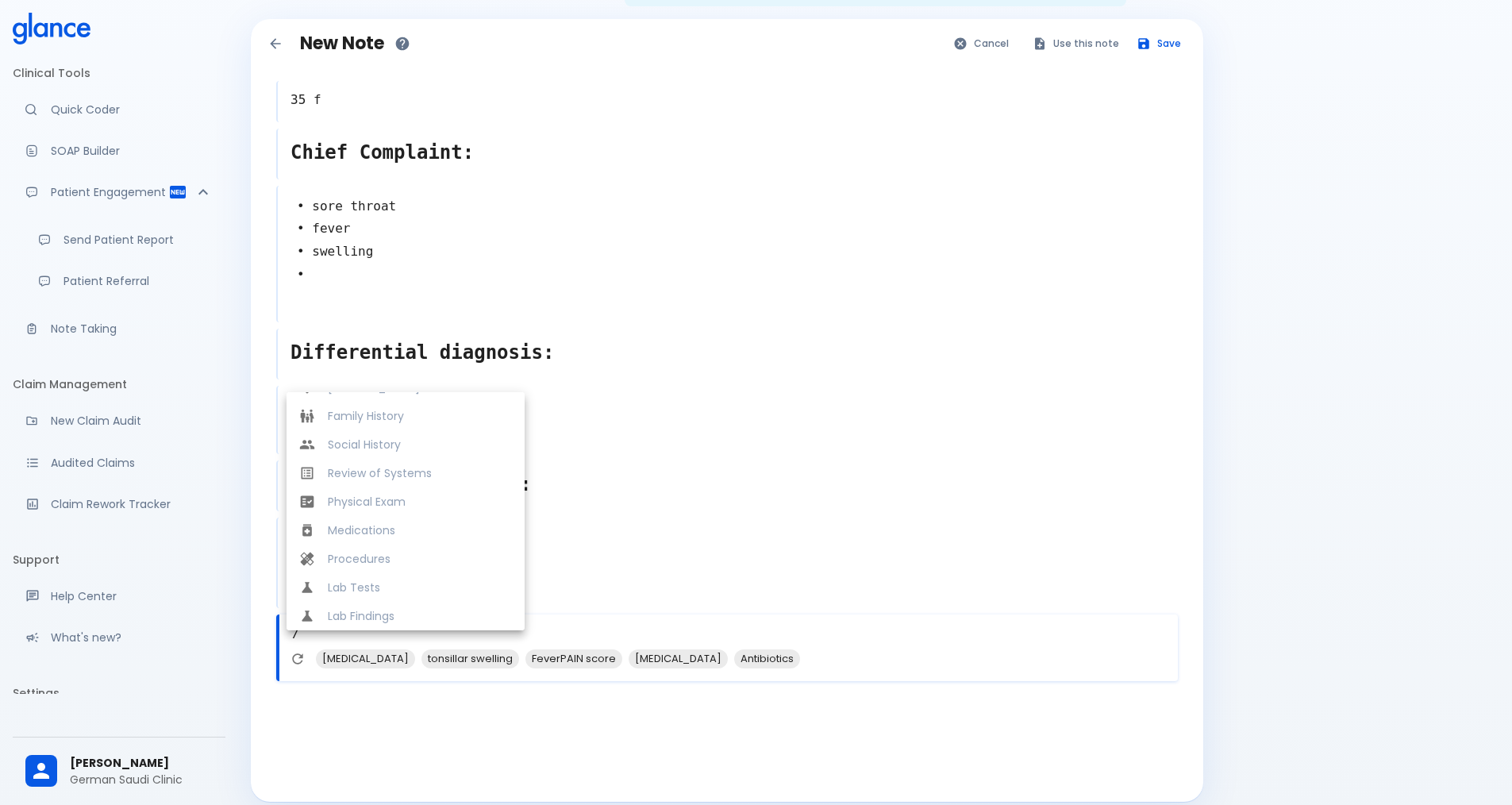
click at [400, 522] on span "Medications" at bounding box center [419, 530] width 184 height 16
type textarea "Medications"
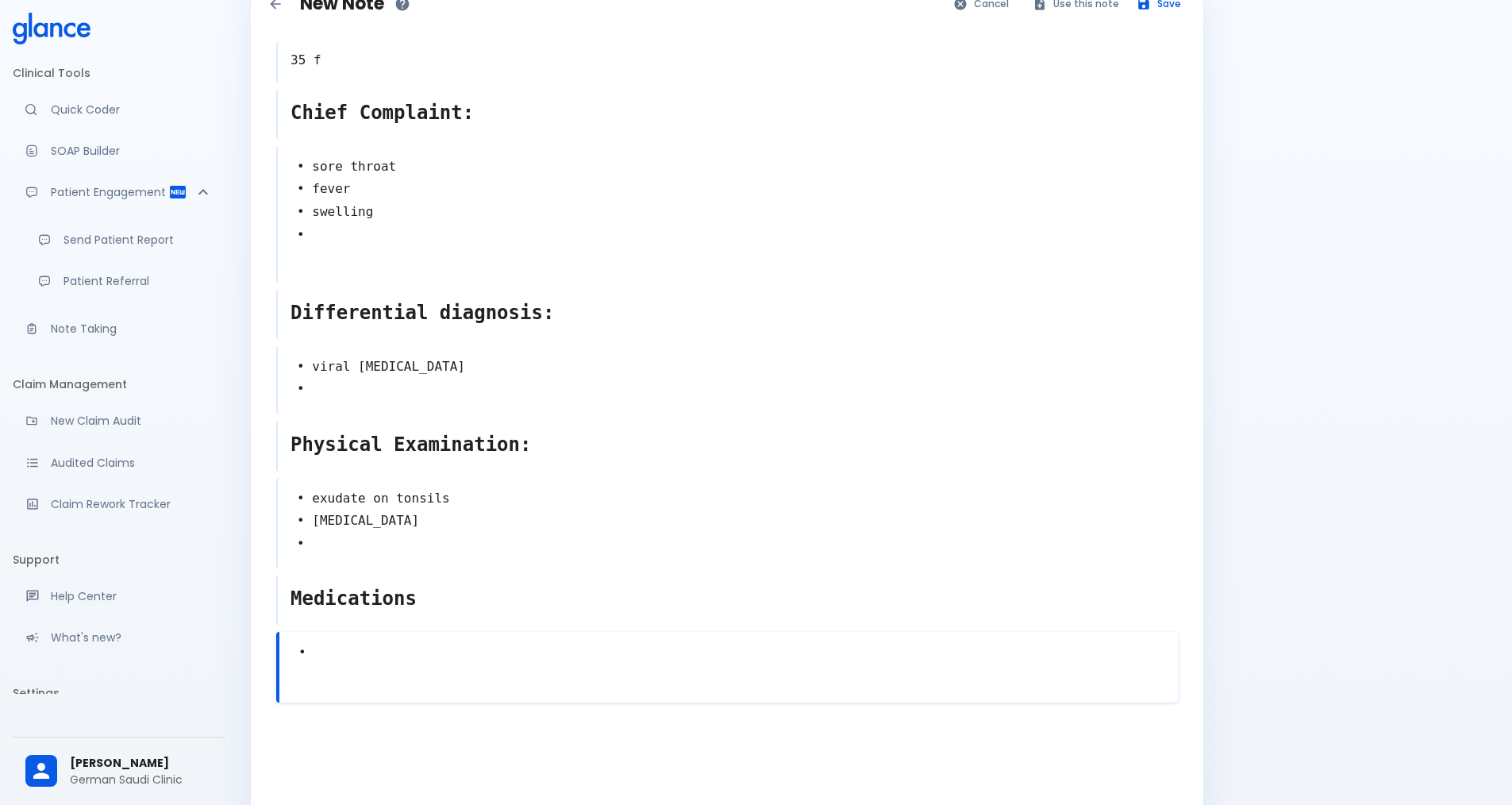
scroll to position [148, 0]
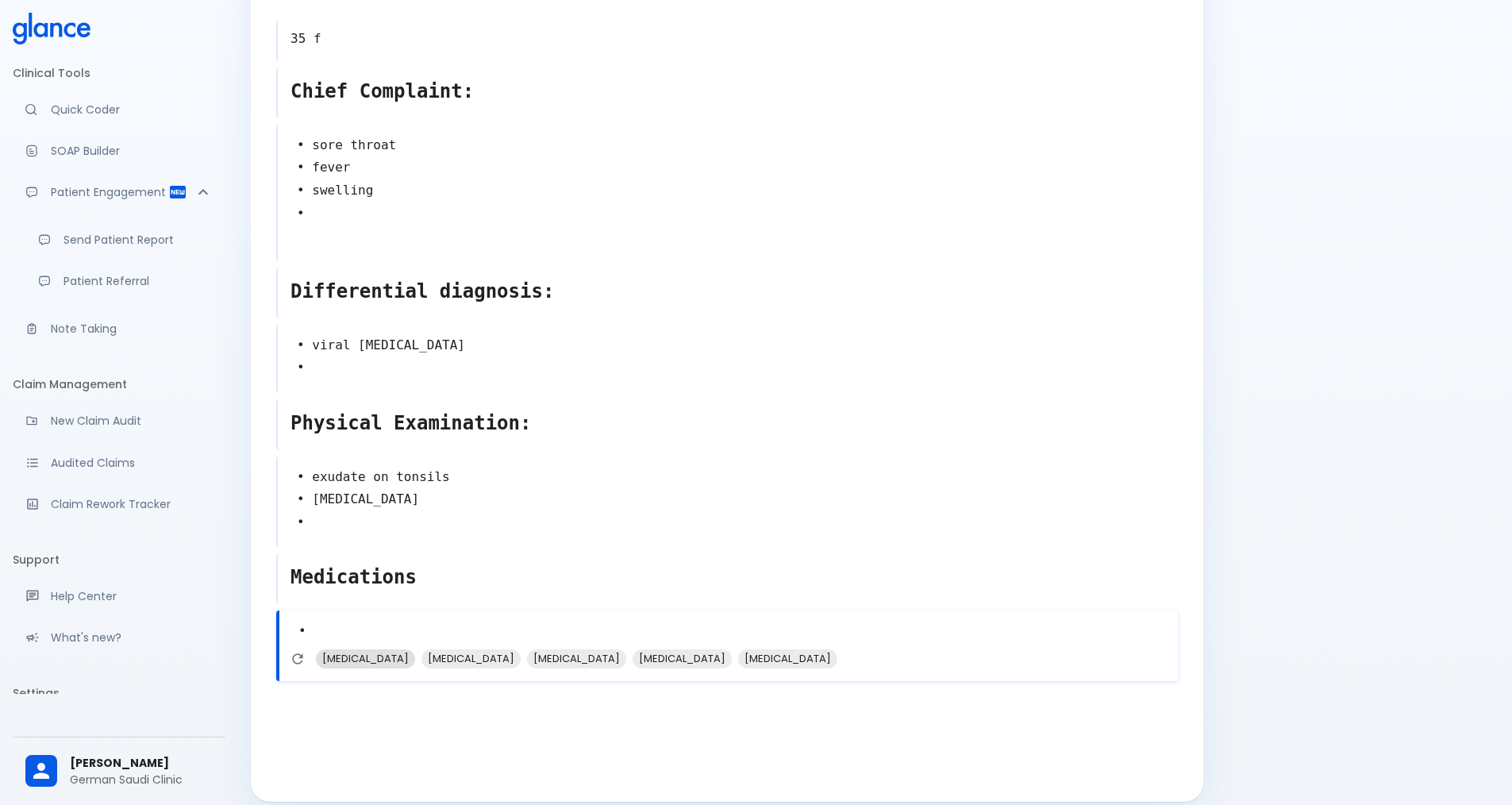
click at [338, 649] on span "amoxicillin" at bounding box center [365, 658] width 99 height 18
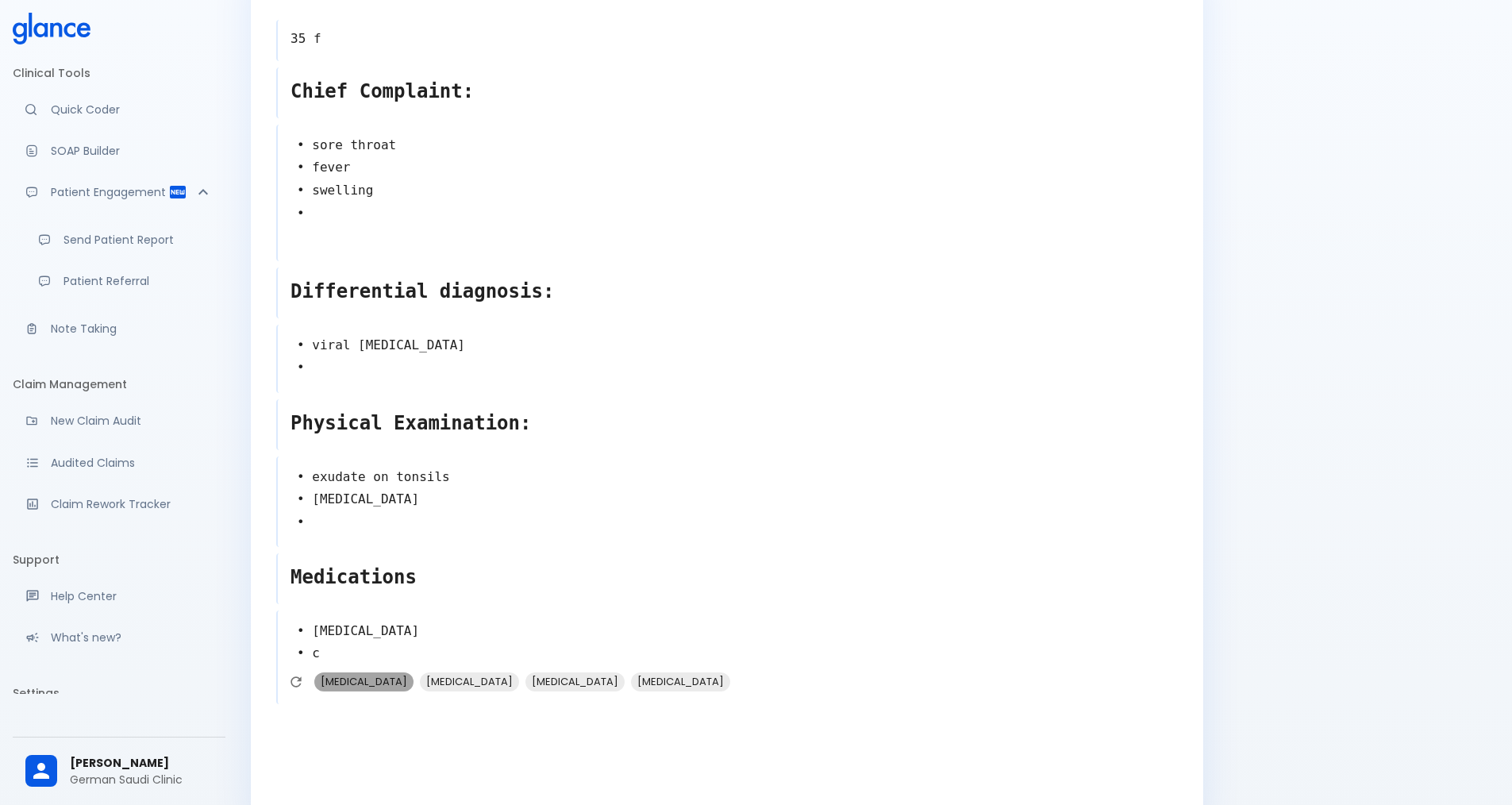
click at [365, 672] on span "acetaminophen" at bounding box center [364, 682] width 99 height 18
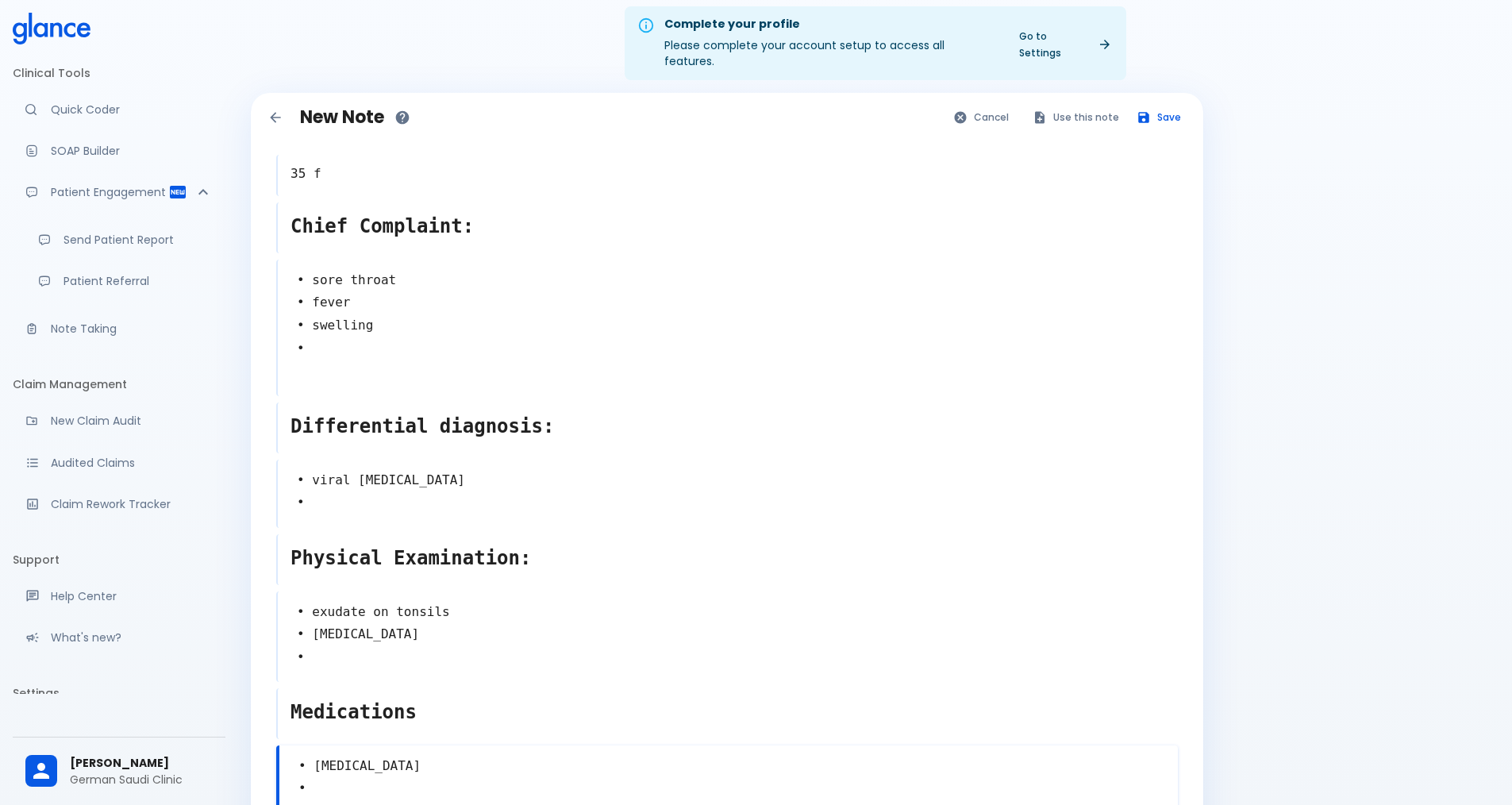
scroll to position [12, 0]
type textarea "• amoxicillin •"
click at [736, 107] on button "Save" at bounding box center [1159, 118] width 62 height 23
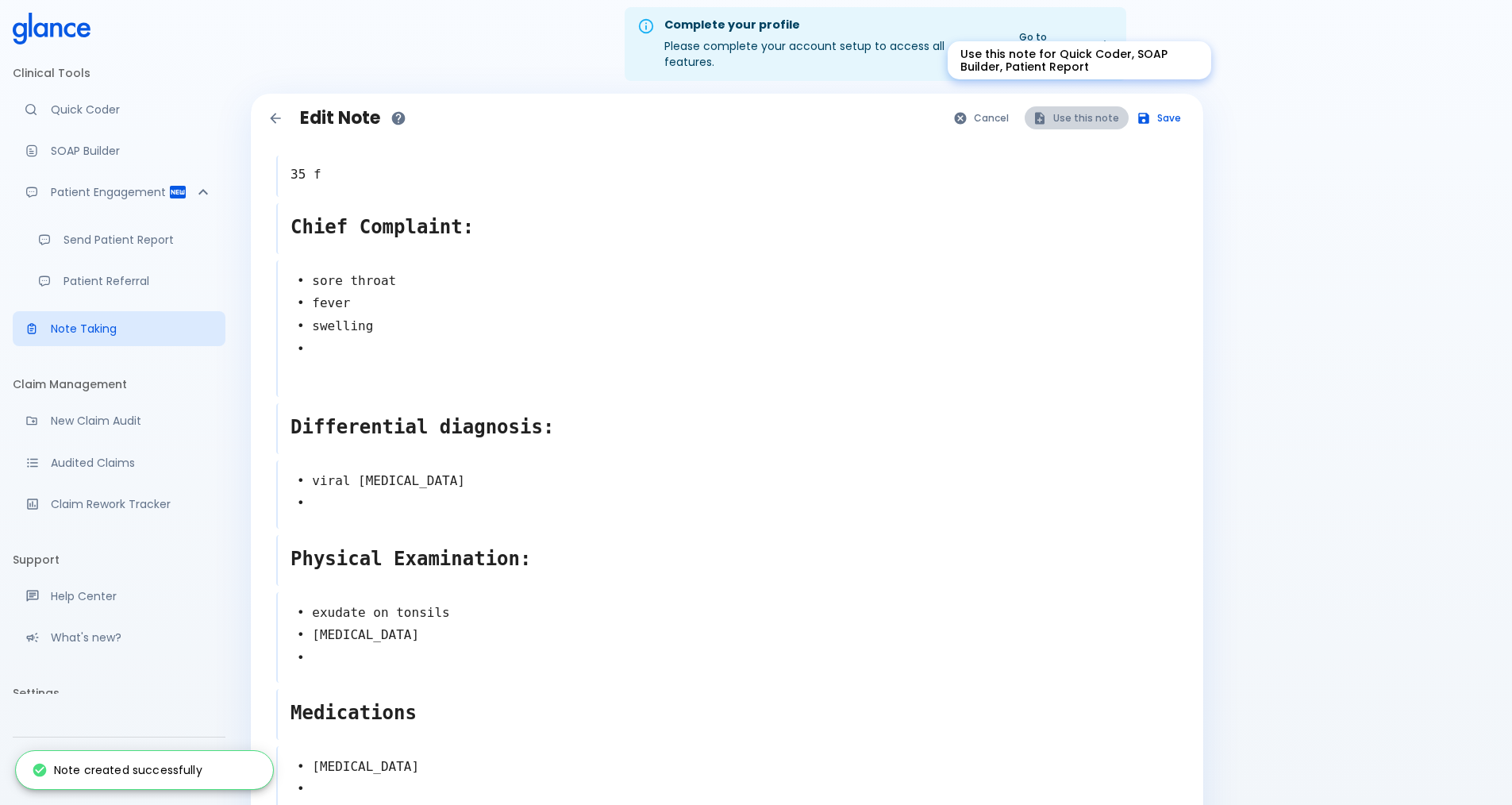
click at [736, 110] on button "Use this note" at bounding box center [1077, 118] width 104 height 23
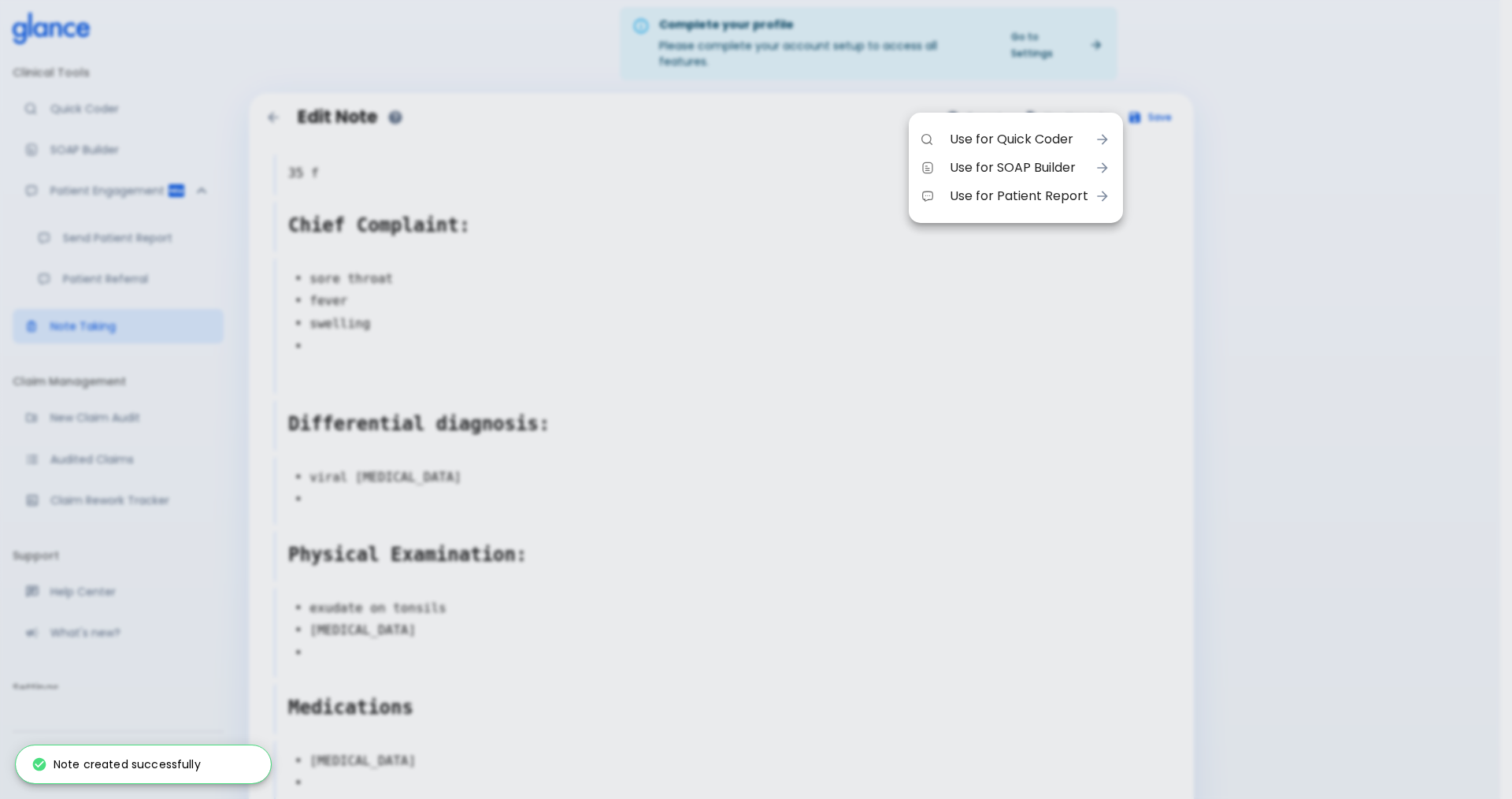
click at [731, 147] on span "Use for Quick Coder" at bounding box center [1019, 139] width 138 height 19
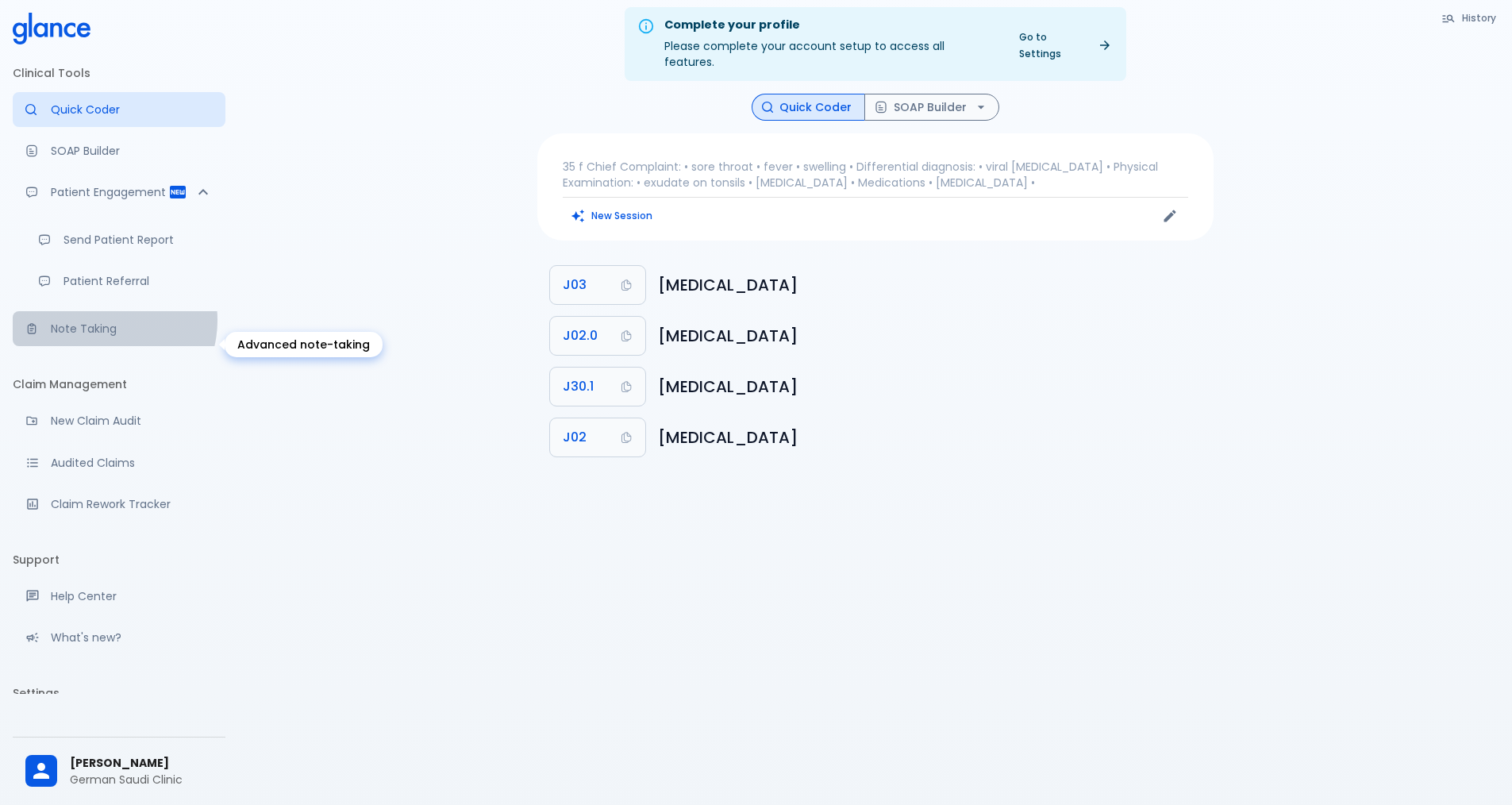
click at [108, 336] on link "Note Taking" at bounding box center [118, 329] width 212 height 35
